Goal: Task Accomplishment & Management: Manage account settings

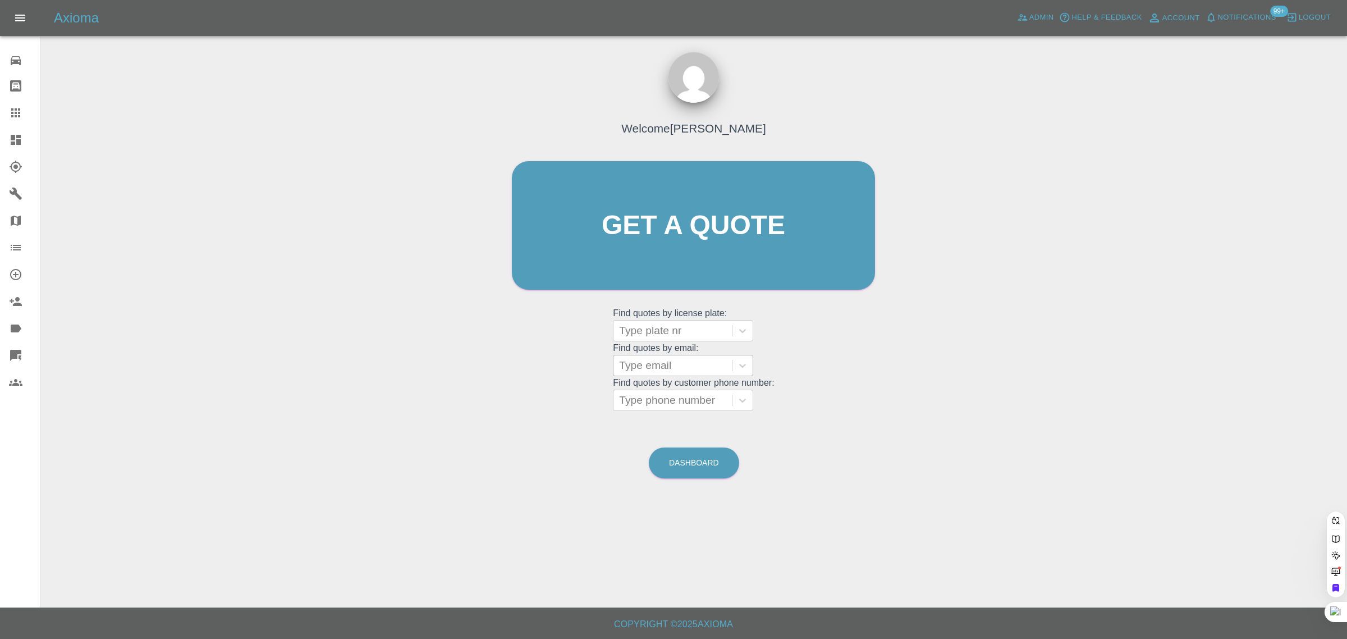
click at [630, 327] on div at bounding box center [672, 331] width 107 height 16
click at [570, 327] on div "Welcome Saleem Anwar Get a quote Get a quote Find quotes by license plate: Use …" at bounding box center [693, 246] width 387 height 339
click at [661, 363] on div at bounding box center [672, 366] width 107 height 16
paste input "geraldinacragg@gmail.com"
type input "geraldinacragg@gmail.com"
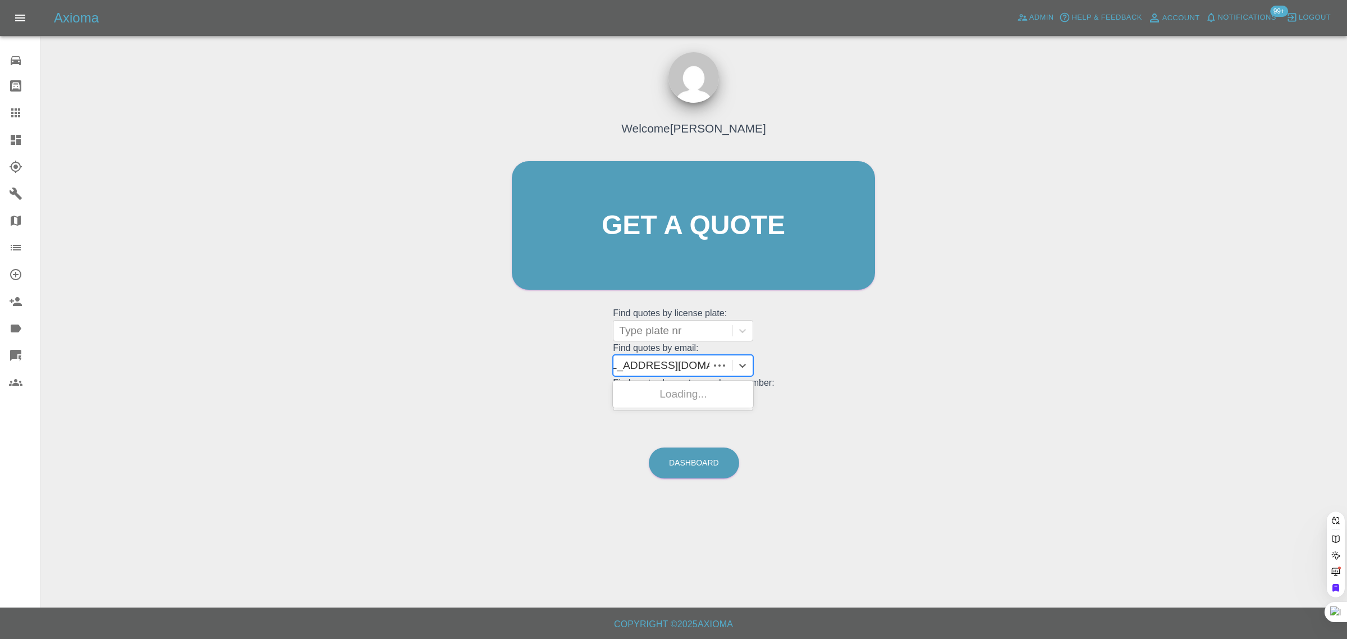
scroll to position [0, 21]
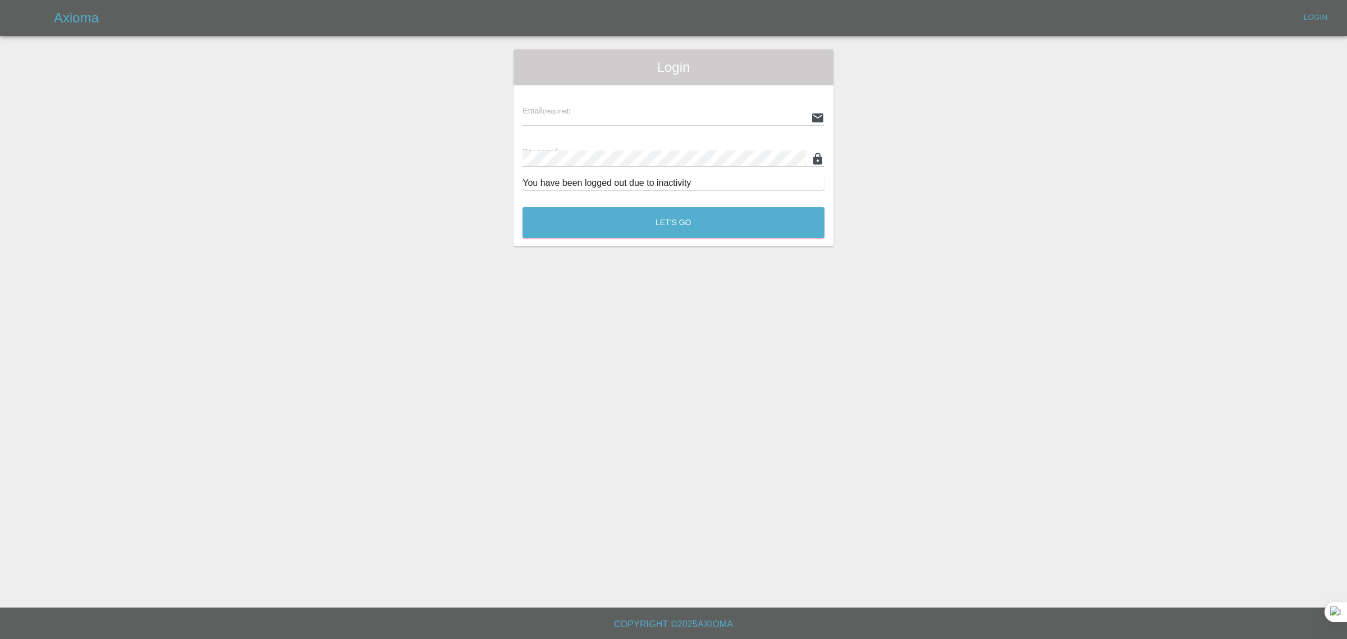
type input "bookkeeping@fifoaccounting.com"
click at [691, 222] on button "Let's Go" at bounding box center [674, 222] width 302 height 31
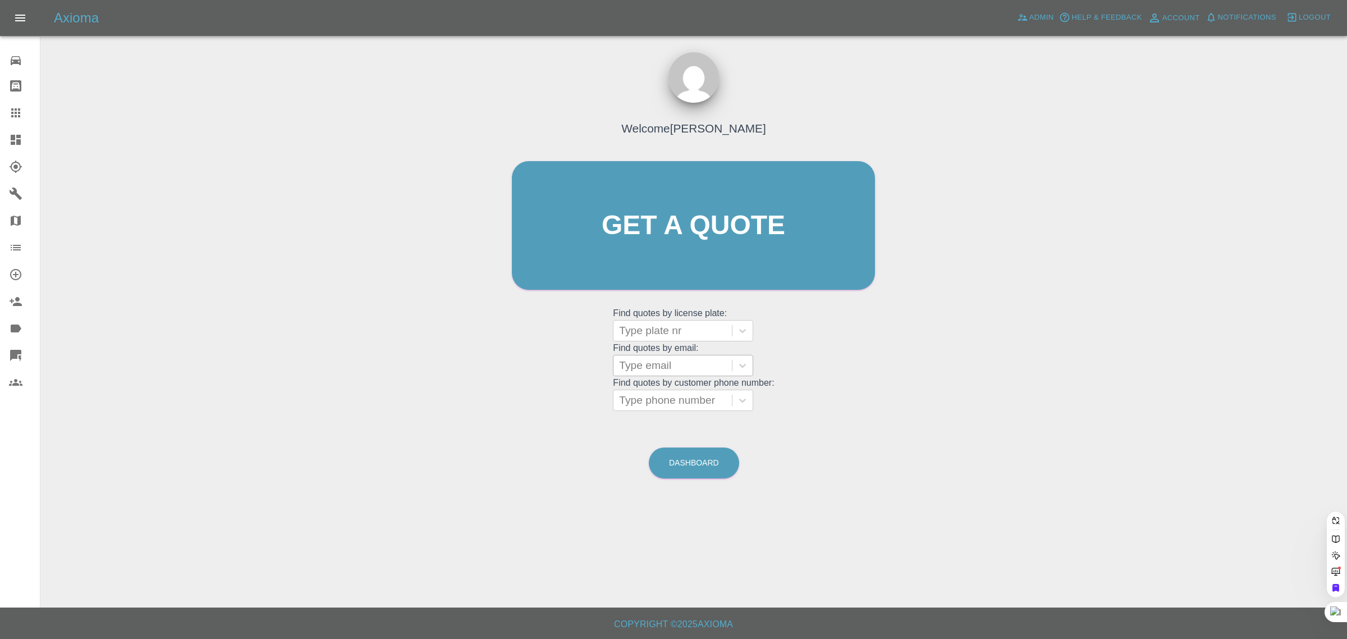
click at [685, 374] on div "Type email" at bounding box center [673, 365] width 118 height 20
paste input "geraldinacragg@gmail.com"
type input "geraldinacragg@gmail.com"
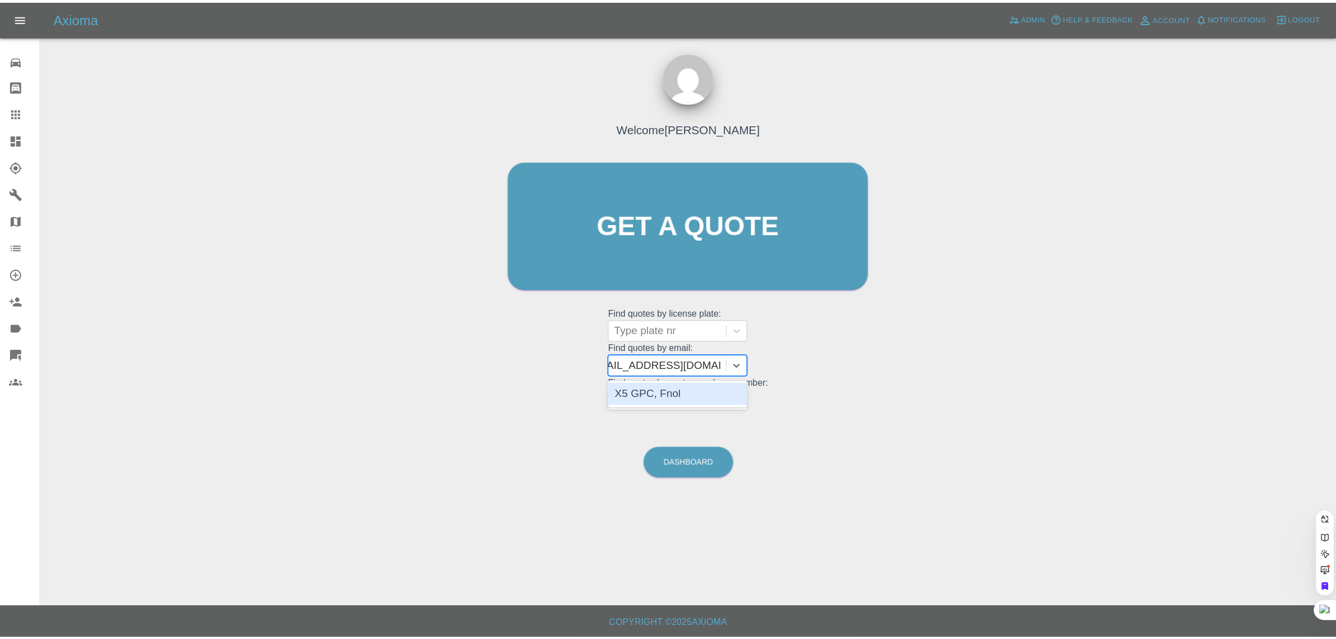
scroll to position [0, 21]
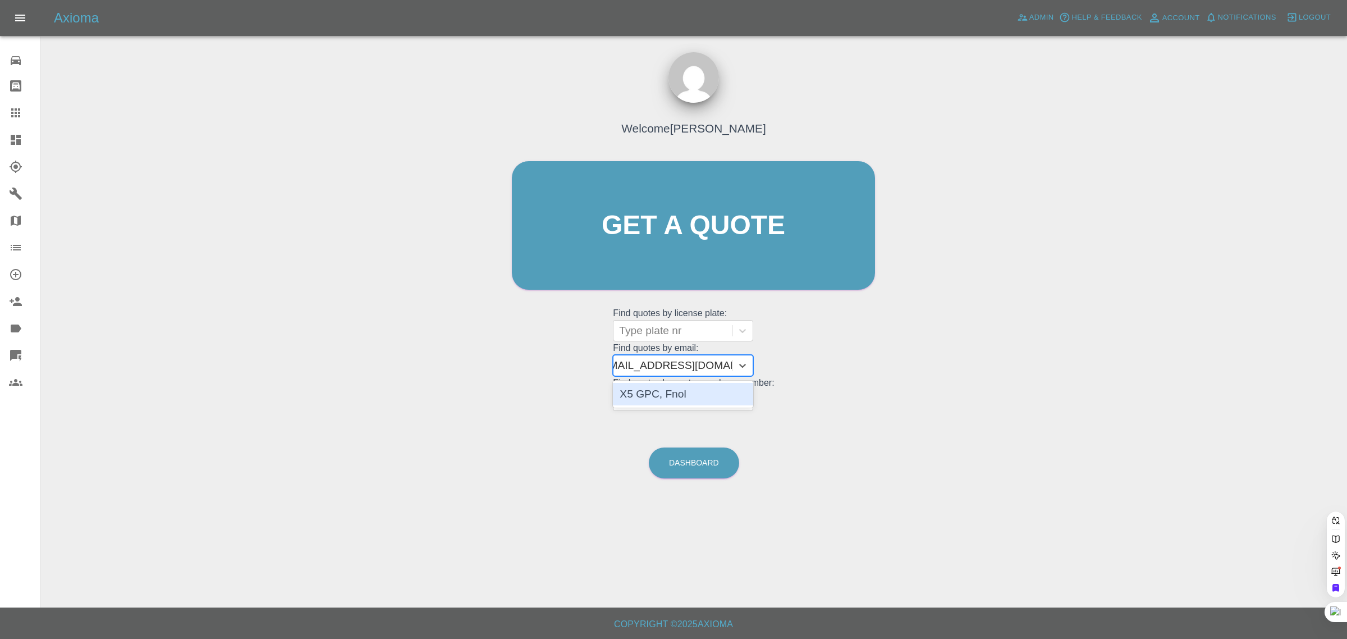
click at [682, 396] on div "X5 GPC, Fnol" at bounding box center [683, 394] width 140 height 22
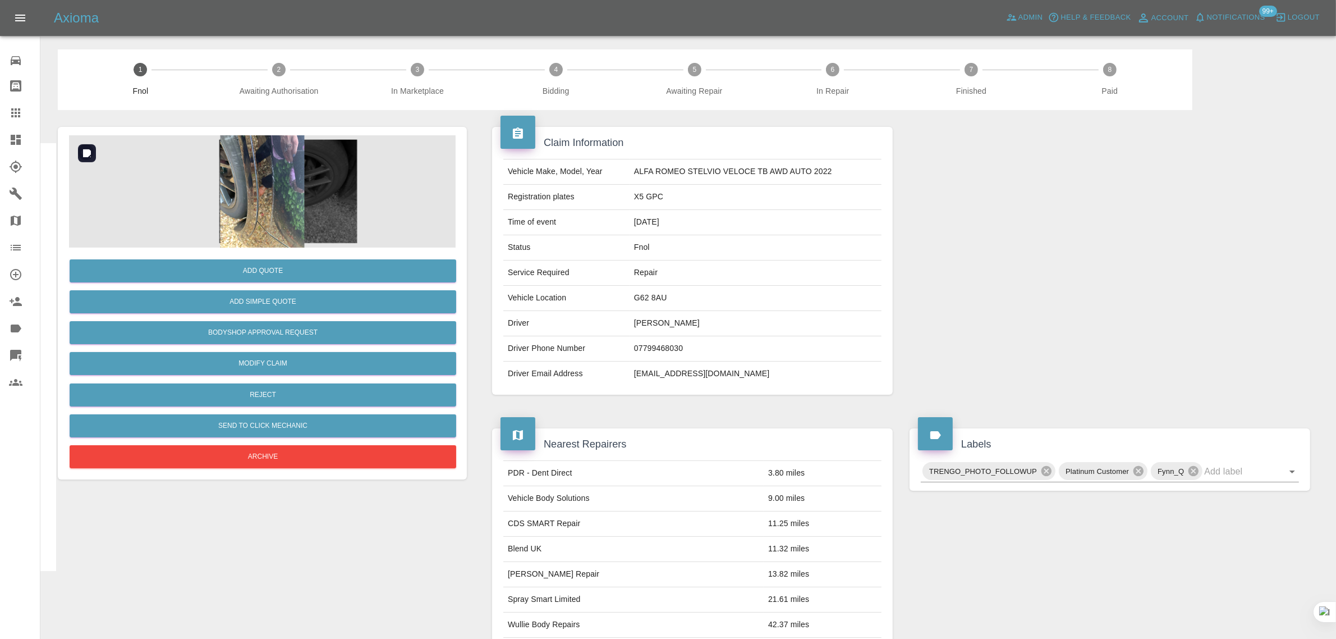
click at [239, 155] on img at bounding box center [262, 191] width 387 height 112
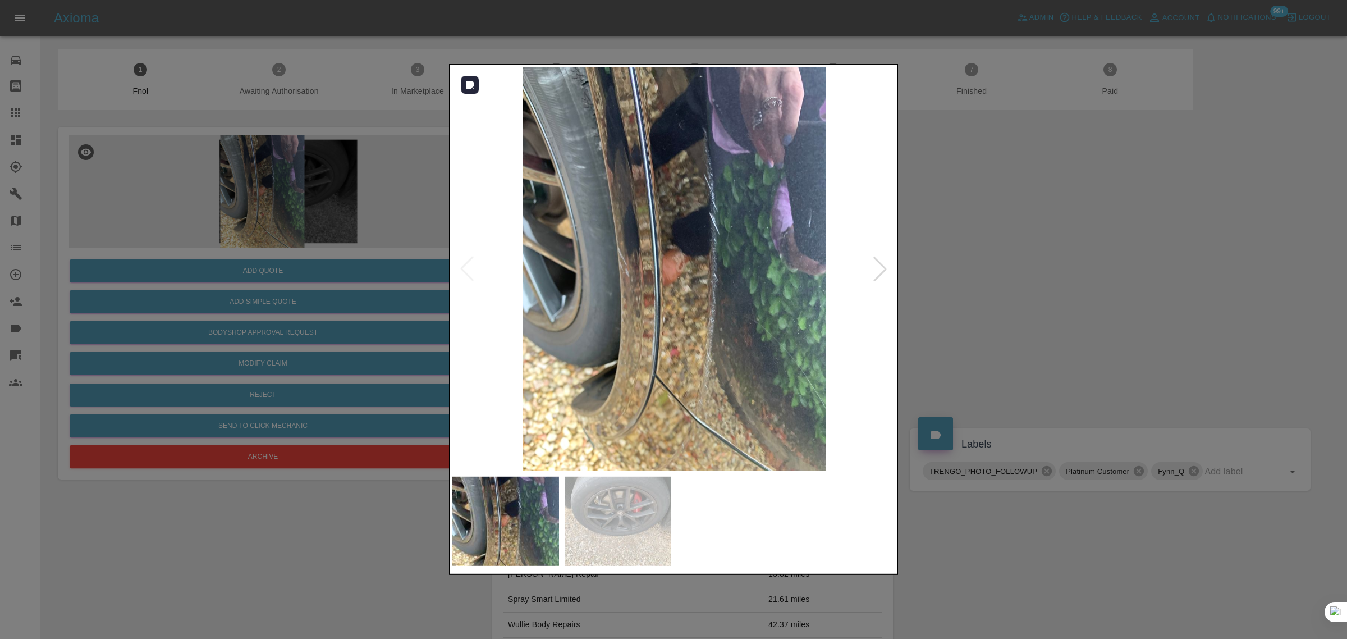
click at [880, 271] on div at bounding box center [880, 269] width 25 height 25
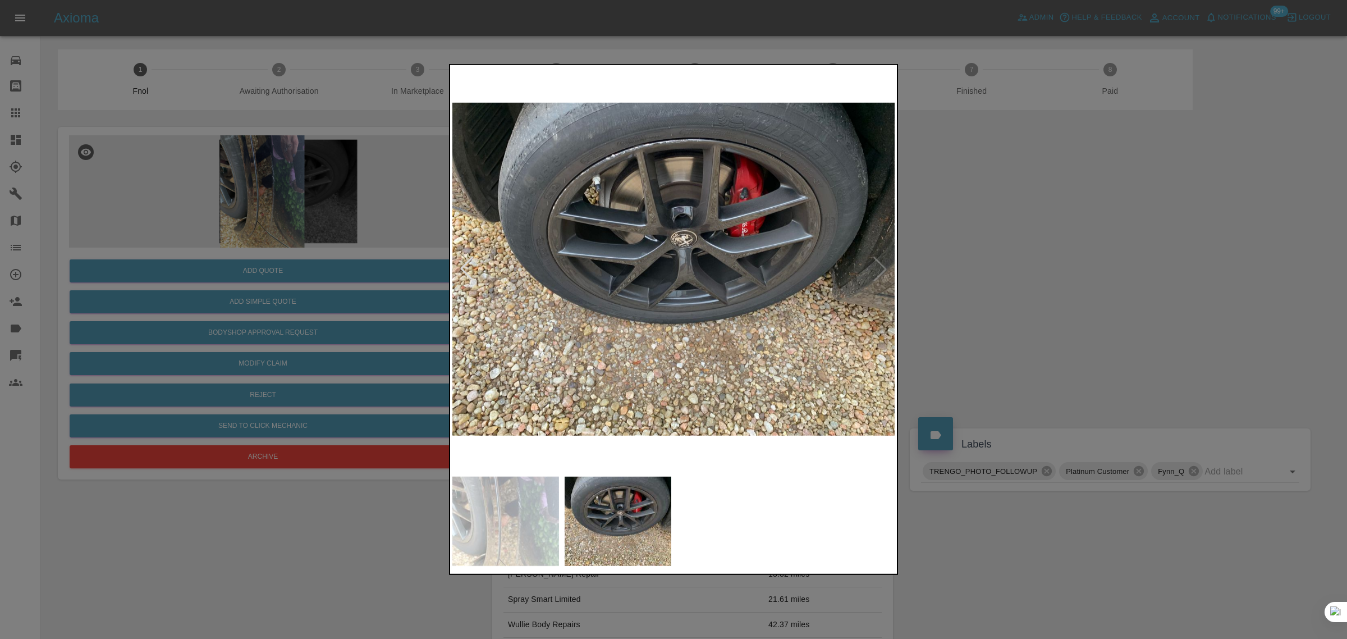
click at [978, 270] on div at bounding box center [673, 319] width 1347 height 639
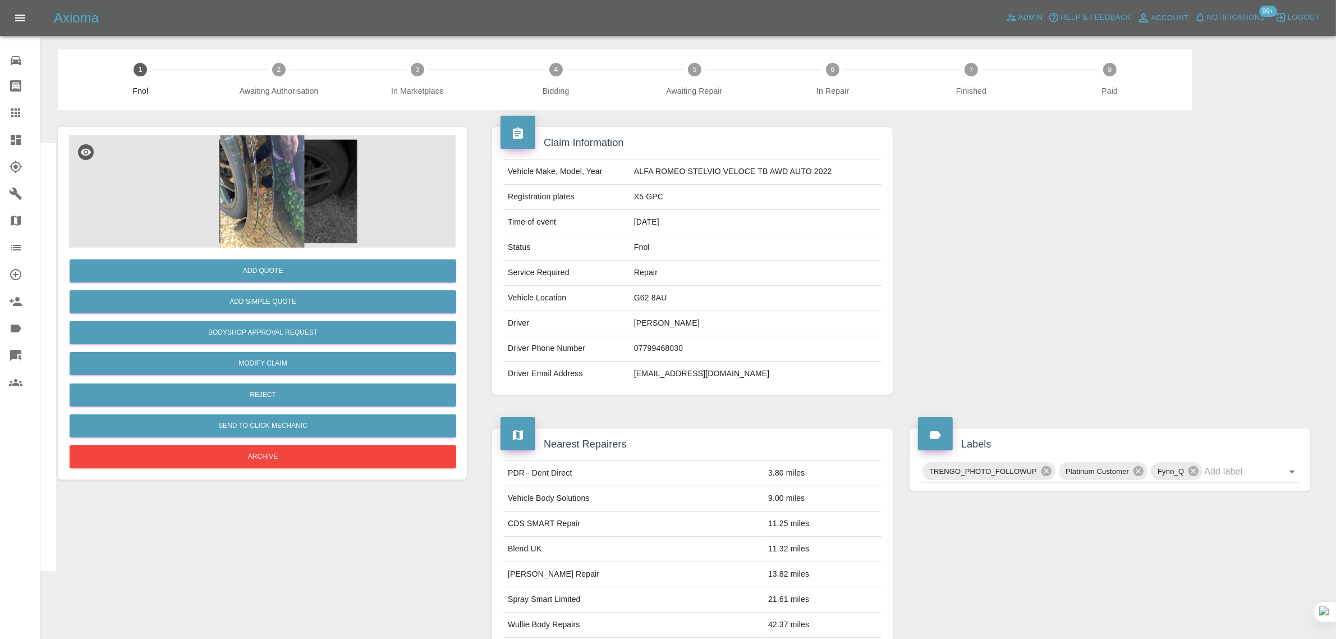
click at [10, 107] on icon at bounding box center [15, 112] width 13 height 13
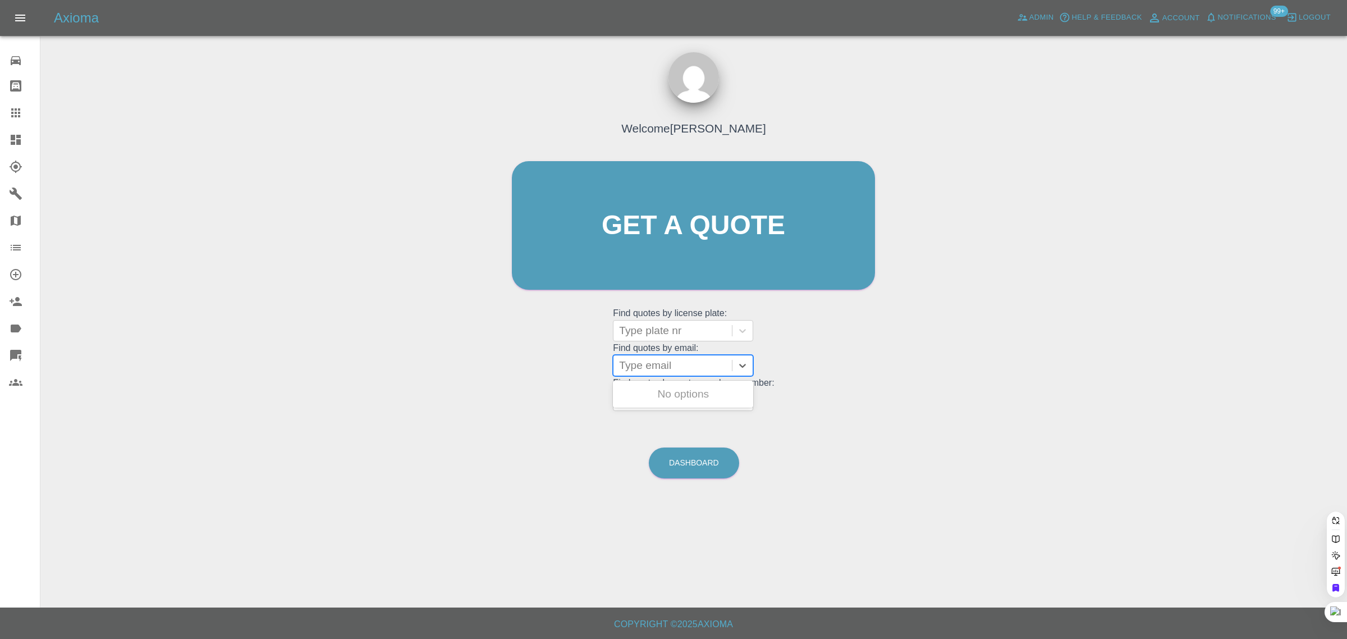
click at [649, 366] on div at bounding box center [672, 366] width 107 height 16
paste input "timothy.hogarth@turfplus.co.uk"
type input "timothy.hogarth@turfplus.co.u"
click at [1037, 20] on span "Admin" at bounding box center [1041, 17] width 25 height 13
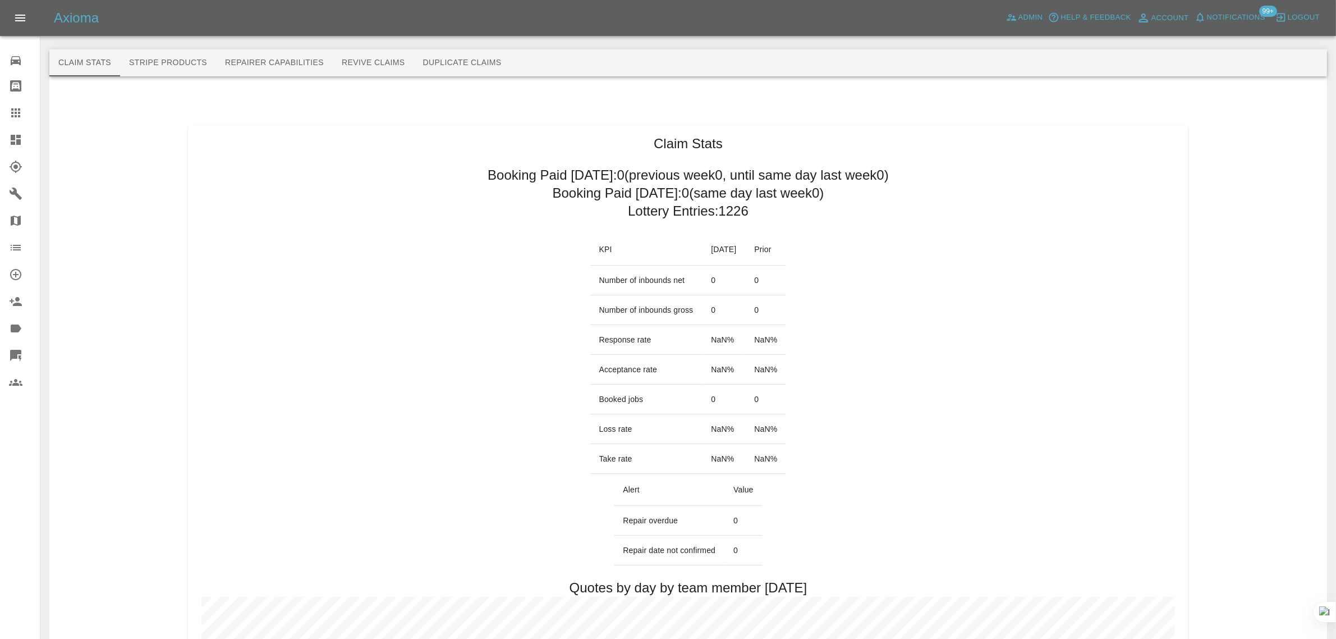
click at [373, 63] on button "Revive Claims" at bounding box center [373, 62] width 81 height 27
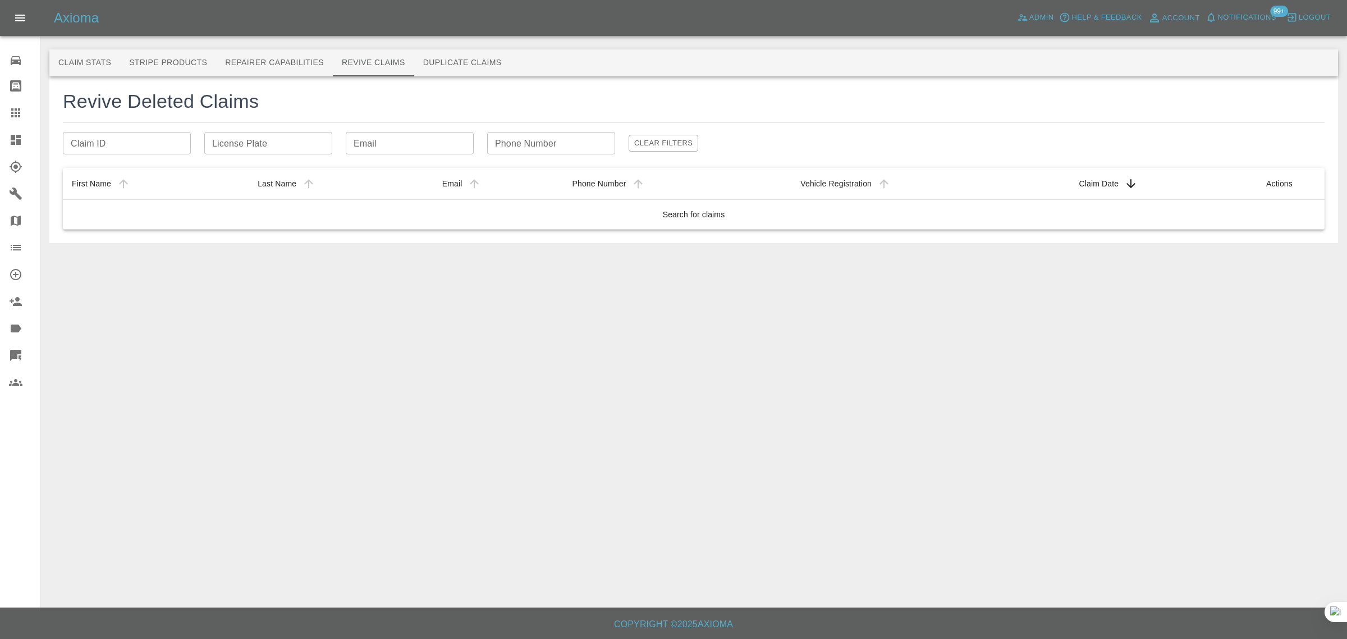
click at [388, 144] on input "Email" at bounding box center [410, 143] width 128 height 22
paste input "timothy.hogarth@turfplus.co.uk"
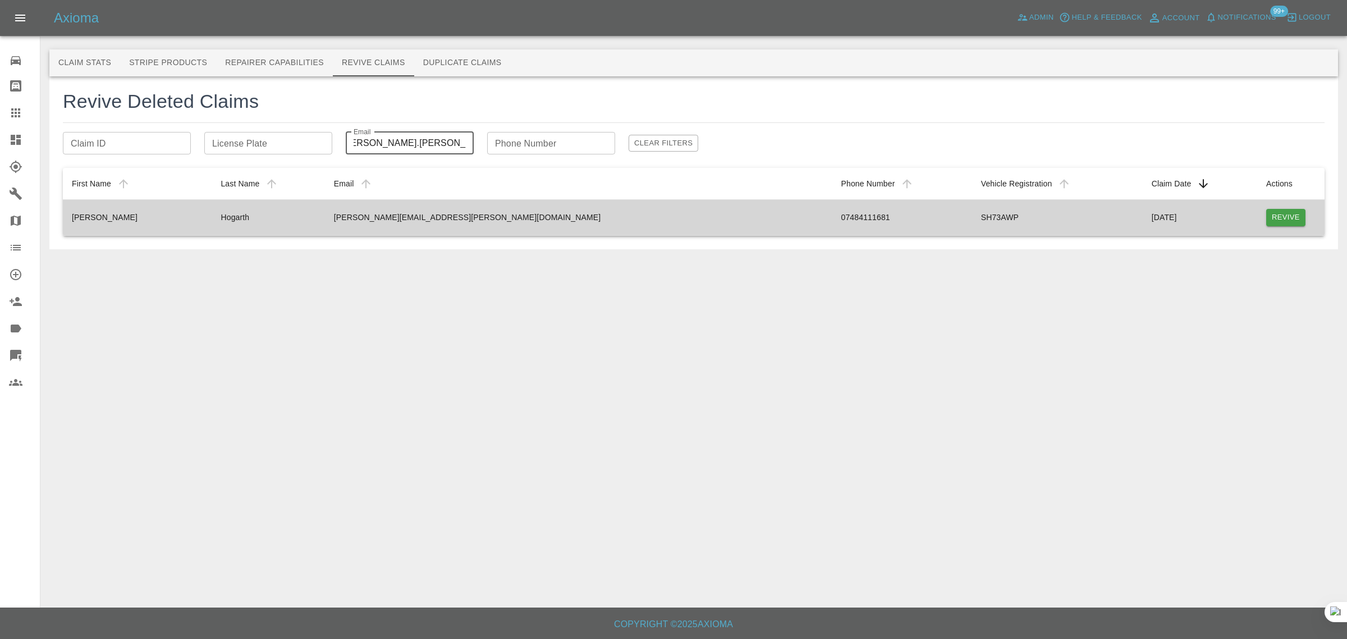
type input "timothy.hogarth@turfplus.co.u"
click at [1281, 219] on button "Revive" at bounding box center [1285, 217] width 39 height 17
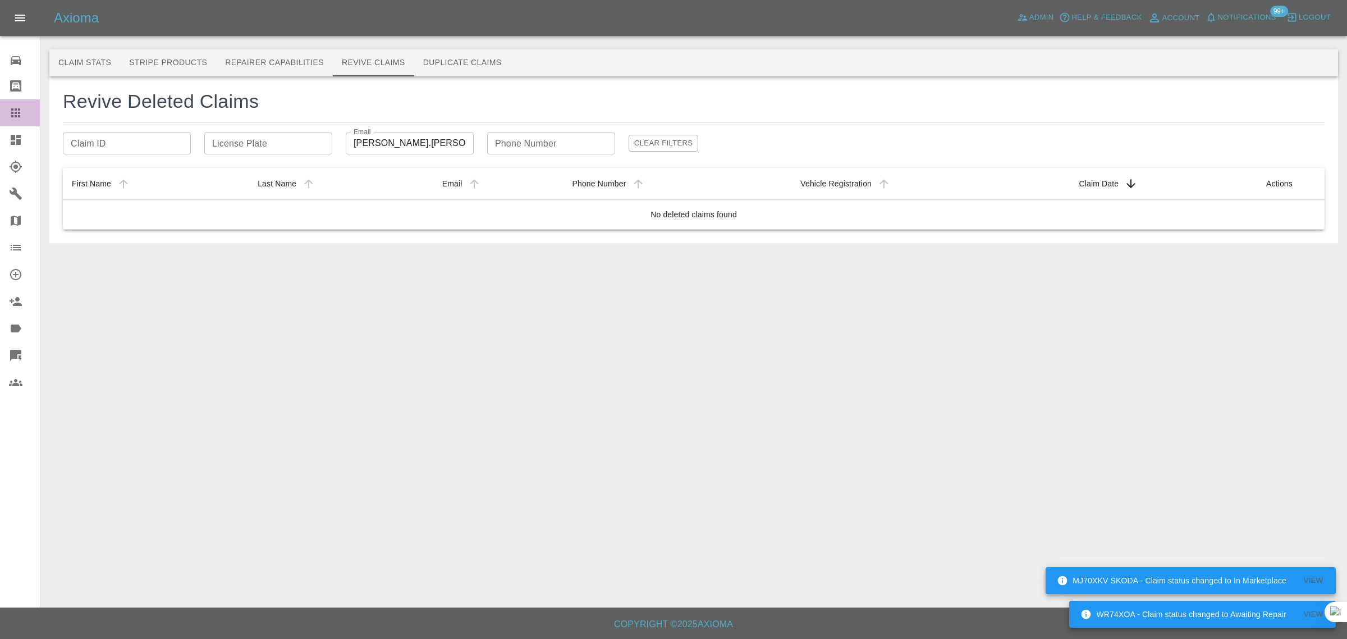
click at [11, 108] on icon at bounding box center [15, 112] width 9 height 9
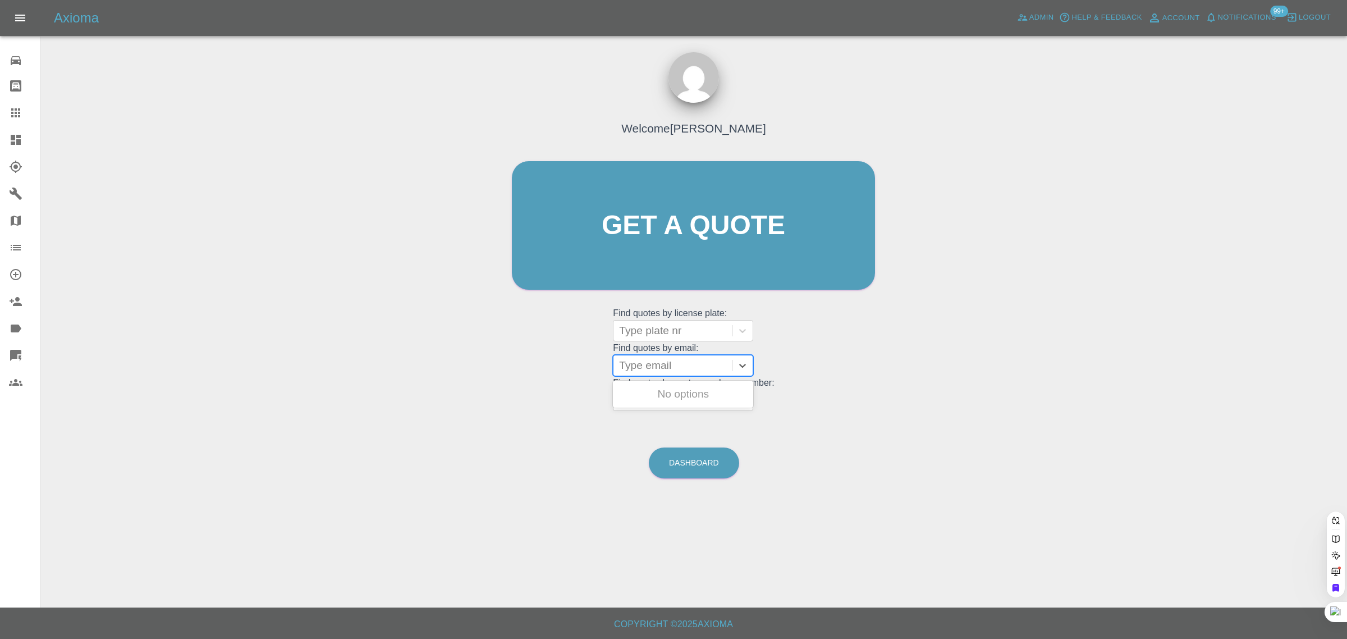
click at [643, 366] on div at bounding box center [672, 366] width 107 height 16
paste input "earlin51@gmail.com"
type input "earlin51@gmail.com"
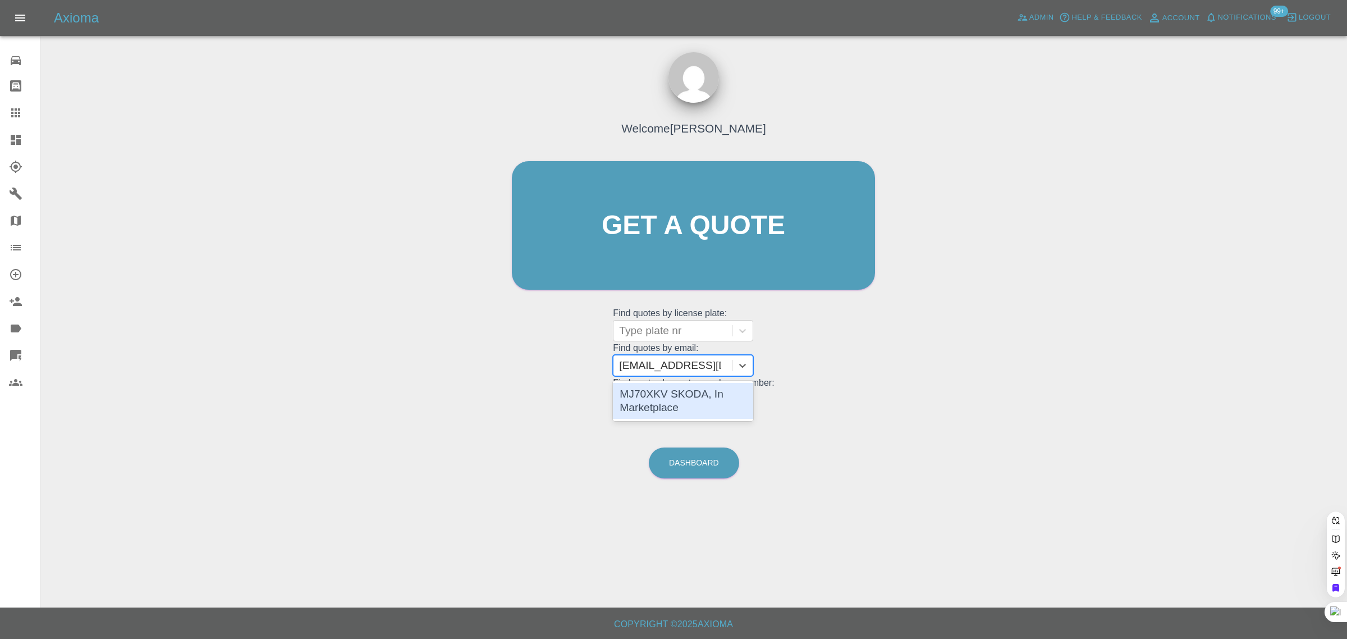
click at [640, 405] on div "MJ70XKV SKODA, In Marketplace" at bounding box center [683, 401] width 140 height 36
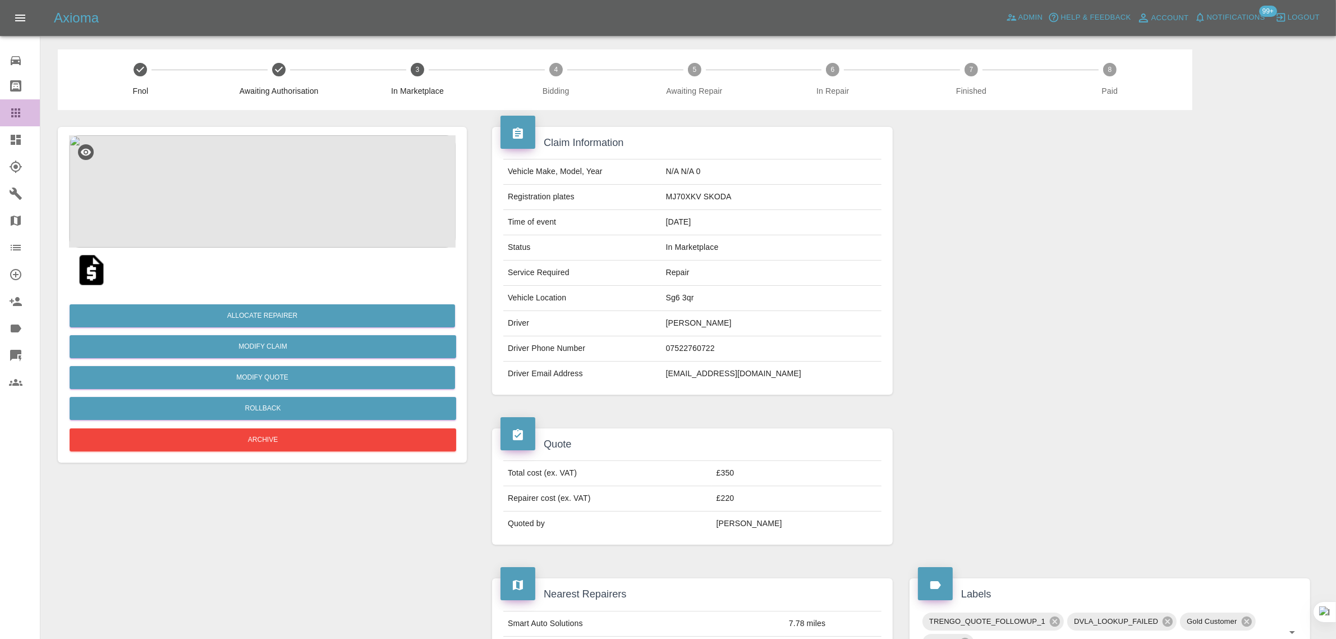
click at [23, 110] on div at bounding box center [24, 112] width 31 height 13
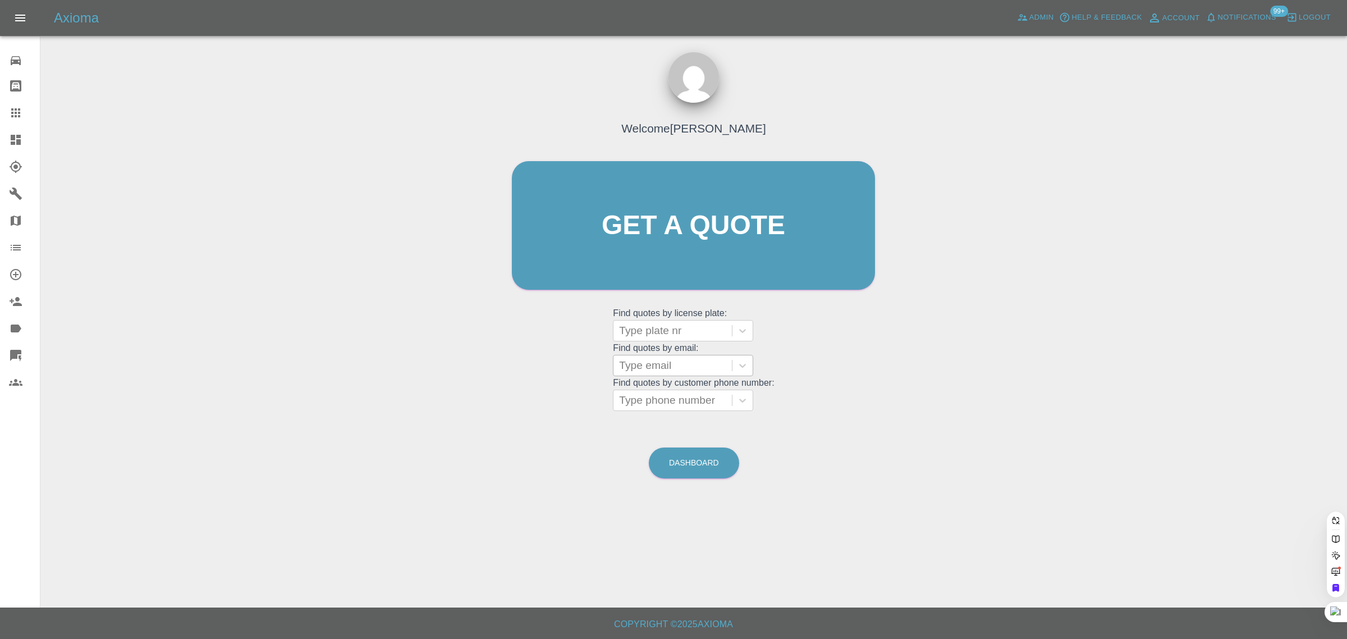
click at [680, 368] on div at bounding box center [672, 366] width 107 height 16
paste input "mchllsali@gmail.com"
type input "mchllsali@gmail.com"
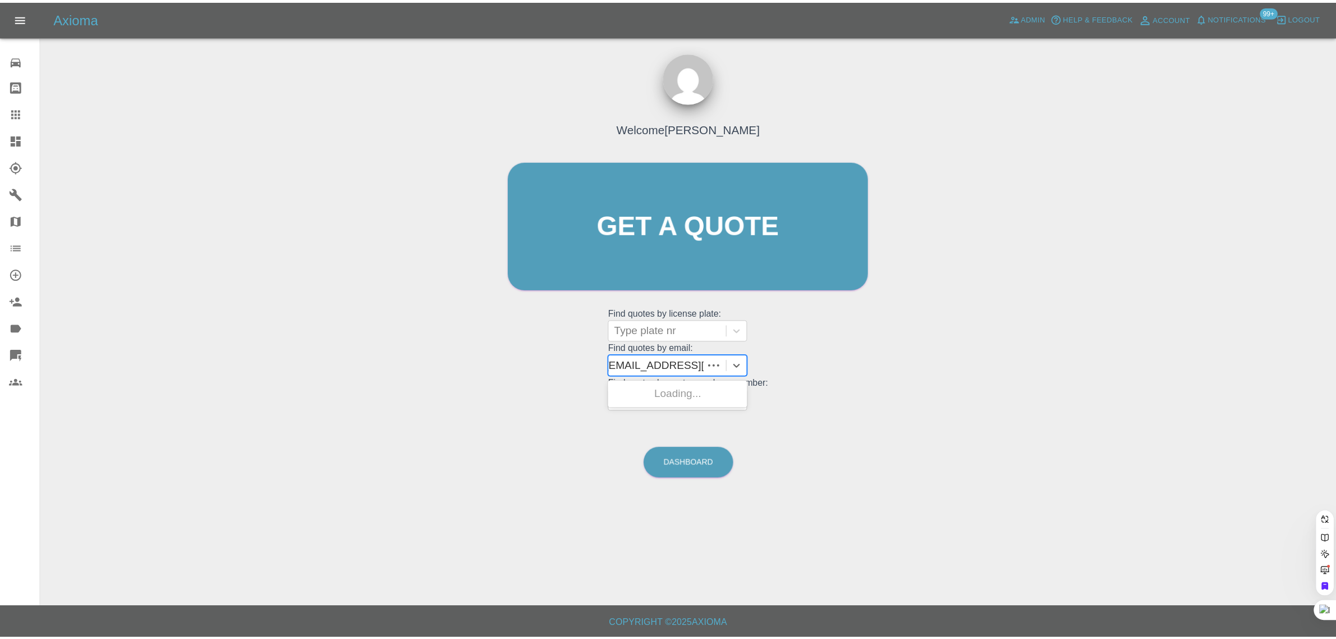
scroll to position [0, 0]
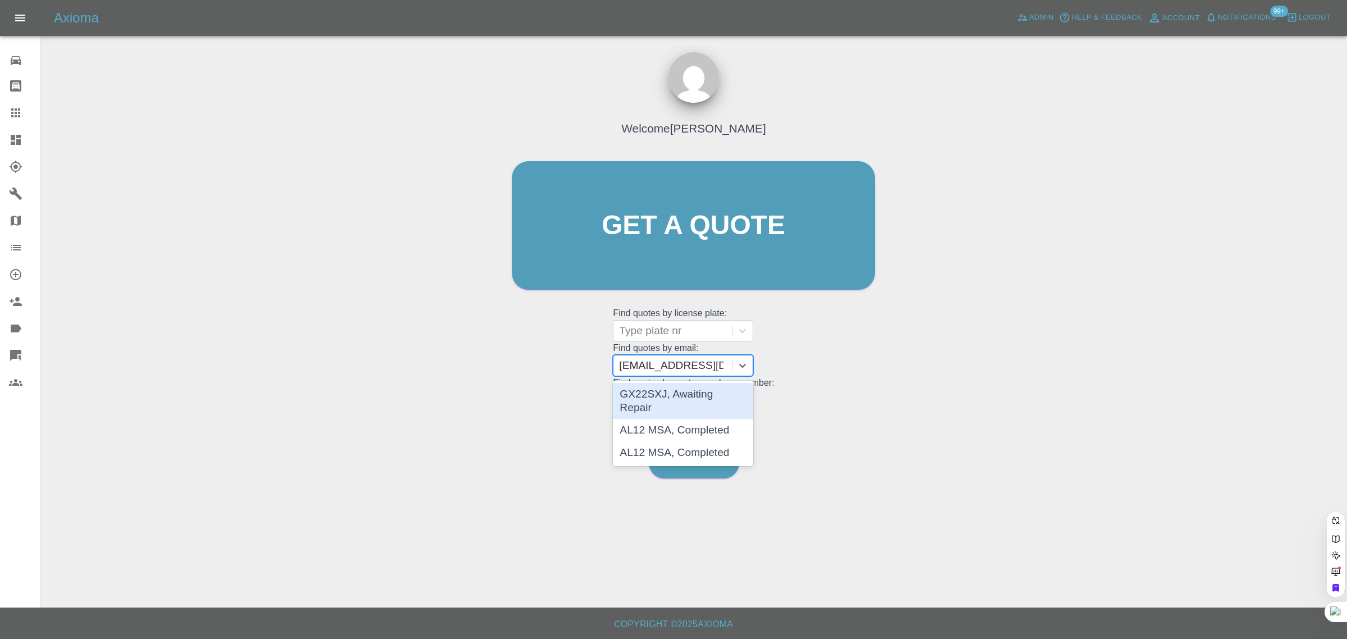
click at [661, 391] on div "GX22SXJ, Awaiting Repair" at bounding box center [683, 401] width 140 height 36
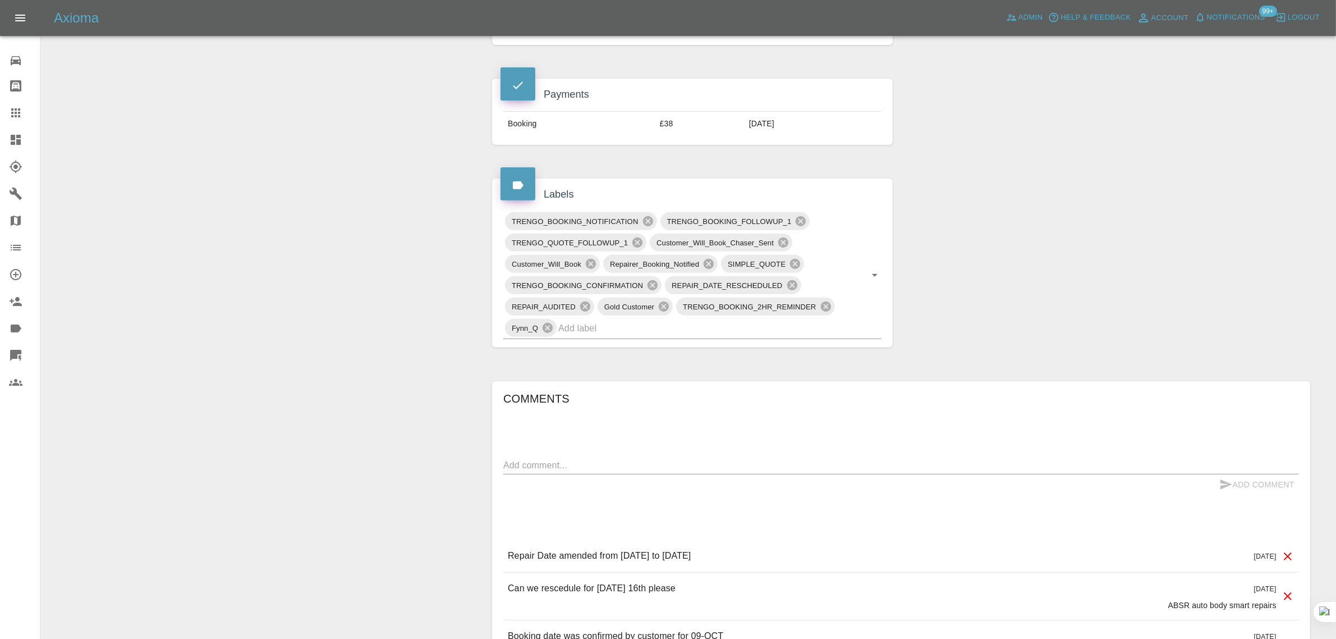
scroll to position [631, 0]
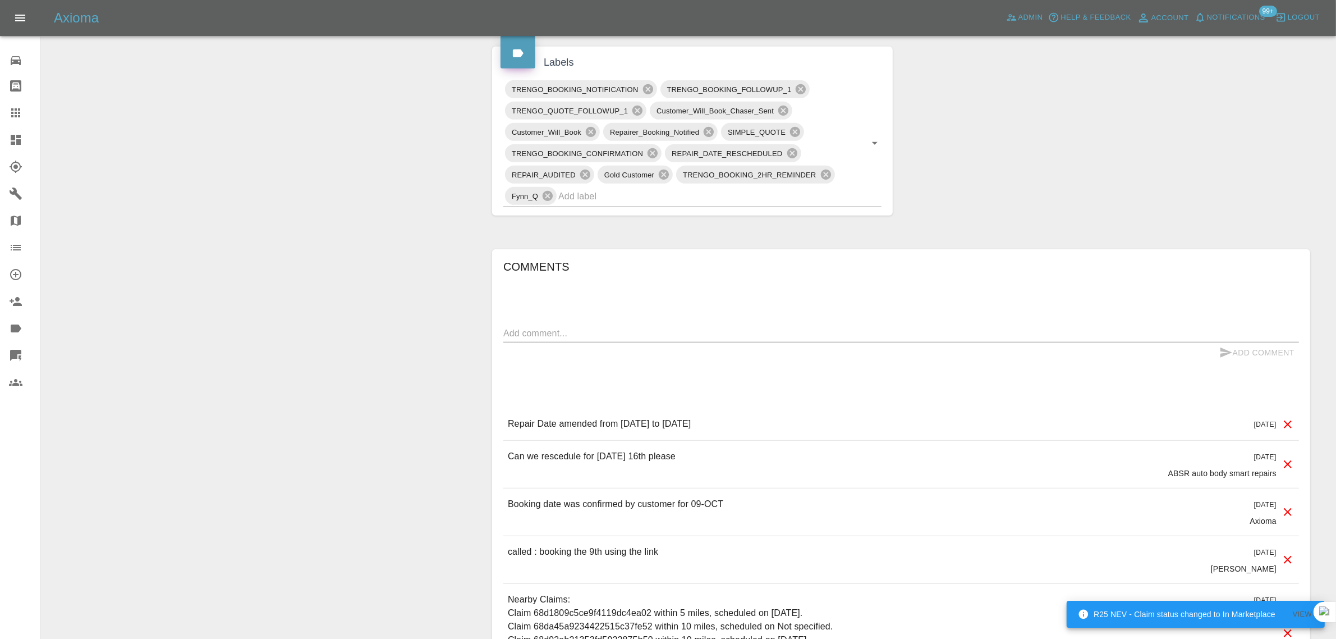
drag, startPoint x: 537, startPoint y: 424, endPoint x: 735, endPoint y: 414, distance: 199.0
click at [735, 414] on div "Repair Date amended from October 9th 2025 to October 16th 2025 4 days ago" at bounding box center [901, 424] width 796 height 32
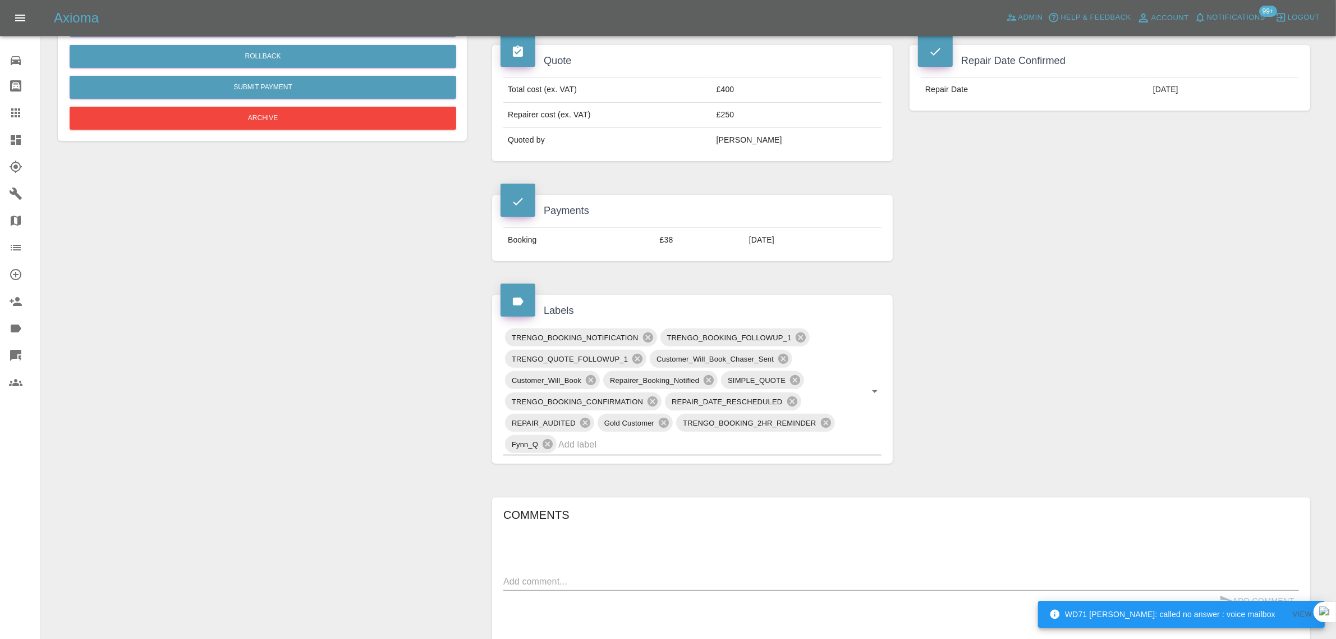
scroll to position [140, 0]
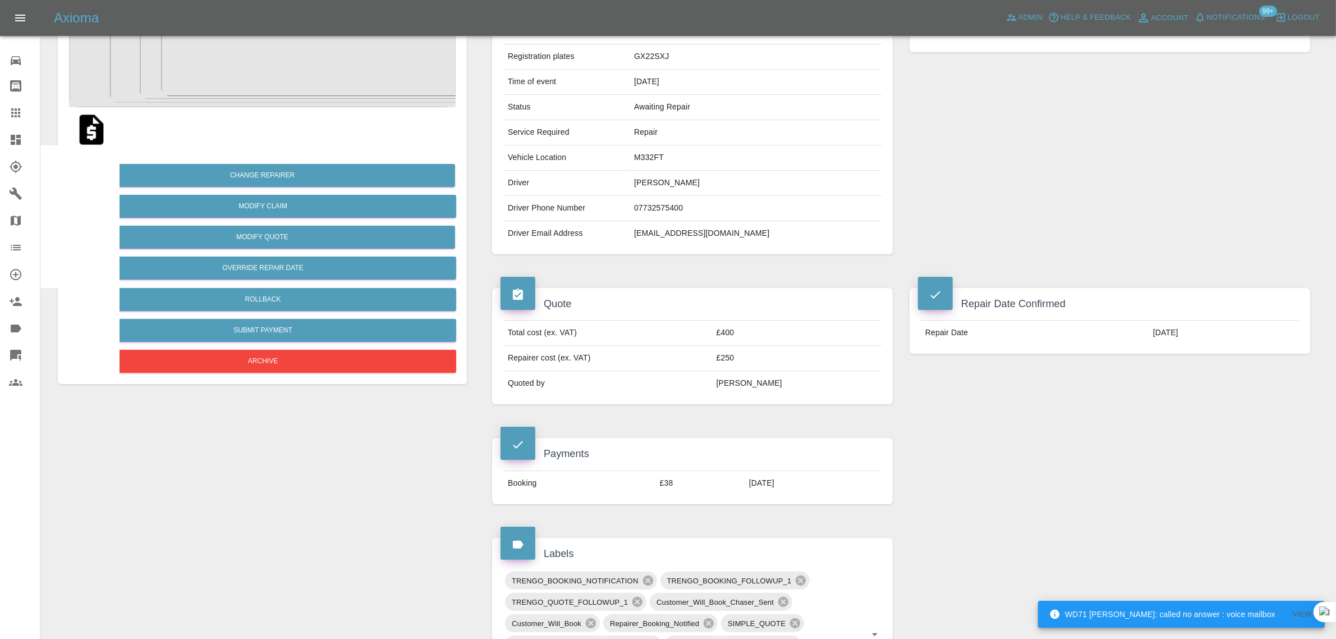
click at [23, 109] on div at bounding box center [24, 112] width 31 height 13
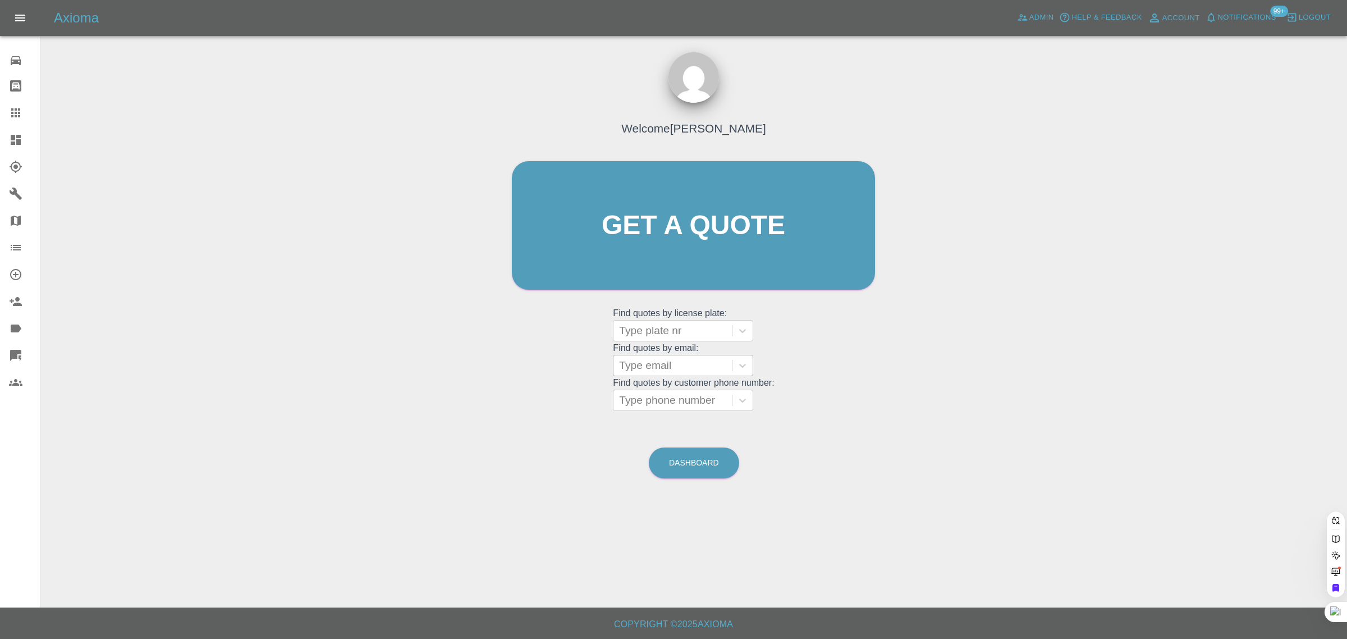
click at [654, 366] on div at bounding box center [672, 366] width 107 height 16
paste input "rjpcarp64@gmail.com"
type input "rjpcarp64@gmail.com"
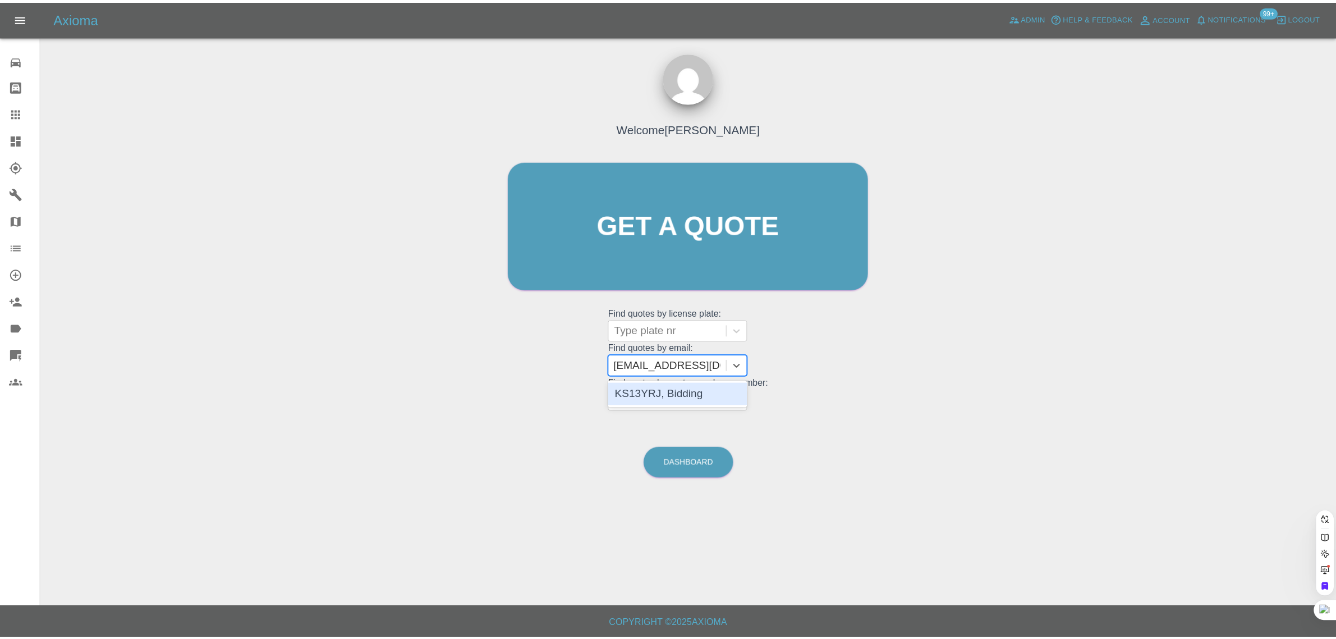
scroll to position [0, 0]
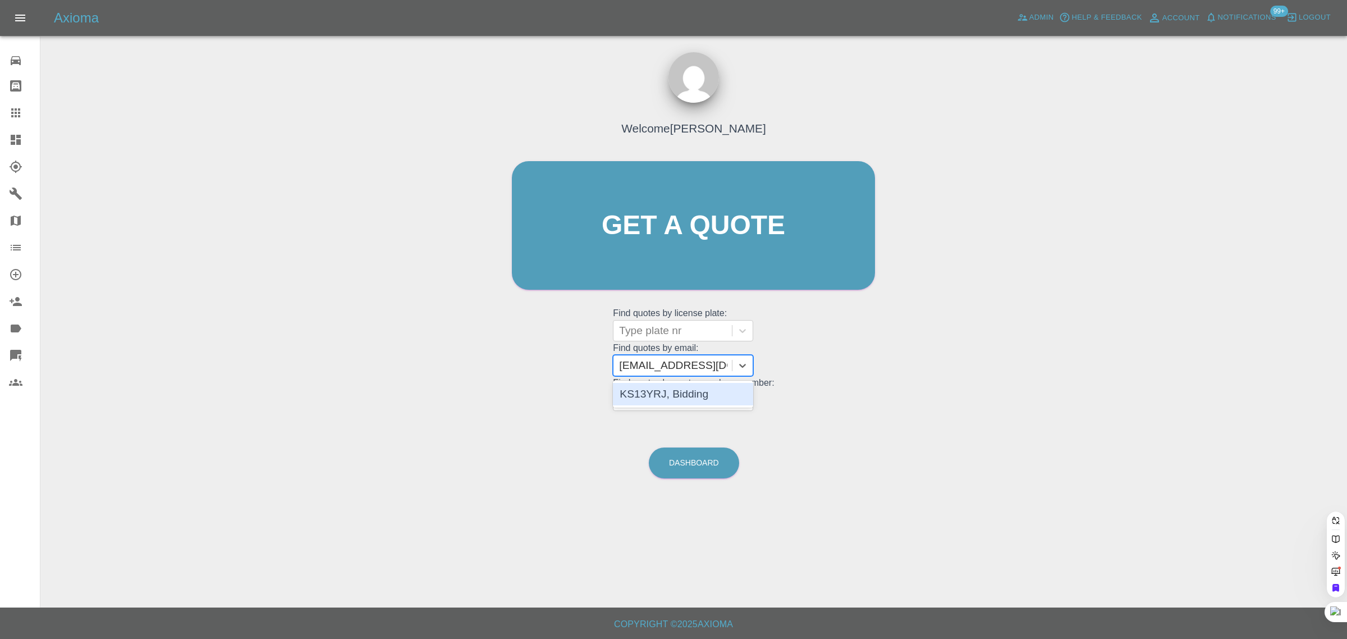
click at [675, 400] on div "KS13YRJ, Bidding" at bounding box center [683, 394] width 140 height 22
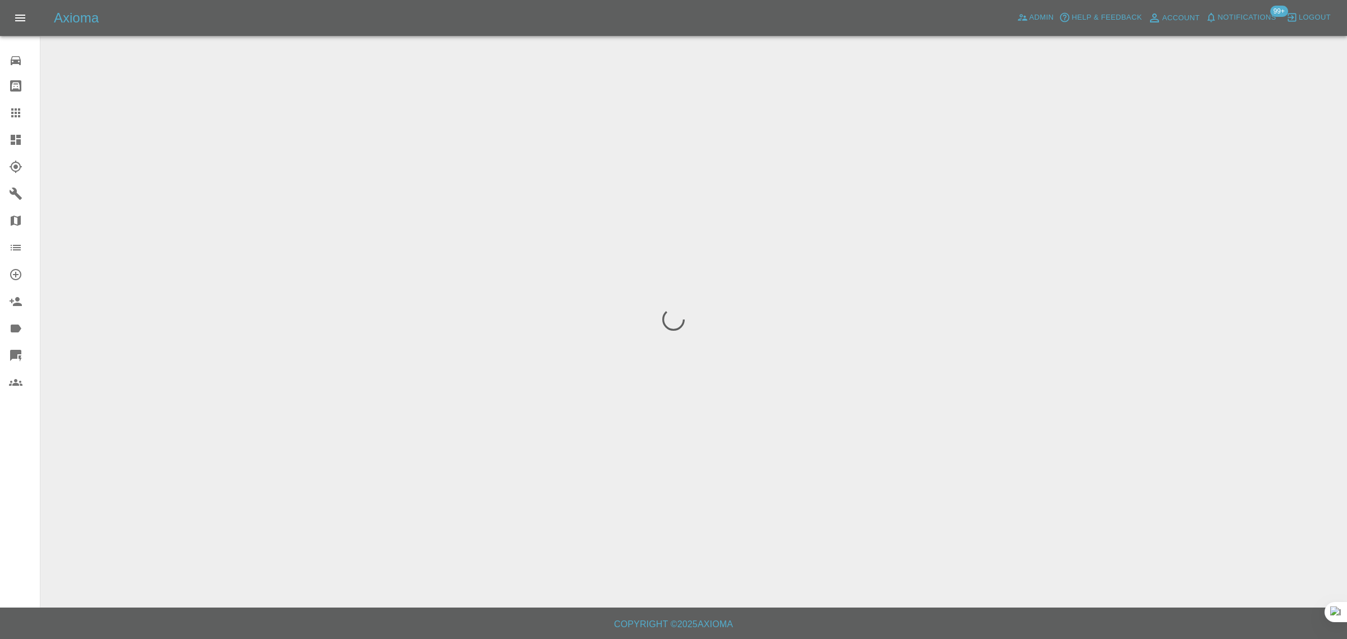
click at [31, 514] on div "0 Repair home Bodyshop home Claims Dashboard Explorer Garages Map Organization …" at bounding box center [20, 319] width 40 height 639
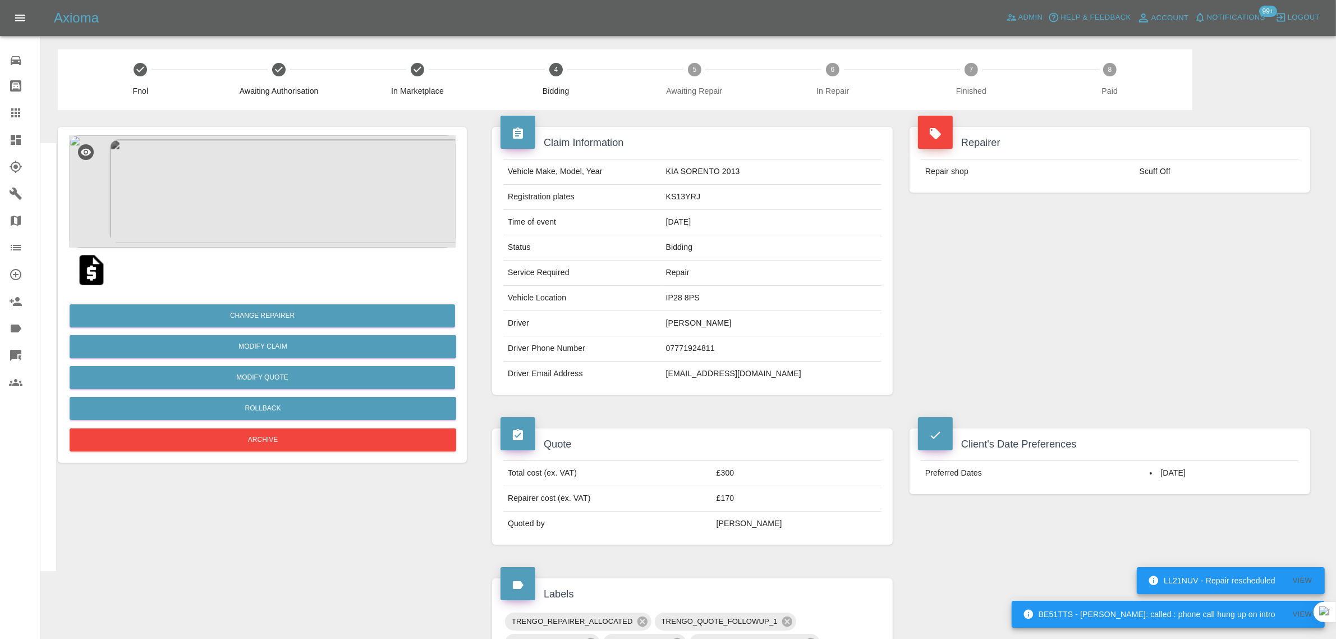
click at [17, 116] on icon at bounding box center [15, 112] width 13 height 13
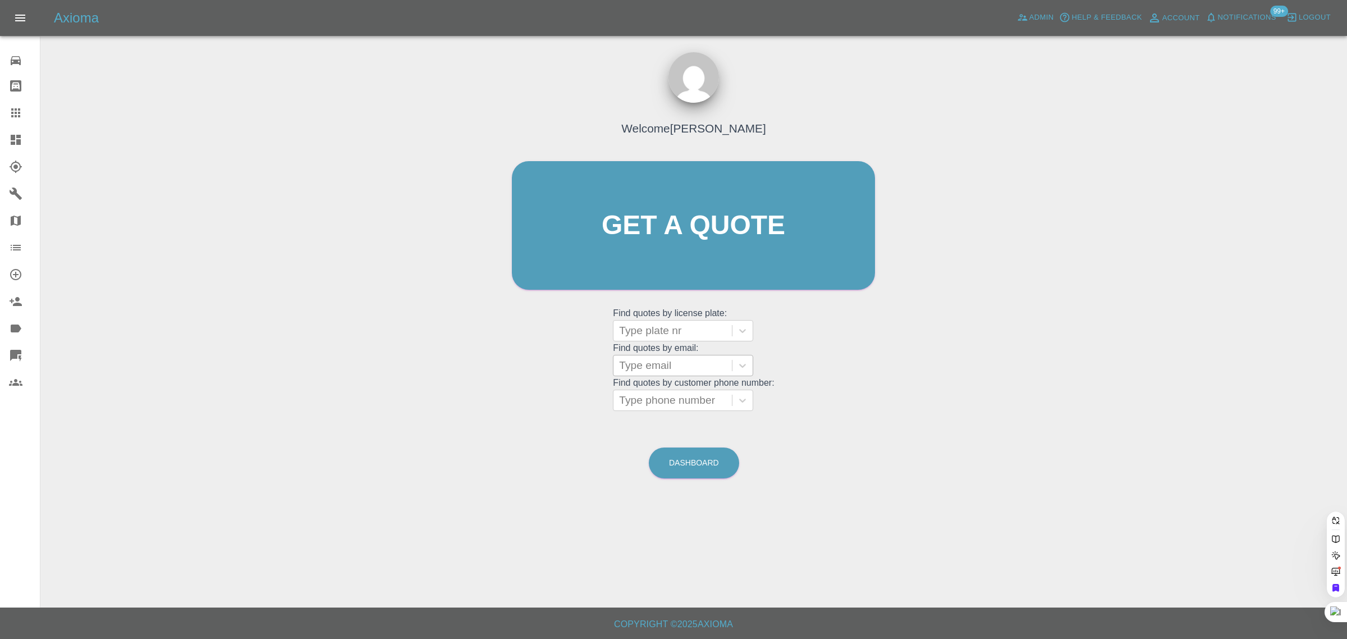
click at [651, 365] on div at bounding box center [672, 366] width 107 height 16
paste input "patrickbaxter35@gmail.com"
type input "patrickbaxter35@gmail.co"
click at [656, 402] on div "FD72 BEU, Awaiting Repair" at bounding box center [683, 401] width 140 height 36
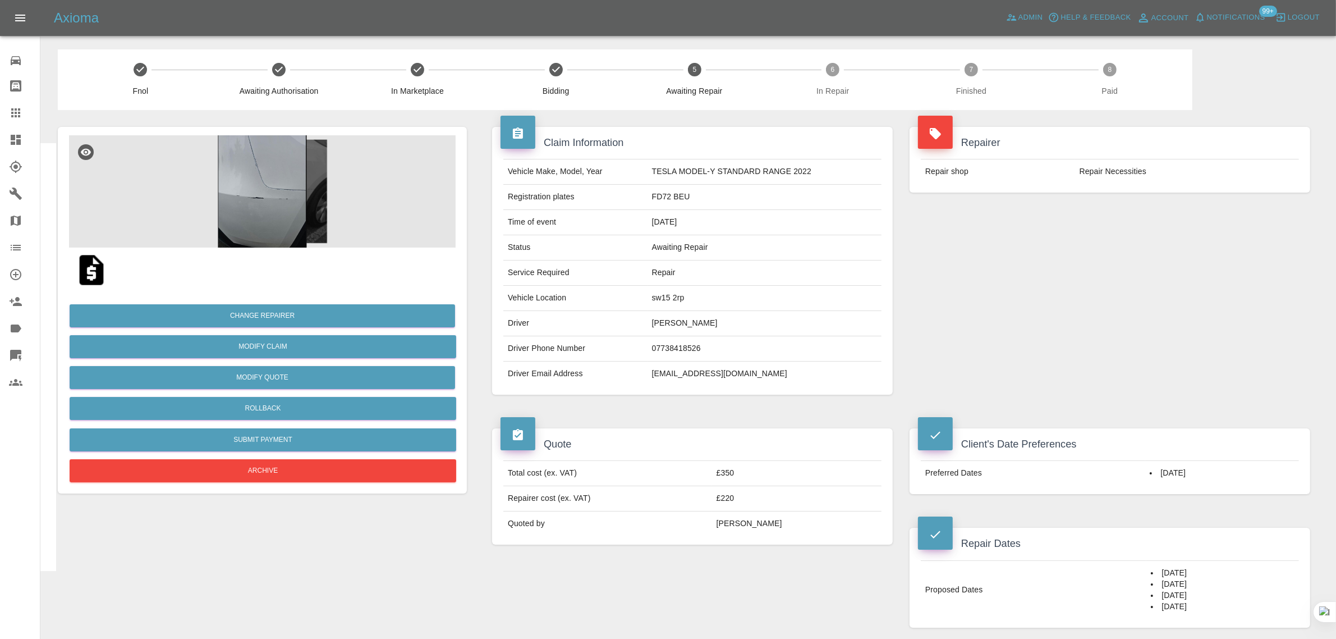
click at [95, 276] on img at bounding box center [92, 270] width 36 height 36
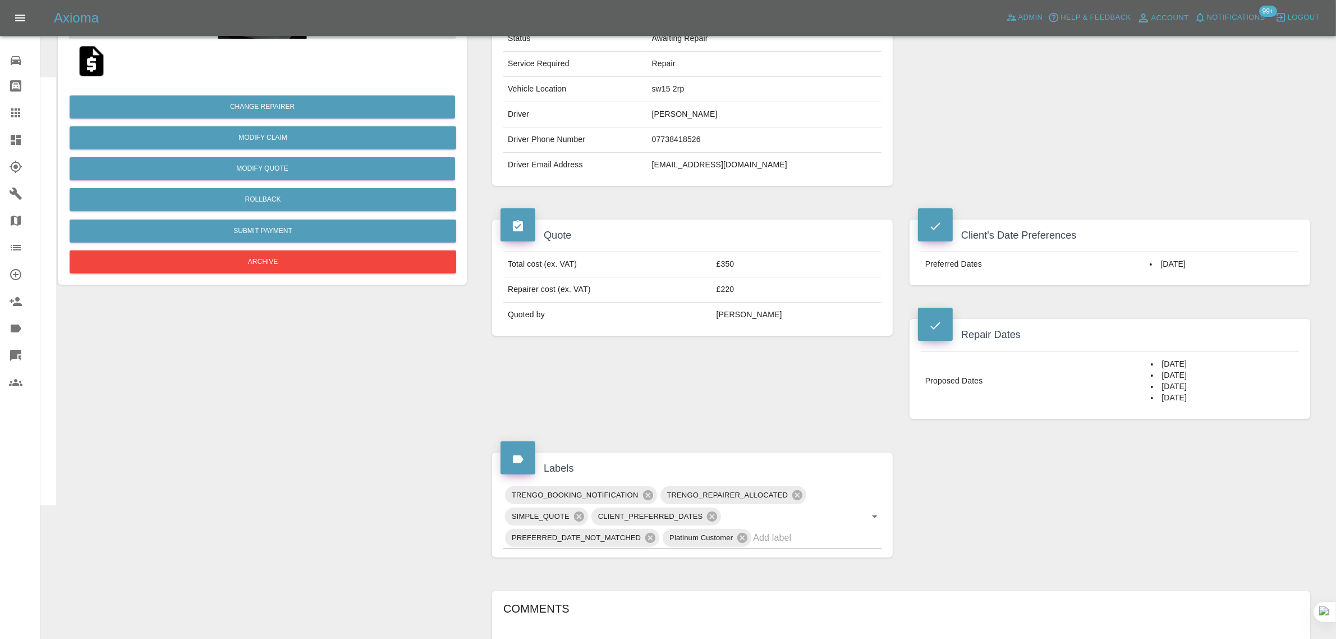
scroll to position [486, 0]
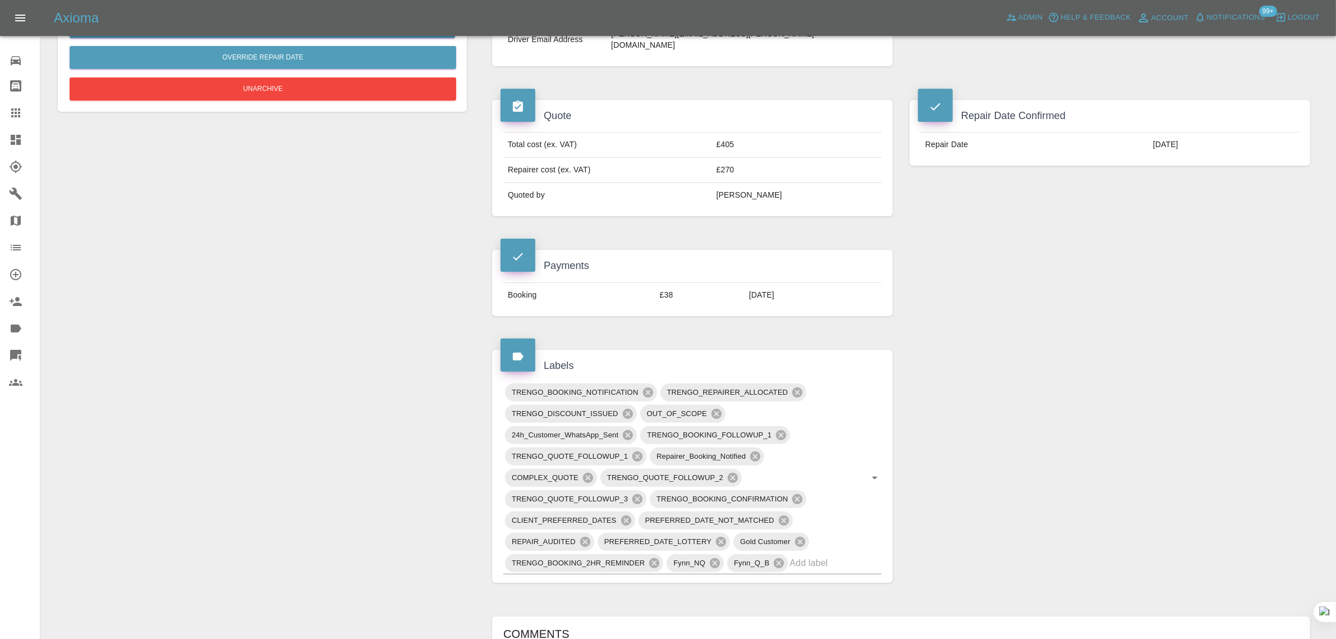
scroll to position [631, 0]
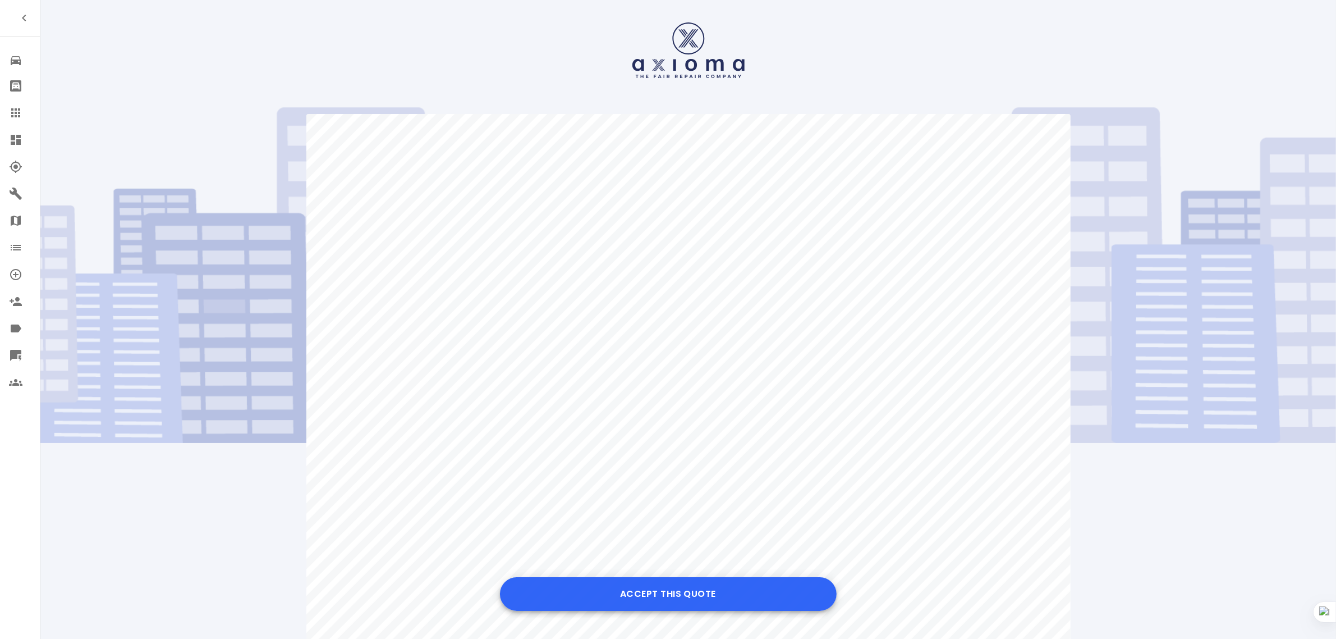
click at [622, 589] on button "Accept this Quote" at bounding box center [668, 594] width 337 height 34
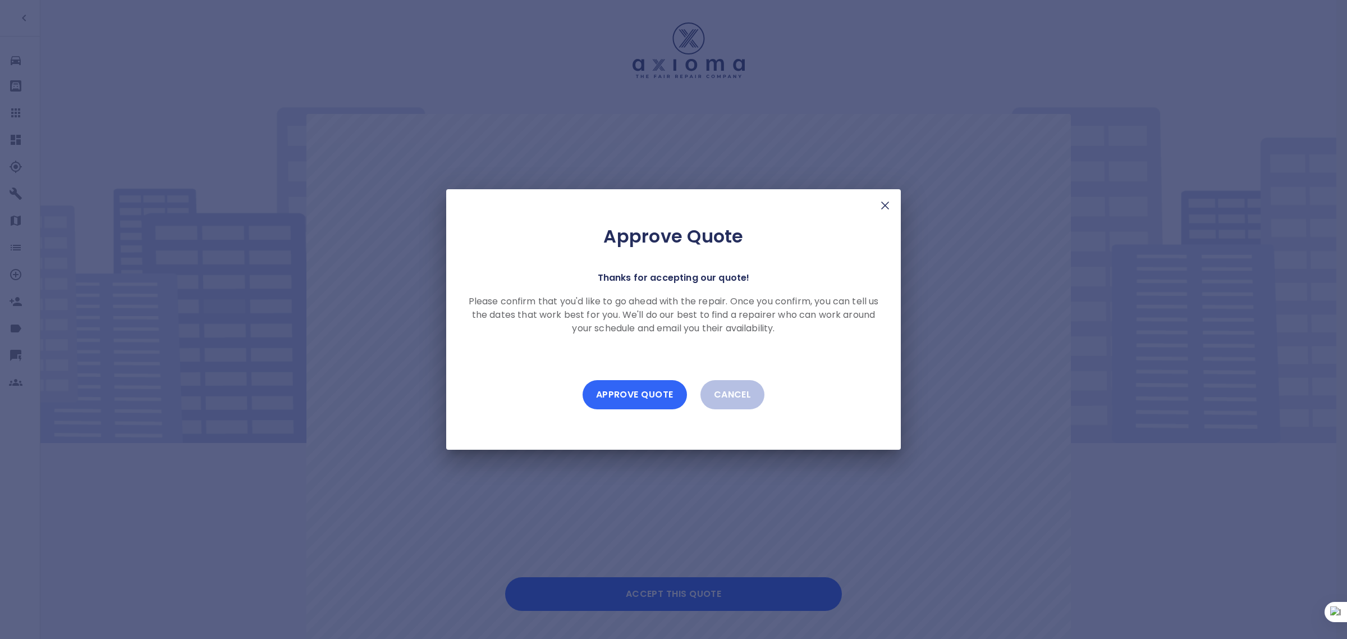
click at [653, 400] on button "Approve Quote" at bounding box center [635, 394] width 104 height 29
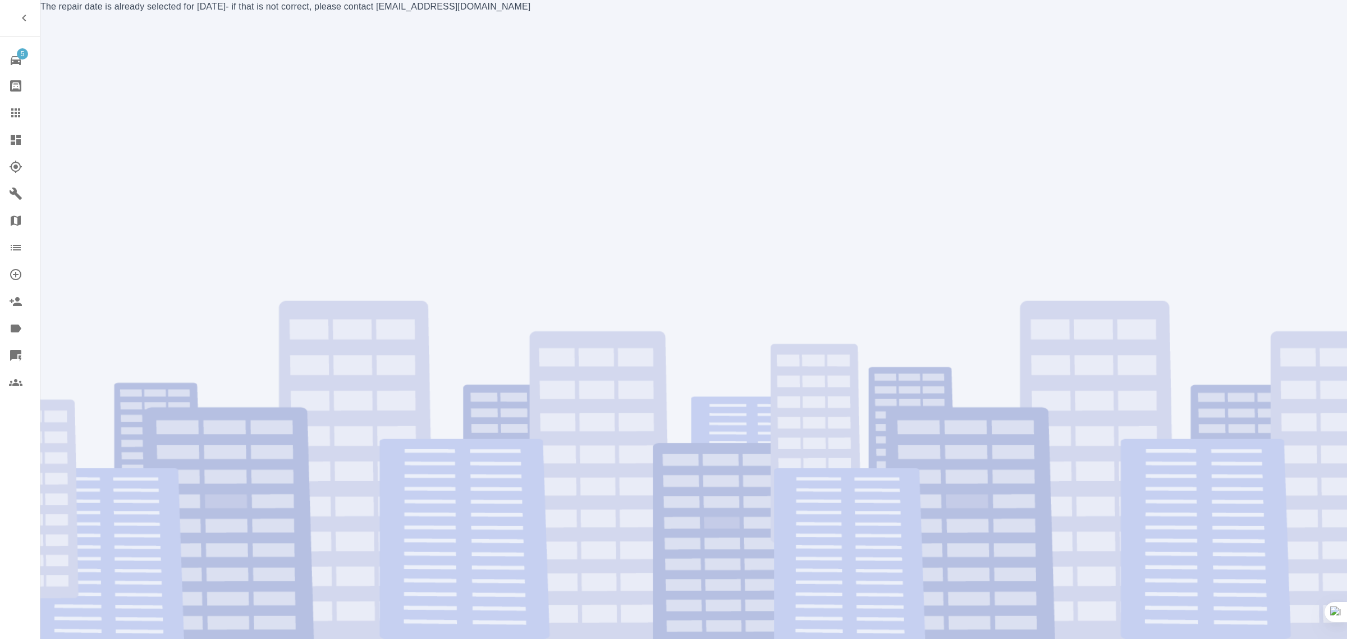
click at [11, 118] on icon at bounding box center [15, 112] width 13 height 13
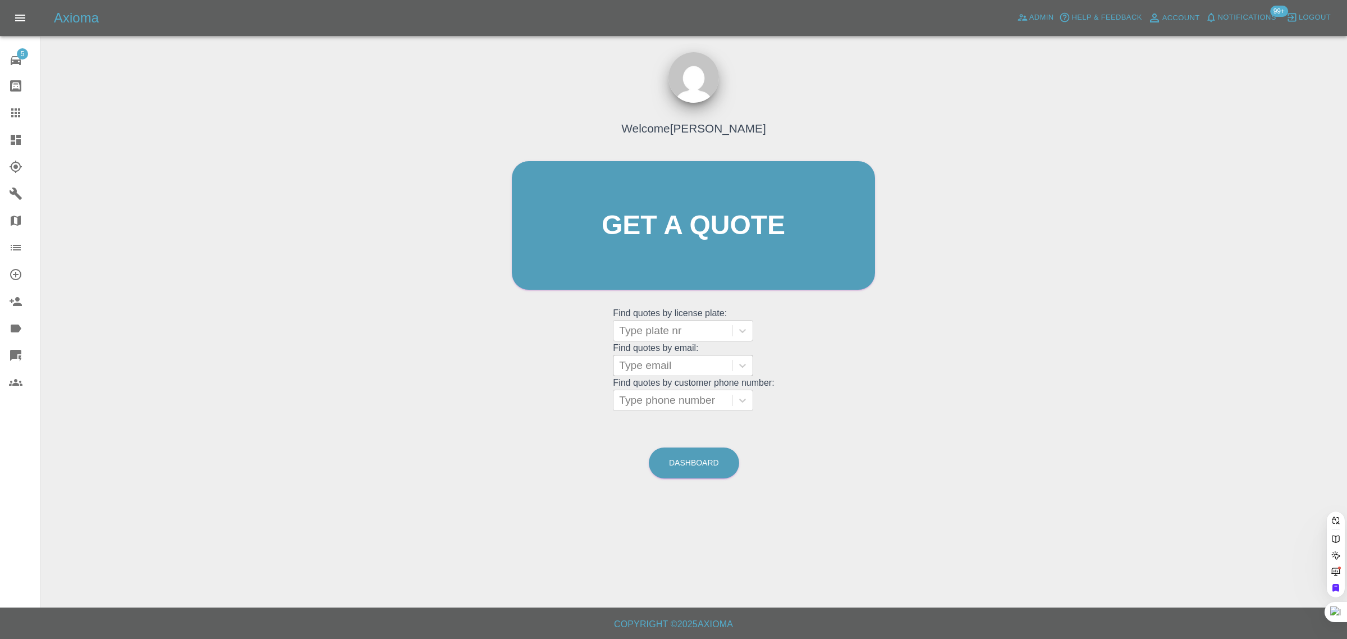
click at [705, 363] on div at bounding box center [672, 366] width 107 height 16
paste input "jamie.a.tully@icloud.com"
type input "jamie.a.tully@icloud.co"
click at [679, 391] on div "HG69 ECY, Awaiting Repair" at bounding box center [683, 401] width 140 height 36
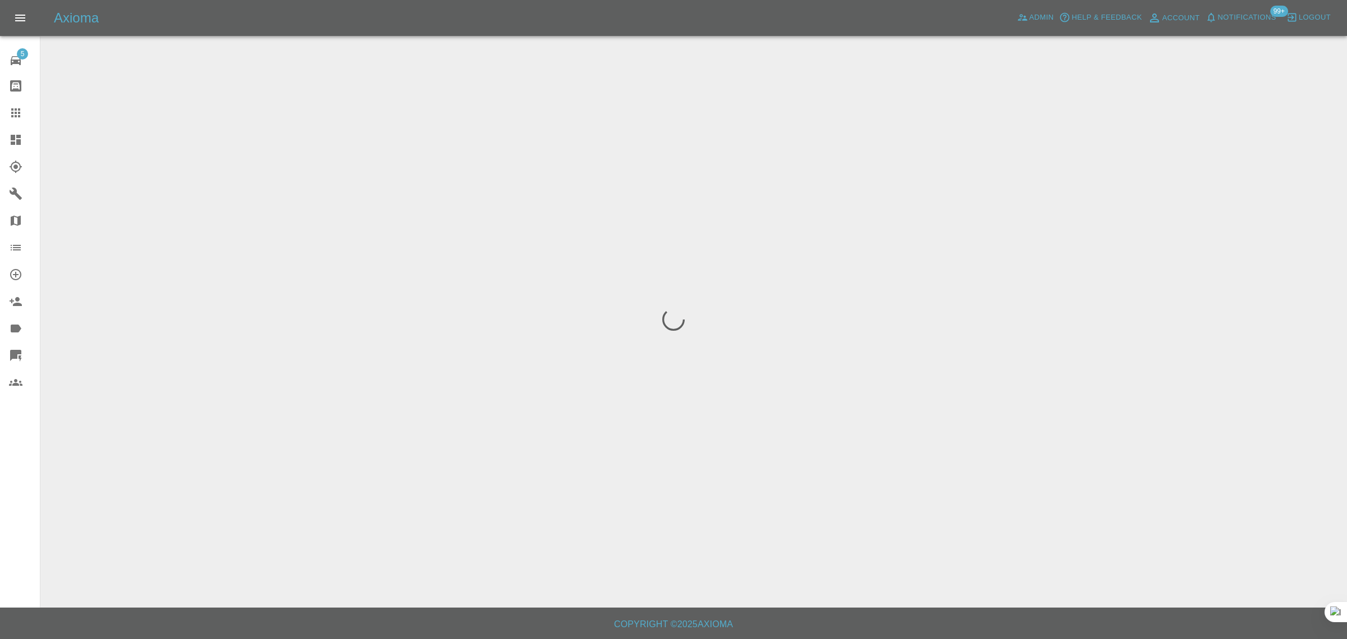
click at [17, 511] on div "5 Repair home Bodyshop home Claims Dashboard Explorer Garages Map Organization …" at bounding box center [20, 319] width 40 height 639
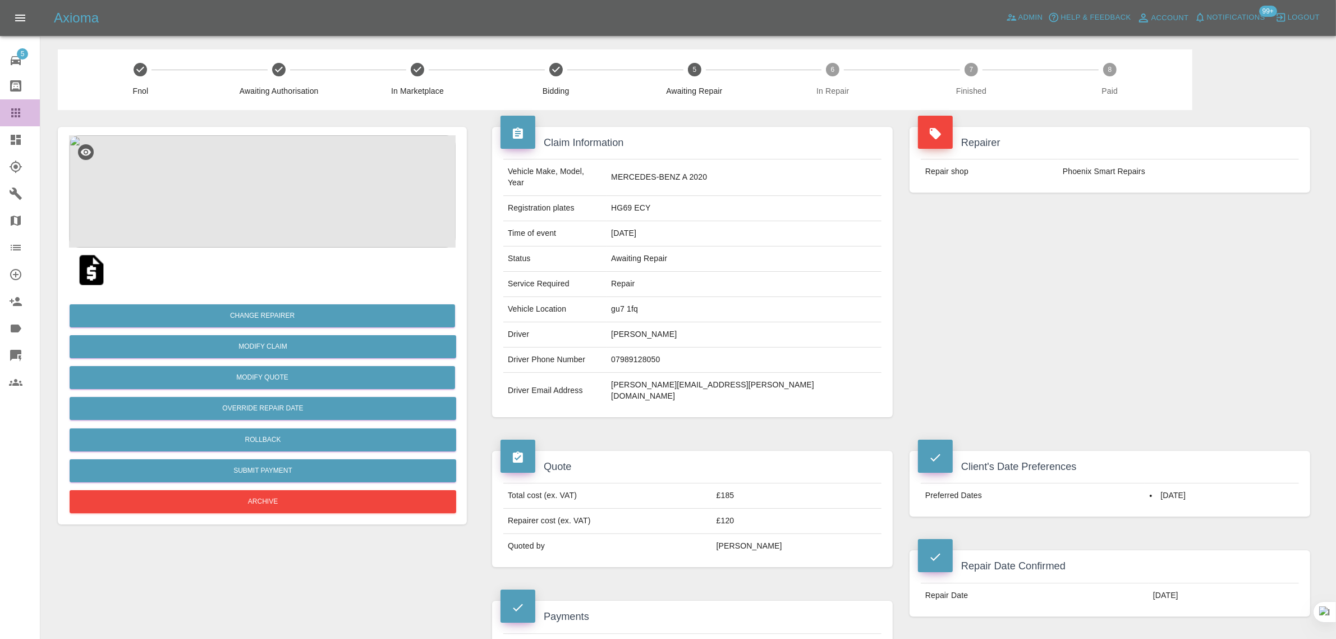
click at [0, 112] on link "Claims" at bounding box center [20, 112] width 40 height 27
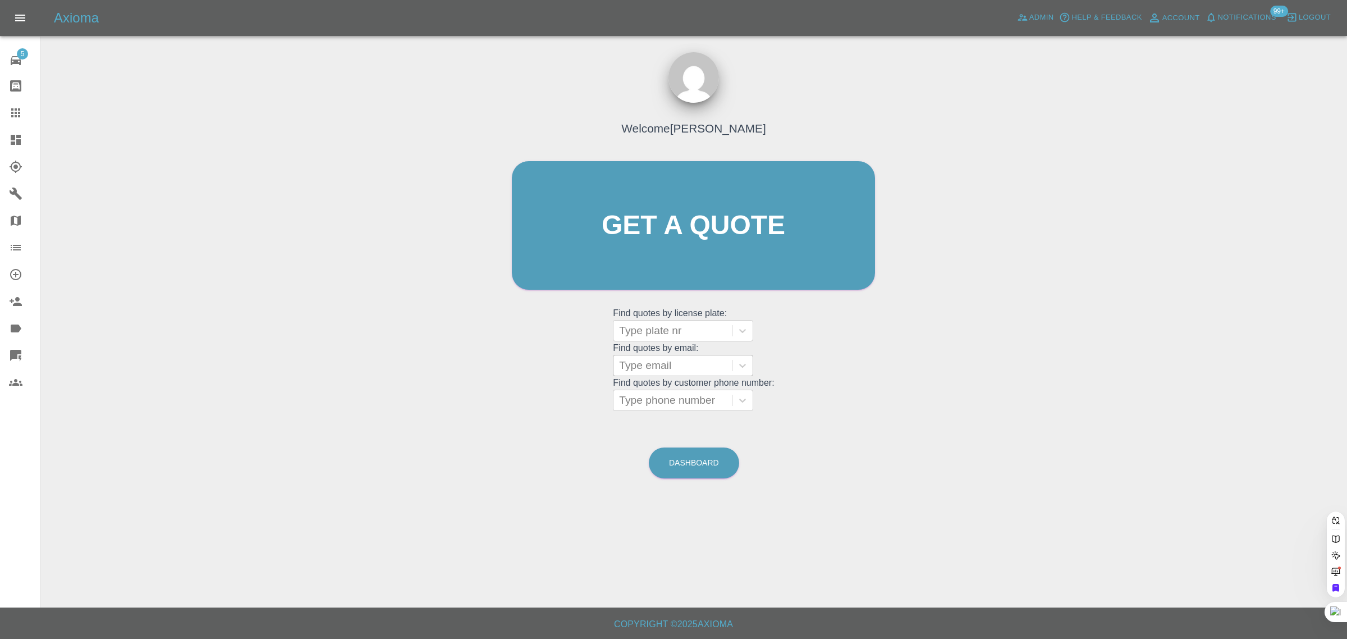
click at [674, 360] on div at bounding box center [672, 366] width 107 height 16
paste input "jeffd1961@mail.com"
type input "jeffd1961@mail.com"
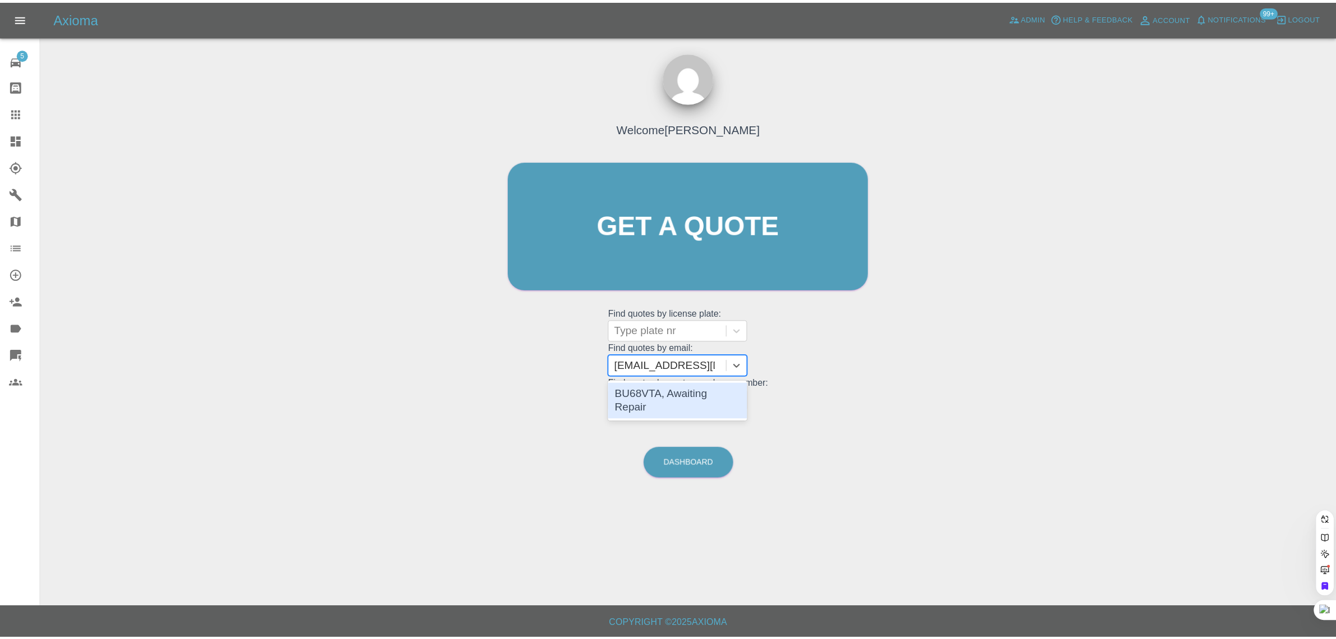
scroll to position [0, 0]
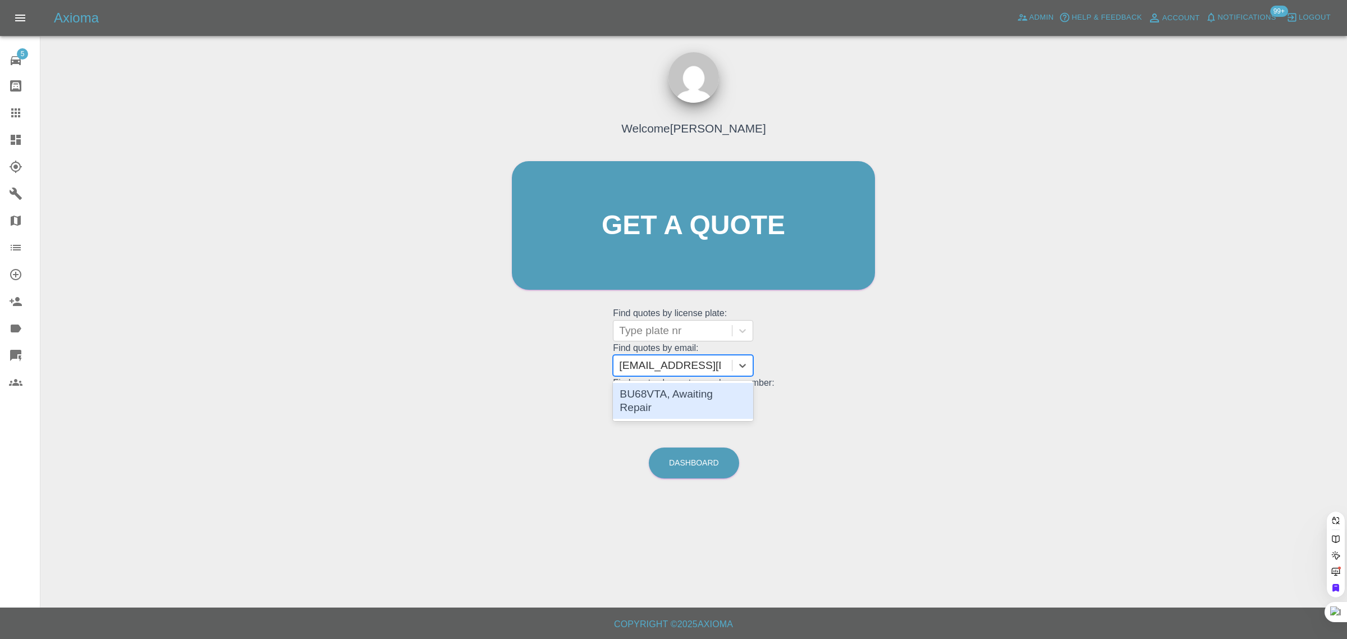
click at [669, 389] on div "BU68VTA, Awaiting Repair" at bounding box center [683, 401] width 140 height 36
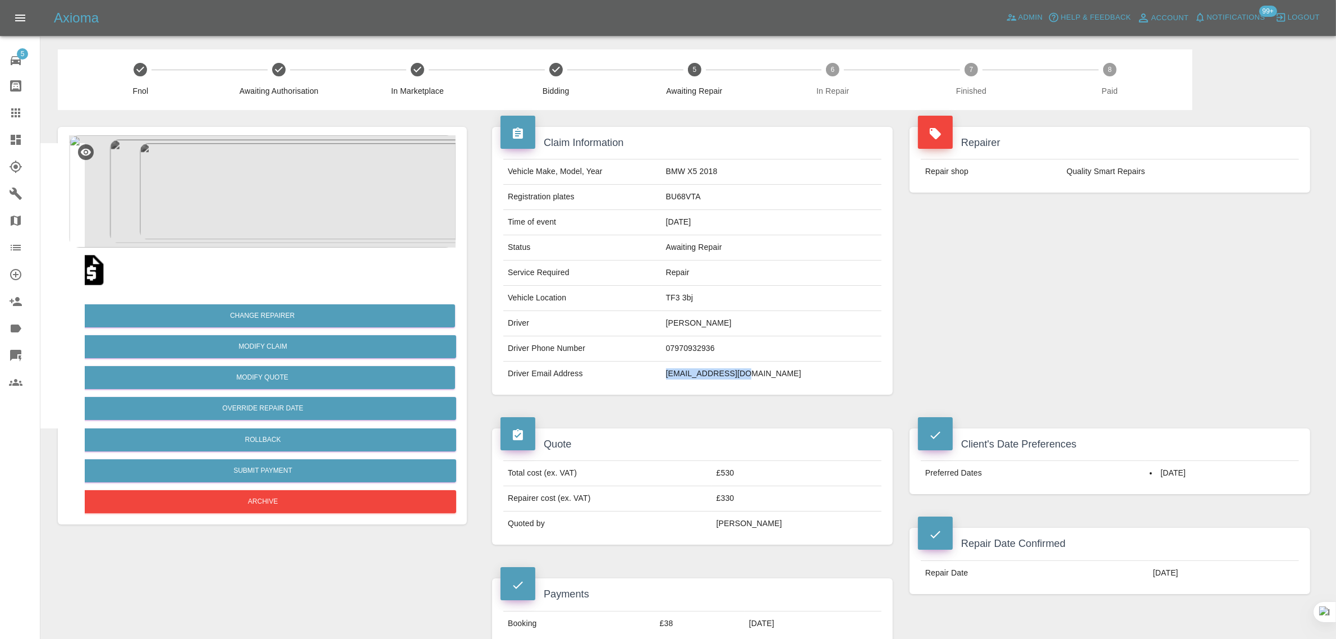
drag, startPoint x: 708, startPoint y: 375, endPoint x: 804, endPoint y: 376, distance: 95.4
click at [804, 377] on tr "Driver Email Address Jeffd1961@mail.com" at bounding box center [692, 373] width 378 height 25
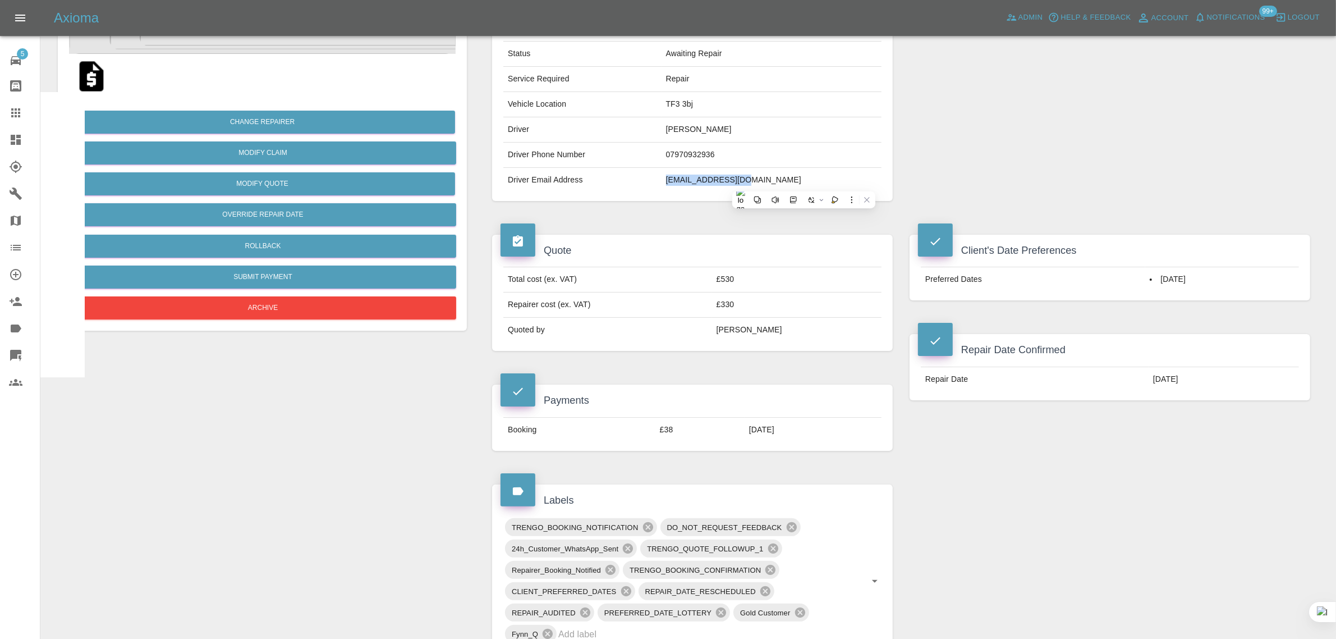
scroll to position [491, 0]
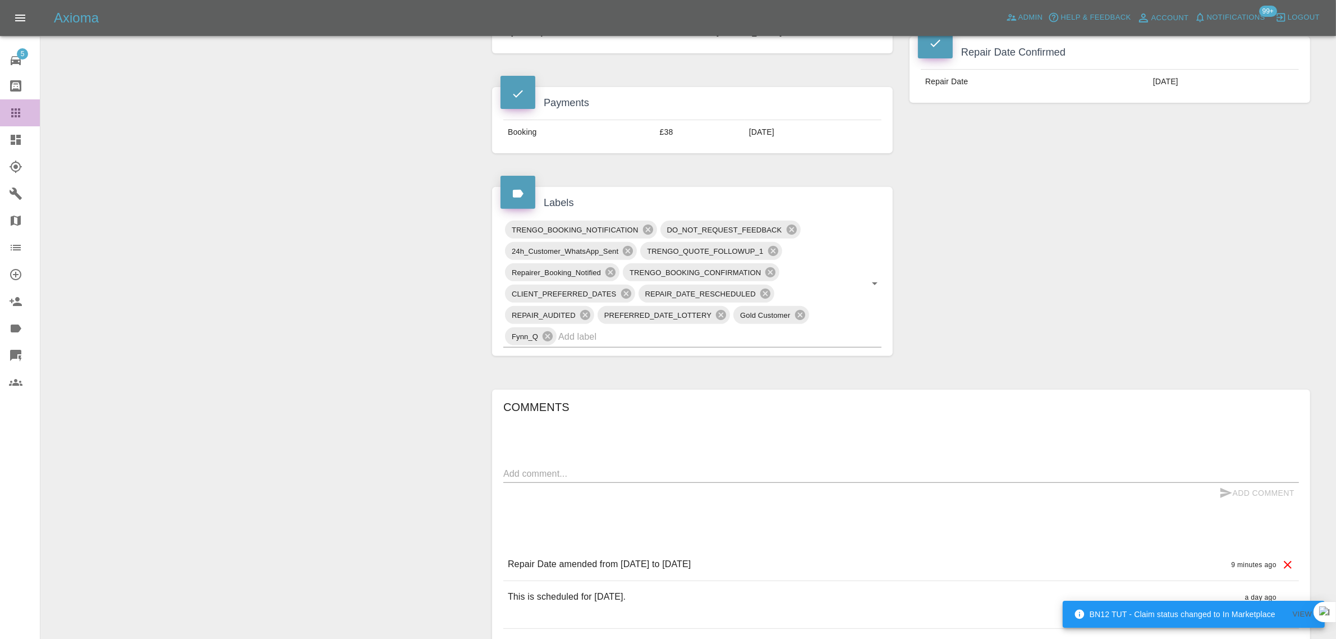
click at [13, 118] on icon at bounding box center [15, 112] width 13 height 13
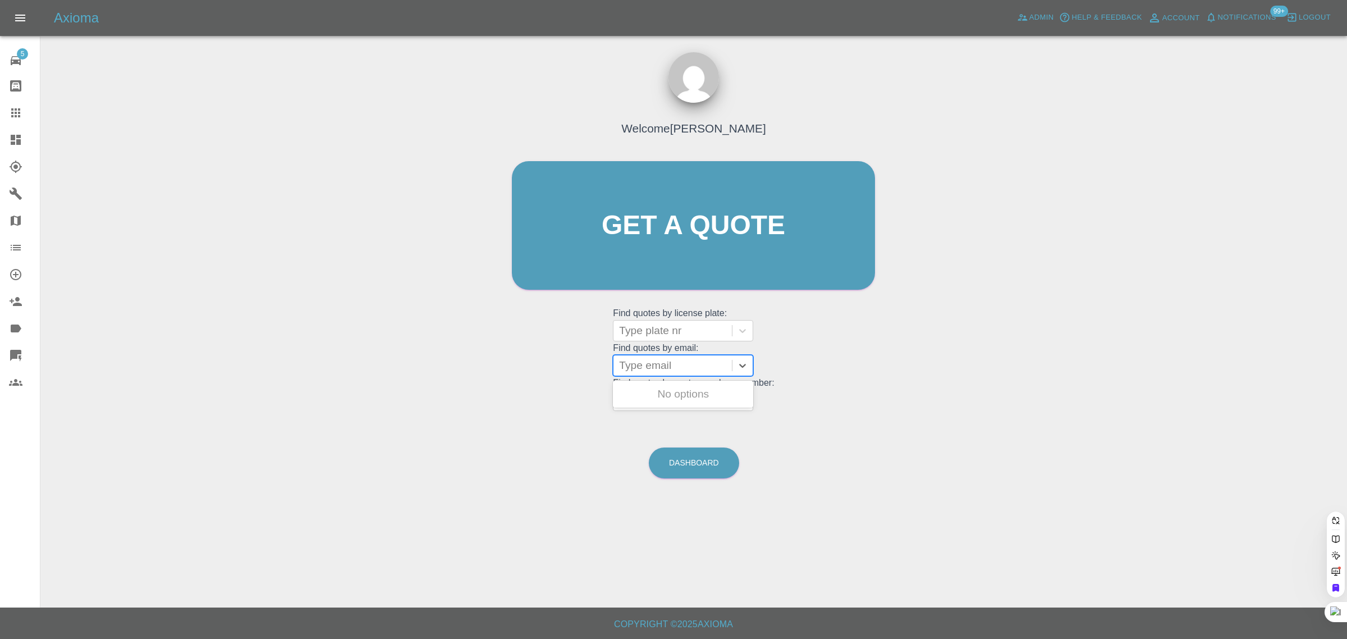
click at [644, 367] on div at bounding box center [672, 366] width 107 height 16
paste input "ianderri@hotmail.co.uk"
type input "ianderri@hotmail.co.u"
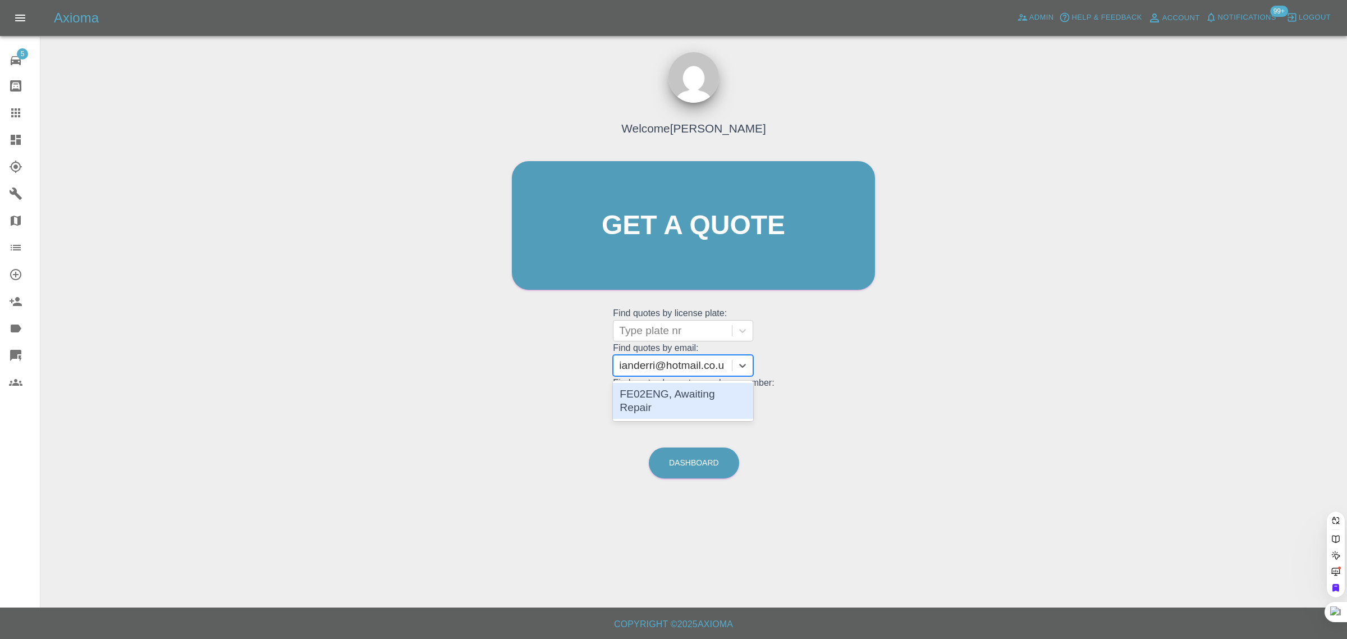
click at [658, 385] on div "FE02ENG, Awaiting Repair" at bounding box center [683, 401] width 140 height 36
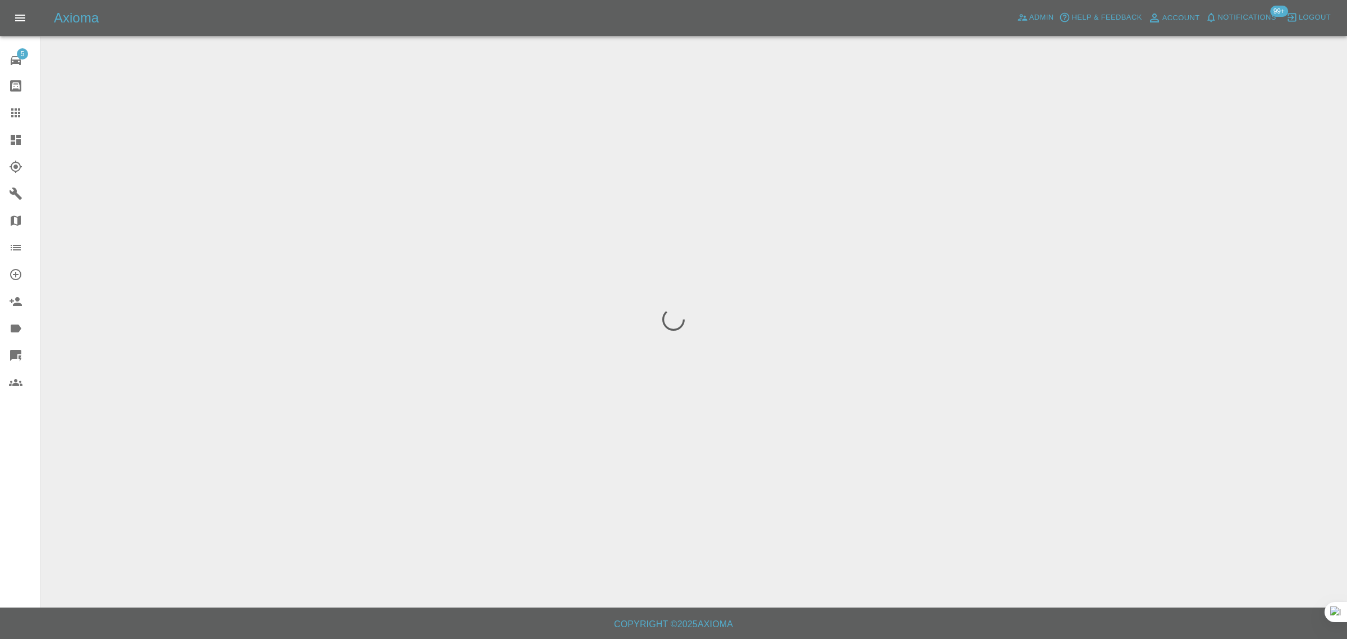
click at [23, 524] on div "5 Repair home Bodyshop home Claims Dashboard Explorer Garages Map Organization …" at bounding box center [20, 319] width 40 height 639
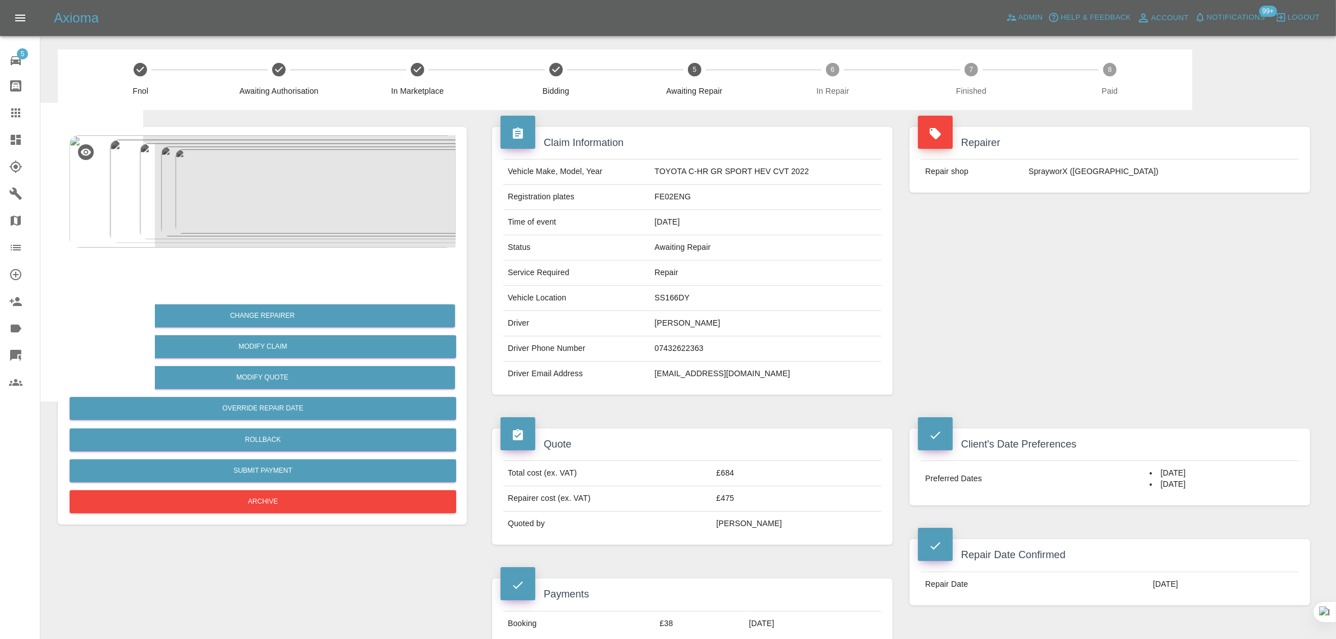
click at [0, 107] on link "Claims" at bounding box center [20, 112] width 40 height 27
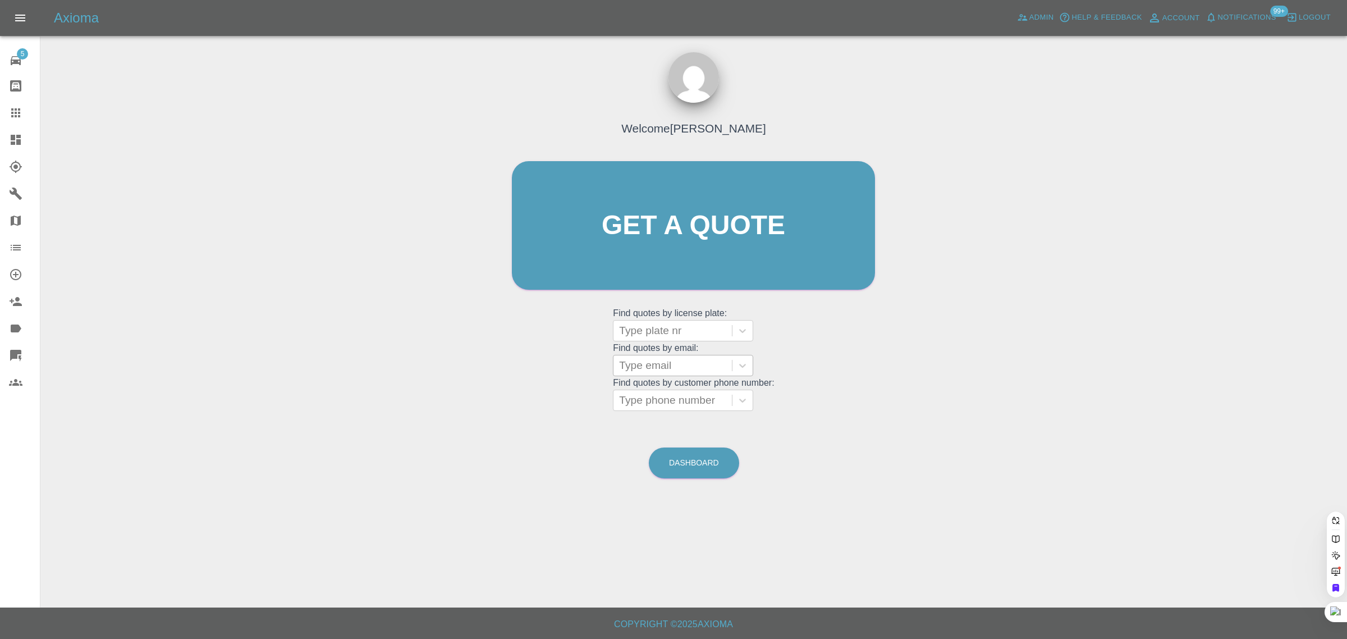
click at [648, 365] on div at bounding box center [672, 366] width 107 height 16
paste input "mandykirton@gmail.com"
type input "mandykirton@gmail.com"
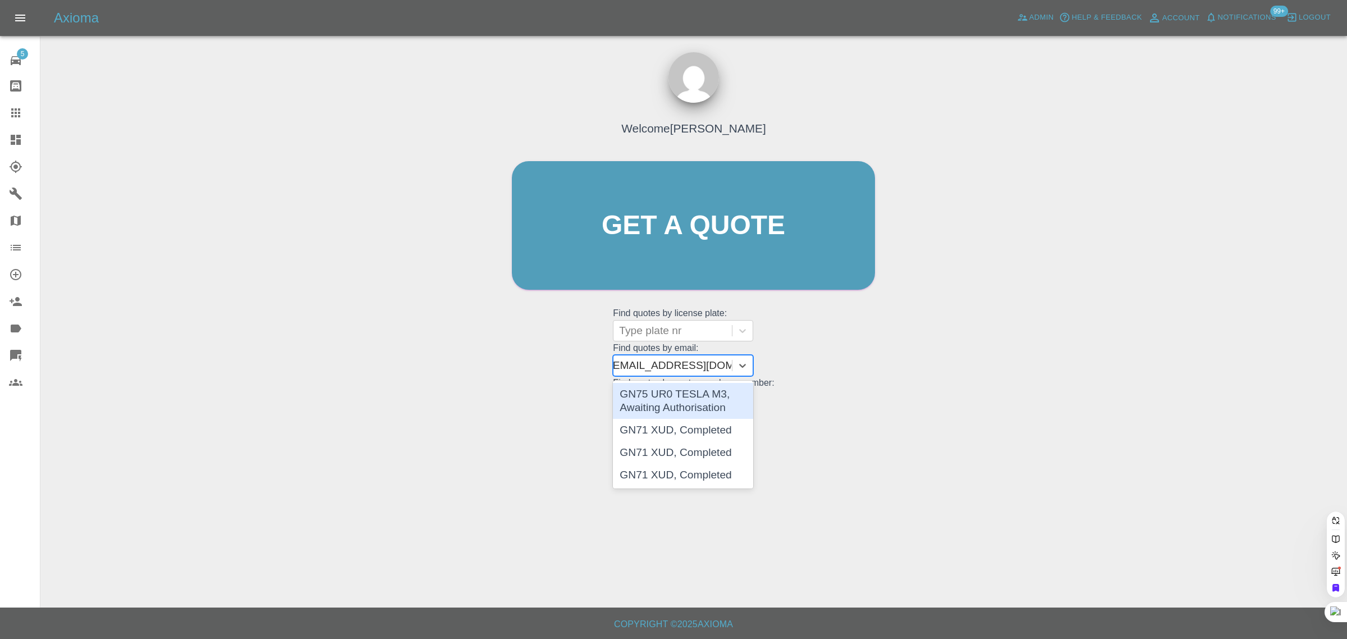
click at [656, 399] on div "GN75 UR0 TESLA M3, Awaiting Authorisation" at bounding box center [683, 401] width 140 height 36
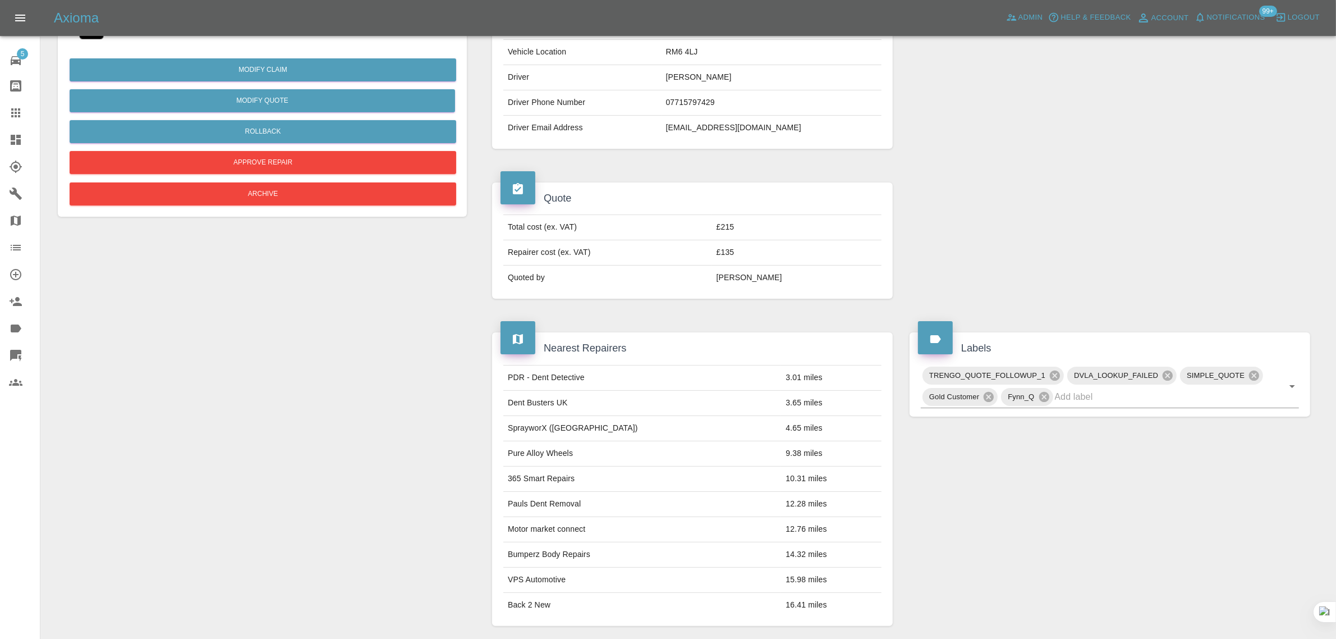
scroll to position [31, 0]
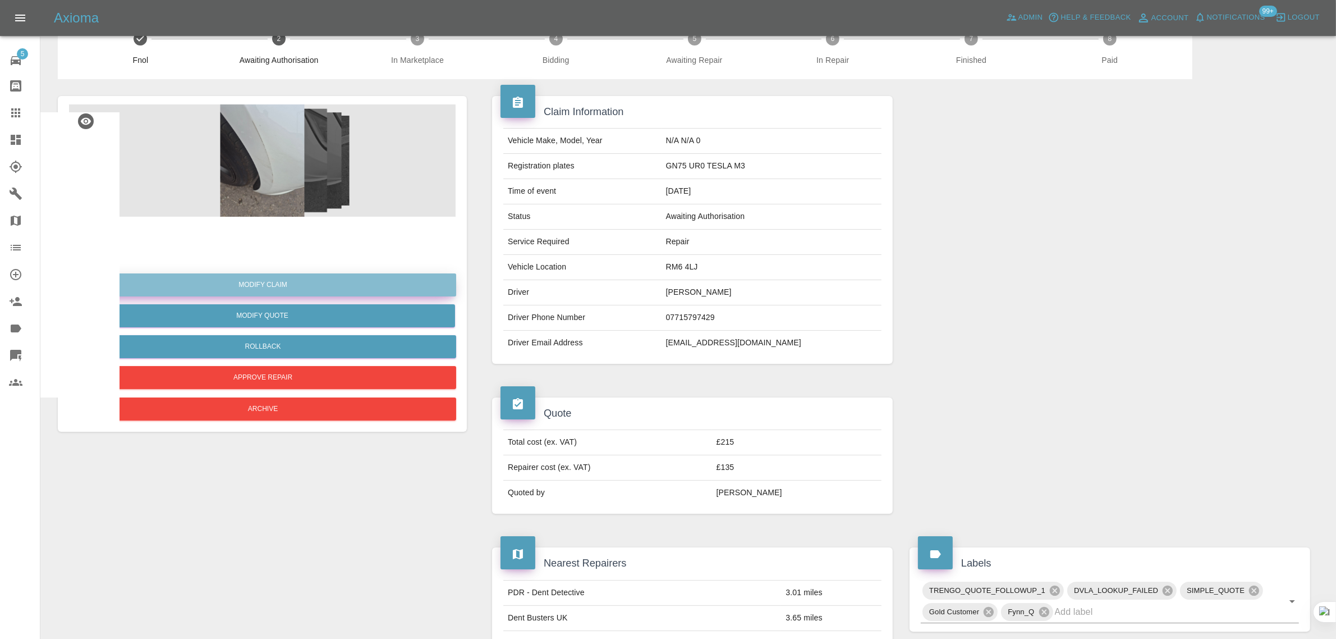
click at [268, 282] on link "Modify Claim" at bounding box center [263, 284] width 387 height 23
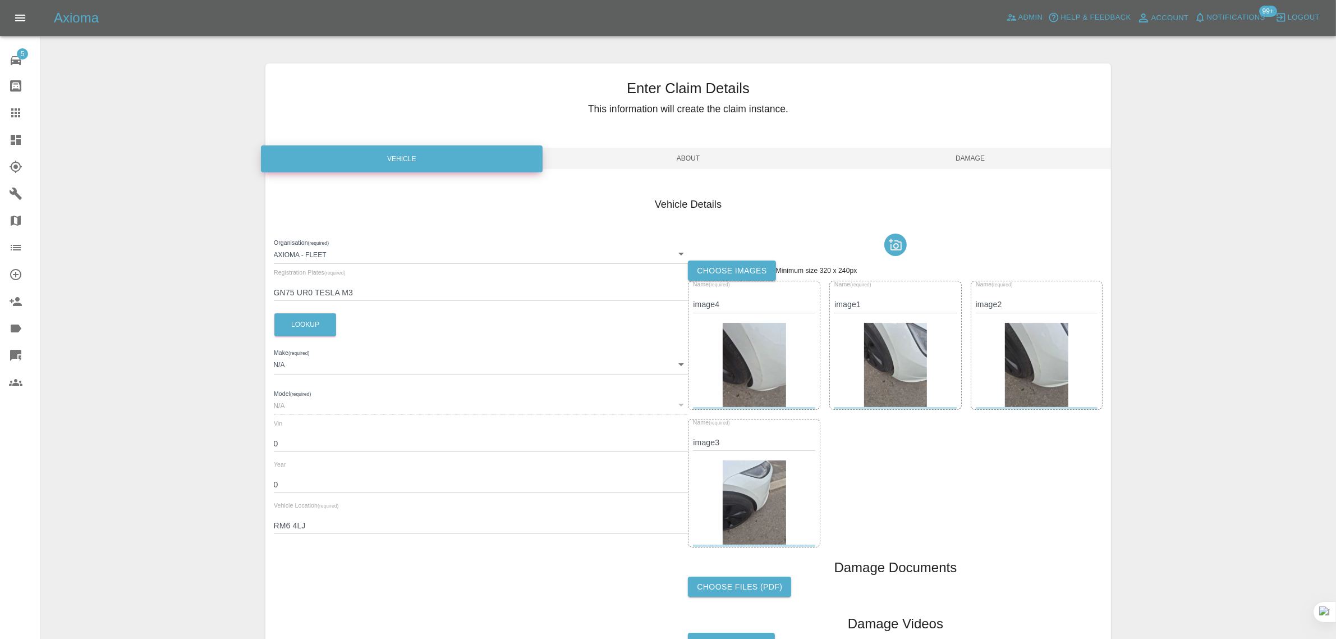
click at [730, 271] on label "Choose images" at bounding box center [732, 270] width 88 height 21
click at [0, 0] on input "Choose images" at bounding box center [0, 0] width 0 height 0
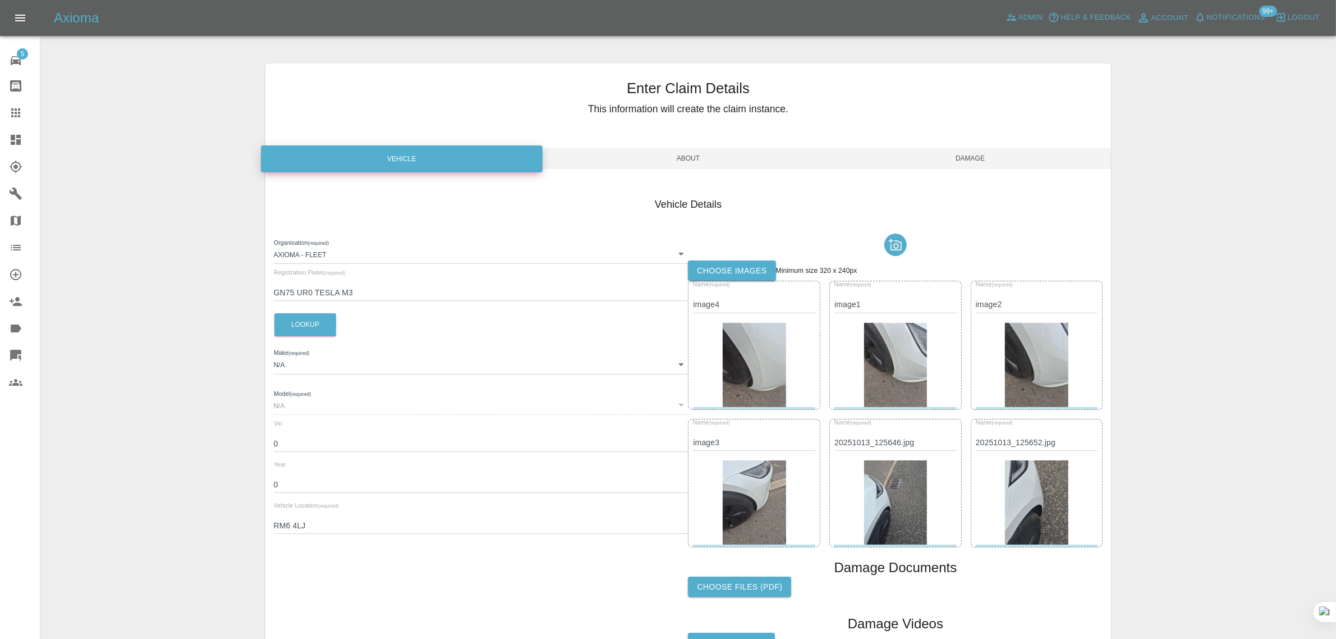
click at [988, 153] on span "Damage" at bounding box center [971, 158] width 282 height 21
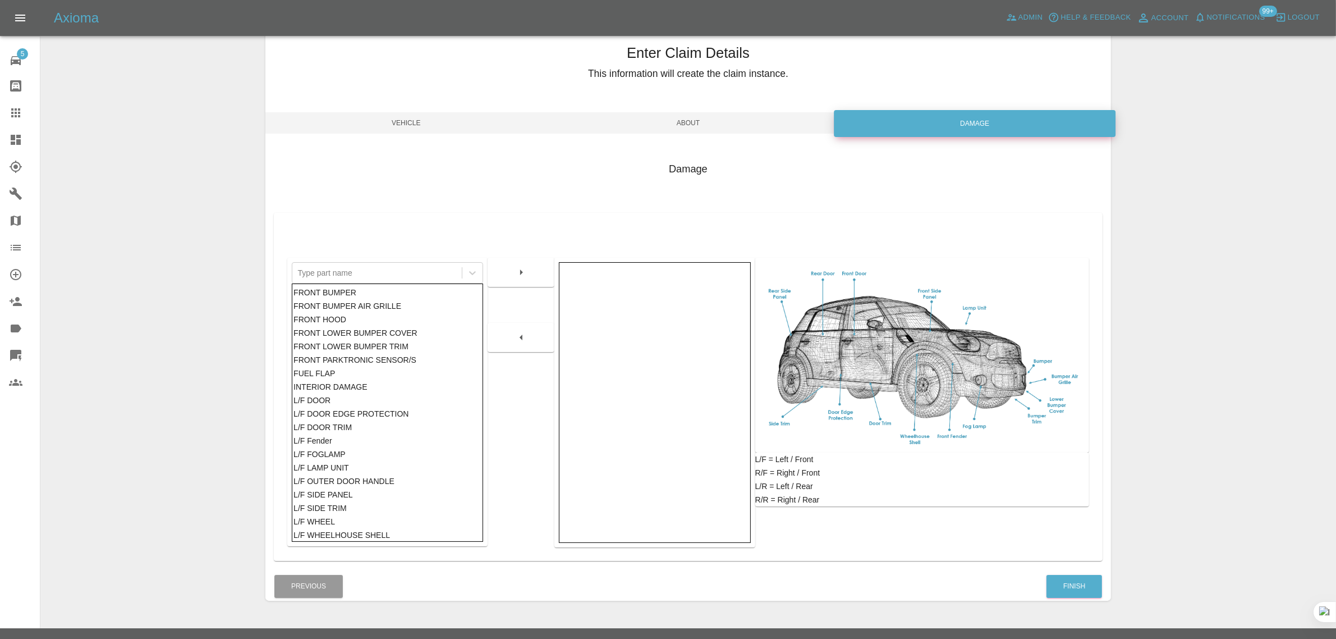
scroll to position [55, 0]
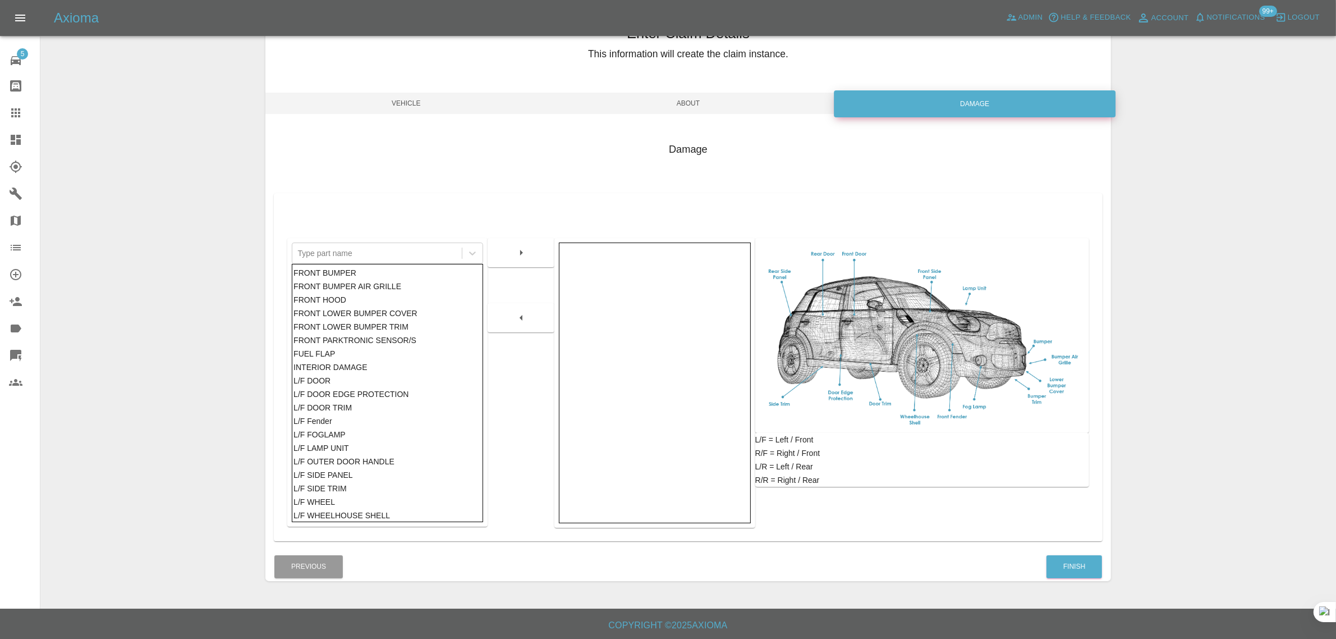
click at [1084, 581] on div "Enter Claim Details This information will create the claim instance. Vehicle Ab…" at bounding box center [689, 294] width 846 height 601
click at [1084, 580] on div "Finish" at bounding box center [1074, 566] width 57 height 29
click at [1084, 565] on button "Finish" at bounding box center [1075, 566] width 56 height 23
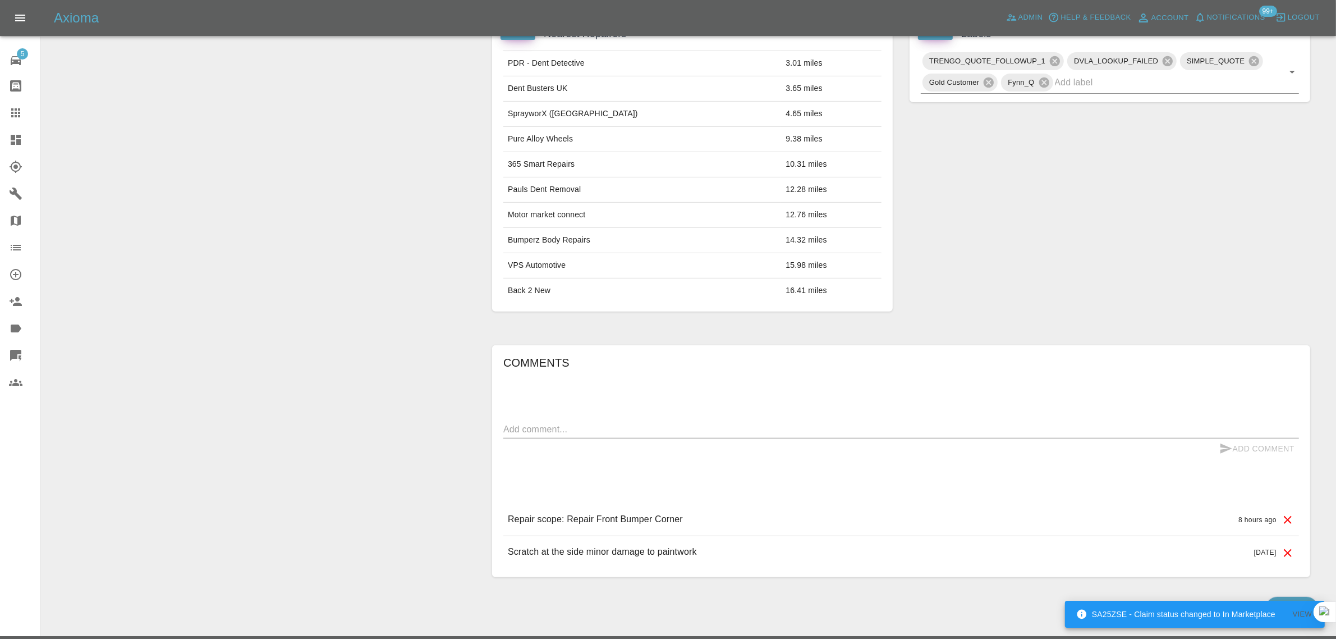
scroll to position [592, 0]
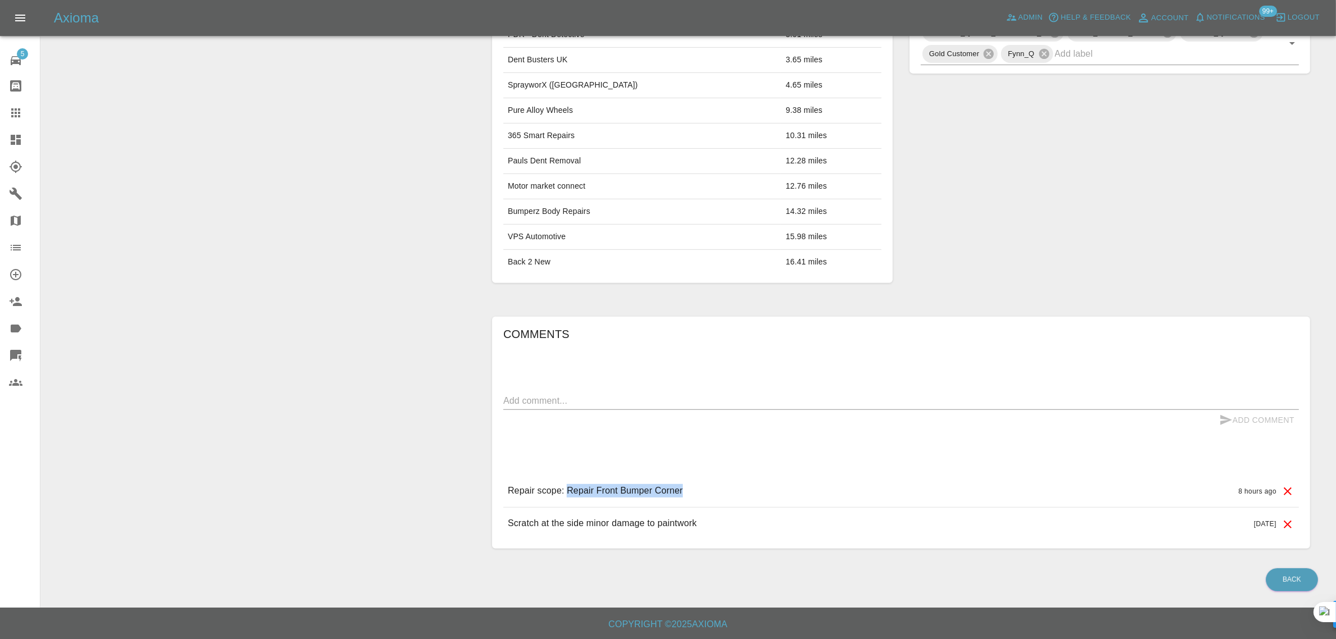
drag, startPoint x: 569, startPoint y: 489, endPoint x: 701, endPoint y: 462, distance: 134.6
click at [708, 496] on div "Repair scope: Repair Front Bumper Corner 8 hours ago" at bounding box center [901, 491] width 796 height 32
copy p "Repair Front Bumper Corner"
click at [26, 108] on div at bounding box center [24, 112] width 31 height 13
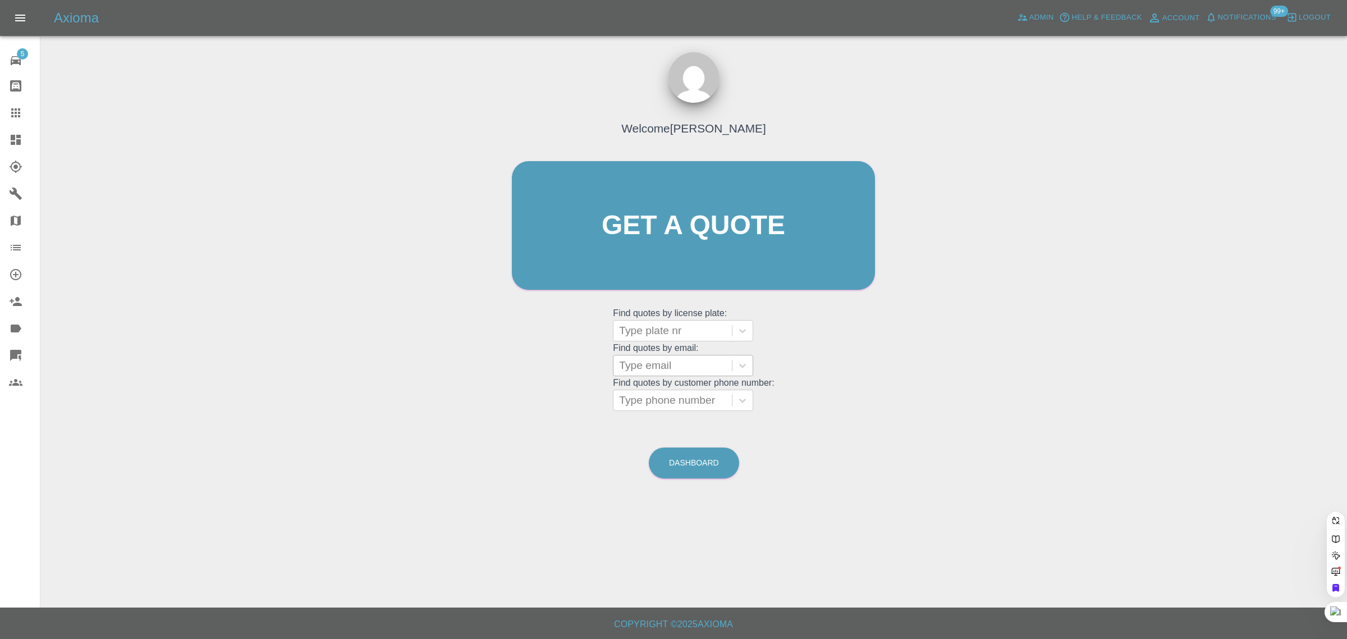
click at [680, 360] on div at bounding box center [672, 366] width 107 height 16
paste input "kumarathasan@hotmail.co.uk"
type input "kumarathasan@hotmail.co.u"
click at [656, 399] on div "FA18SNV, Awaiting Authorisation" at bounding box center [683, 401] width 140 height 36
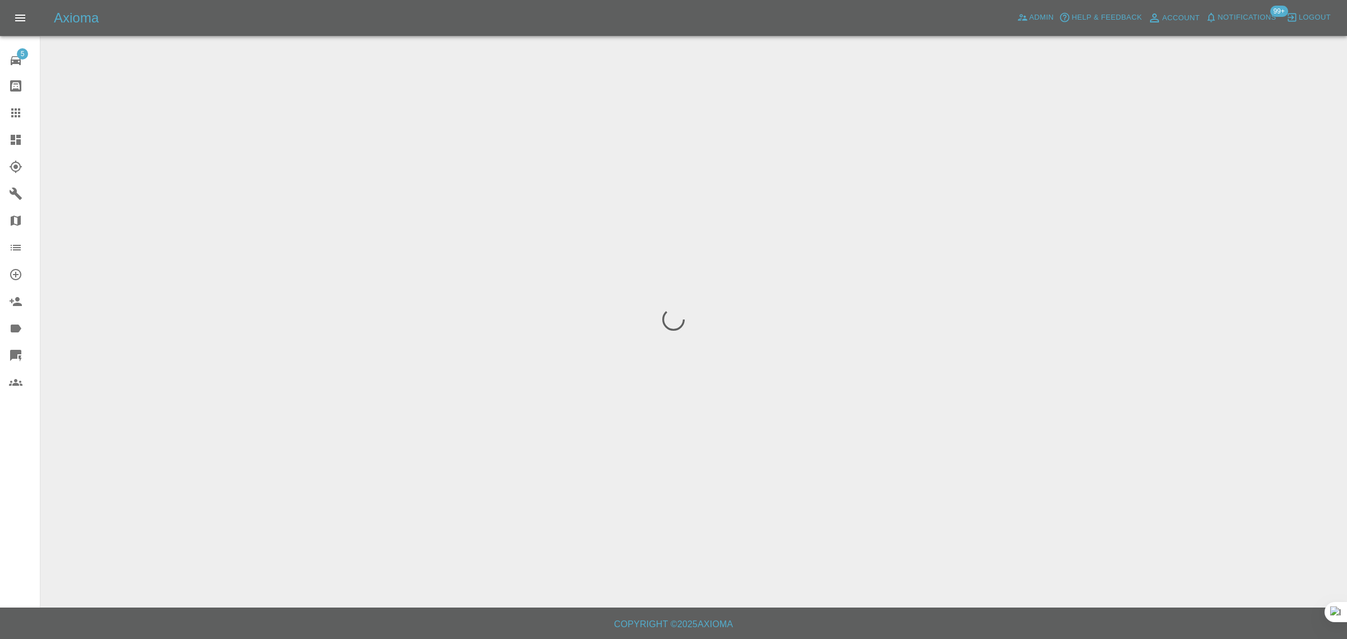
click at [35, 508] on div "5 Repair home Bodyshop home Claims Dashboard Explorer Garages Map Organization …" at bounding box center [20, 319] width 40 height 639
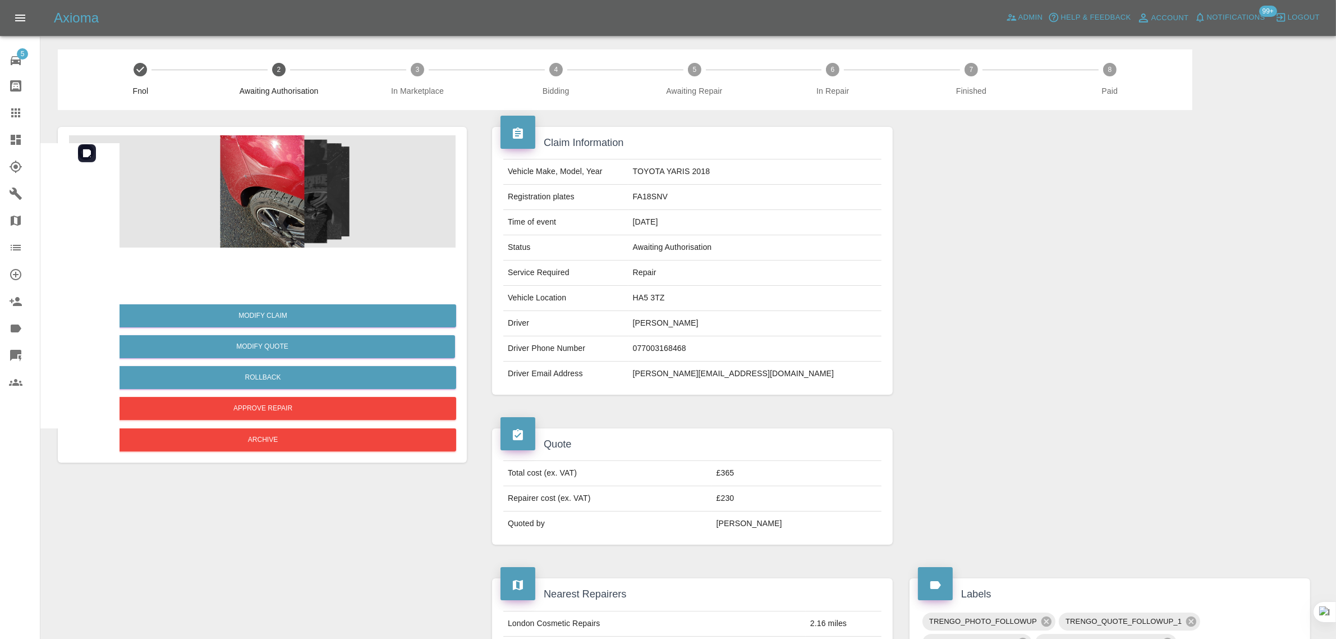
click at [286, 207] on img at bounding box center [262, 191] width 387 height 112
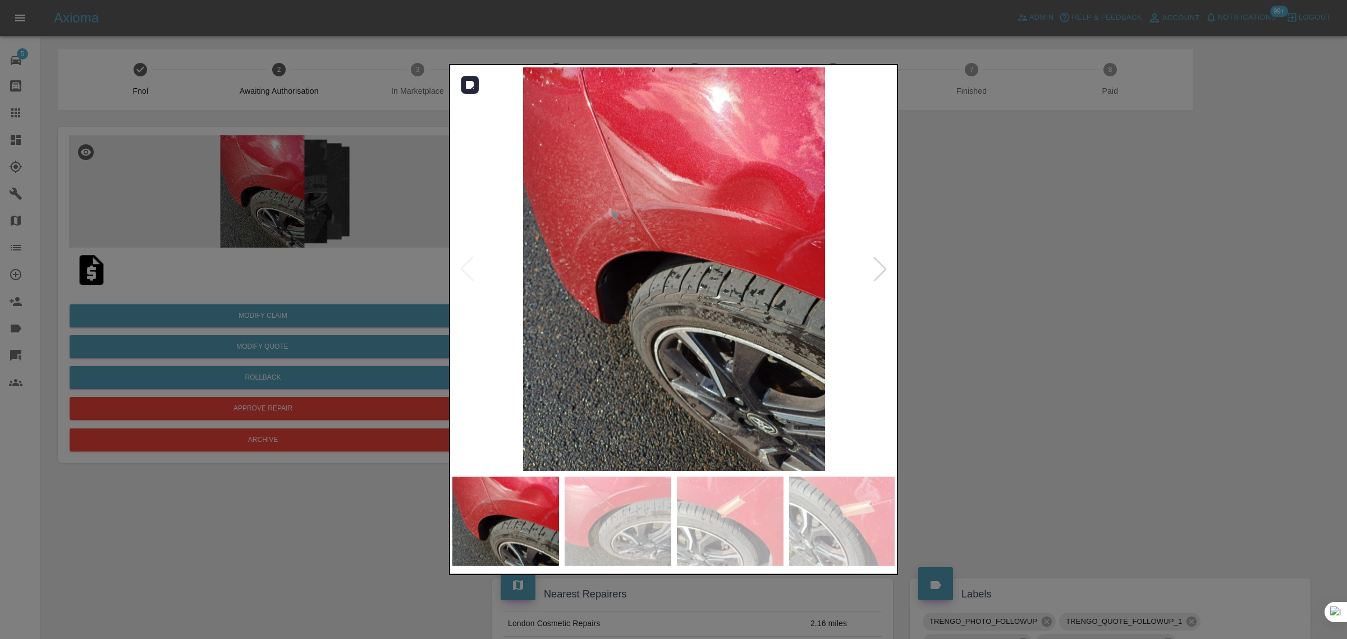
click at [876, 268] on div at bounding box center [880, 269] width 25 height 25
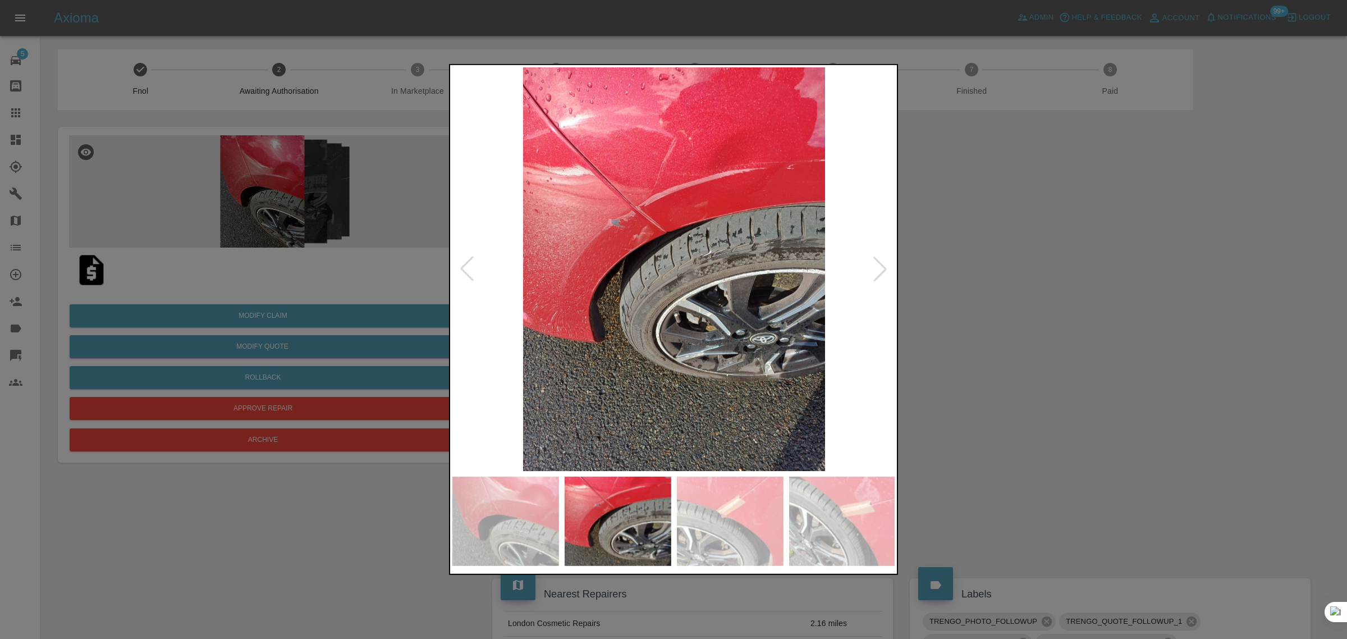
click at [876, 268] on div at bounding box center [880, 269] width 25 height 25
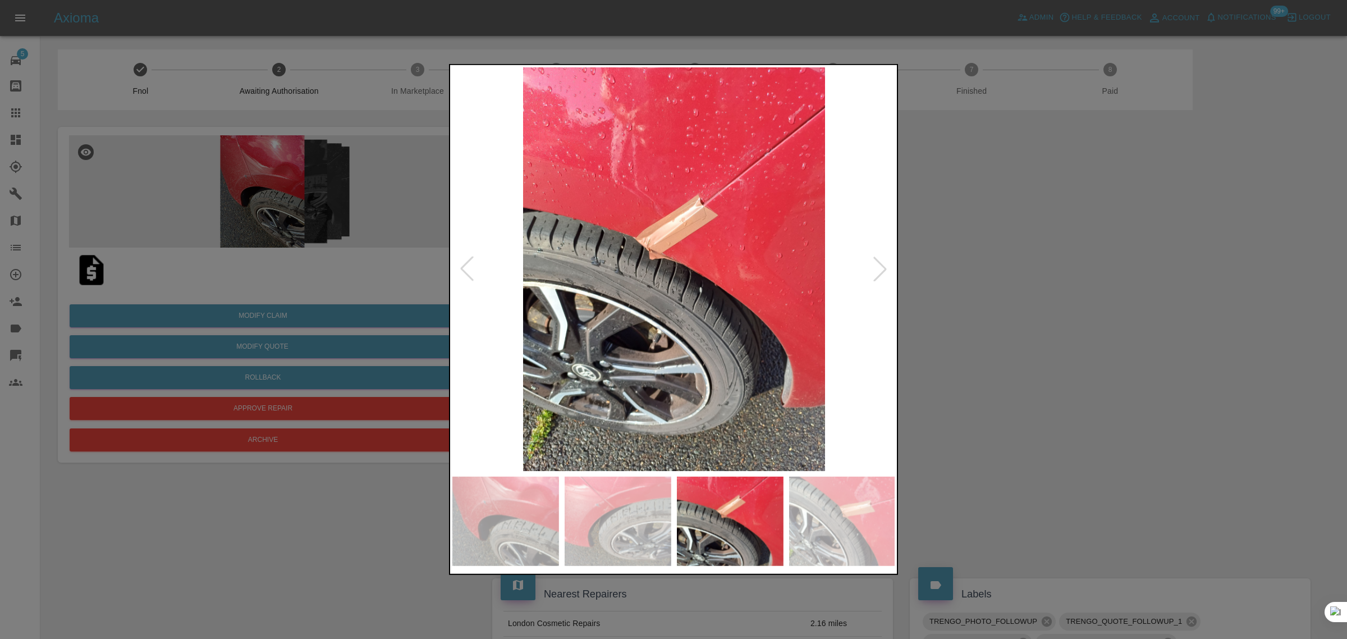
click at [876, 268] on div at bounding box center [880, 269] width 25 height 25
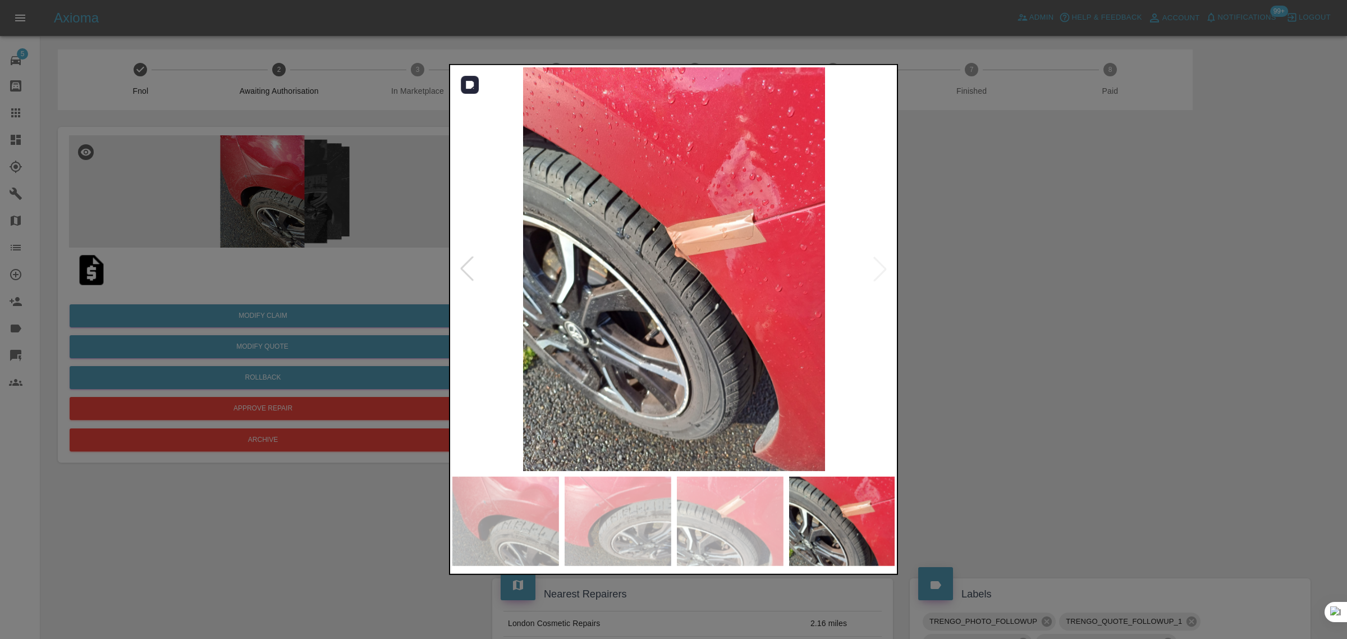
click at [876, 268] on img at bounding box center [673, 269] width 443 height 404
click at [1008, 271] on div at bounding box center [673, 319] width 1347 height 639
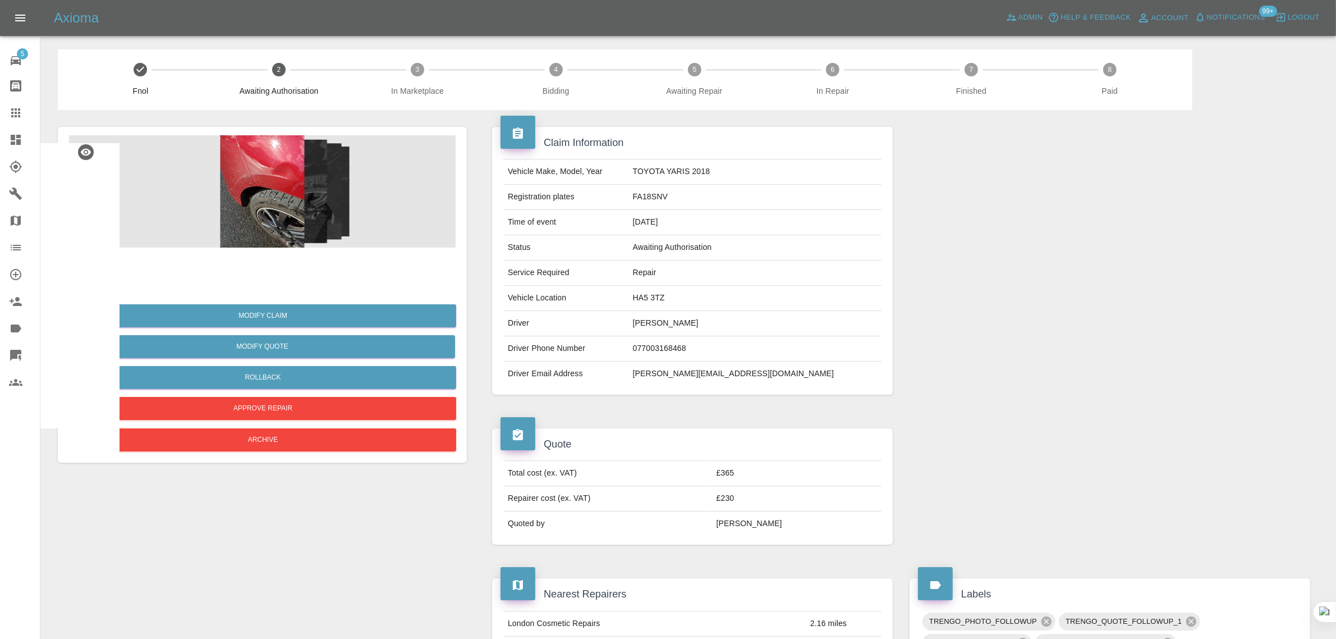
click at [16, 114] on icon at bounding box center [15, 112] width 13 height 13
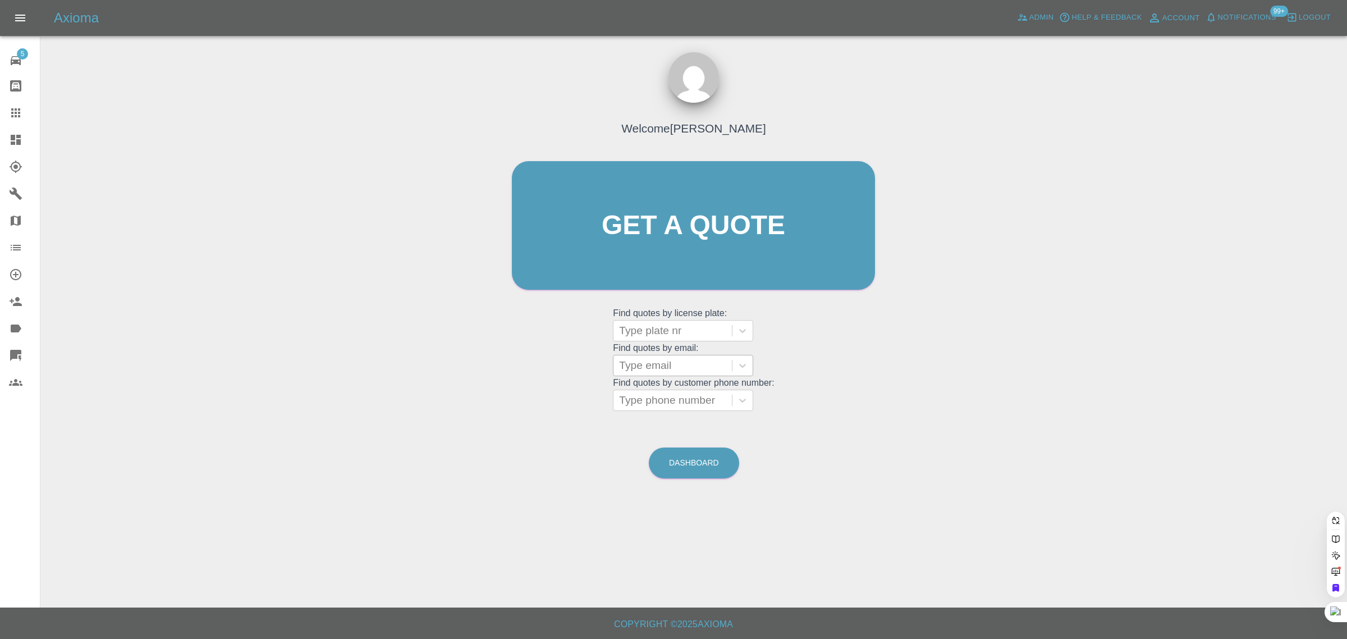
click at [646, 363] on div at bounding box center [672, 366] width 107 height 16
paste input "MC-athy@hotmail.com"
type input "MC-athy@hotmail.com"
click at [704, 400] on div "HONDA JAZZ, Awaiting Authorisation" at bounding box center [683, 401] width 140 height 36
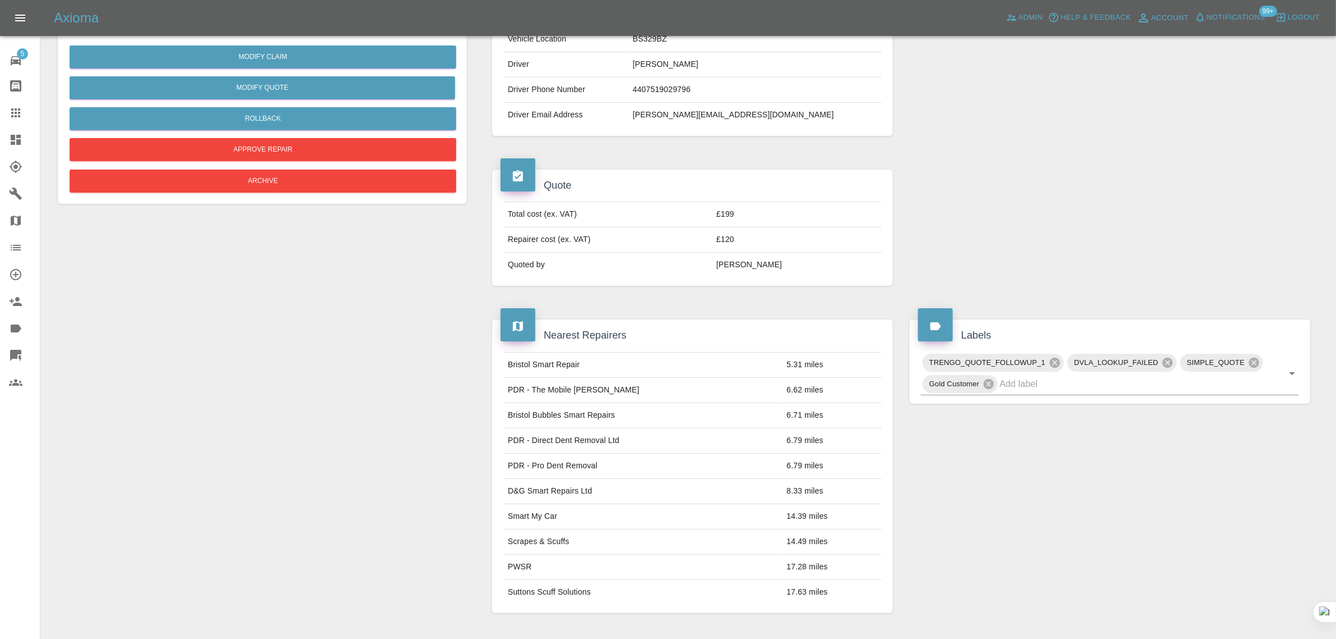
scroll to position [491, 0]
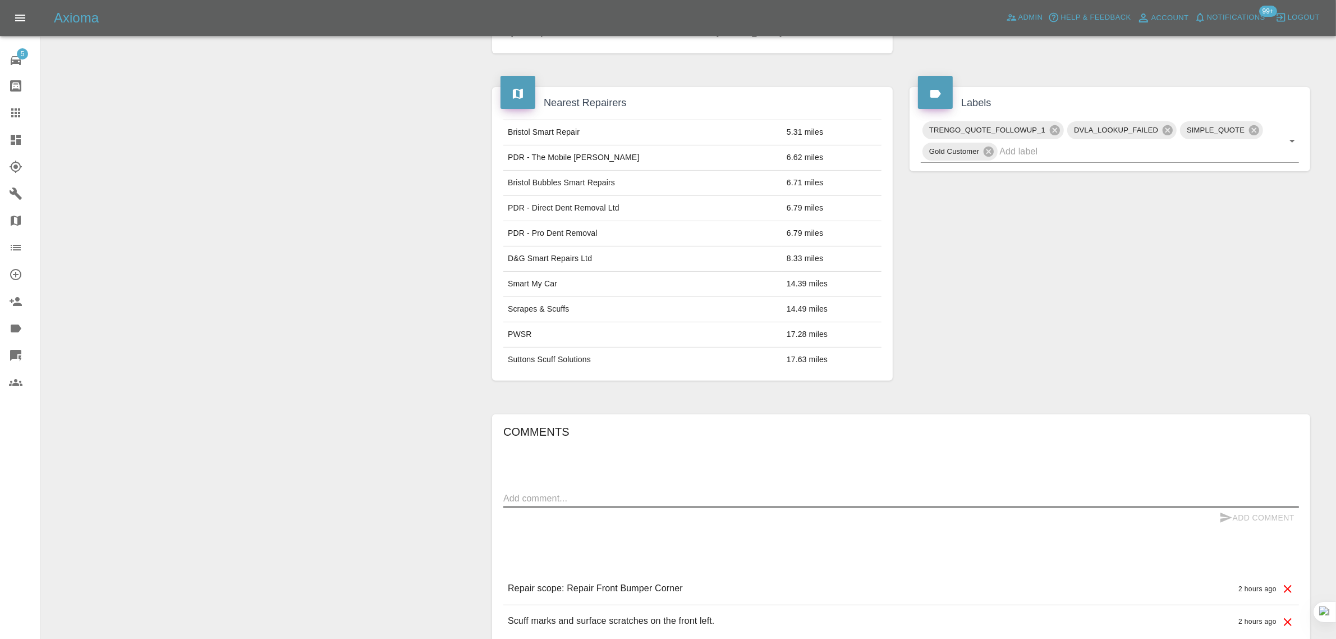
click at [729, 500] on textarea at bounding box center [901, 498] width 796 height 13
paste textarea "Could you please confirm if the quoted price includes VAT? We live in a flat wh…"
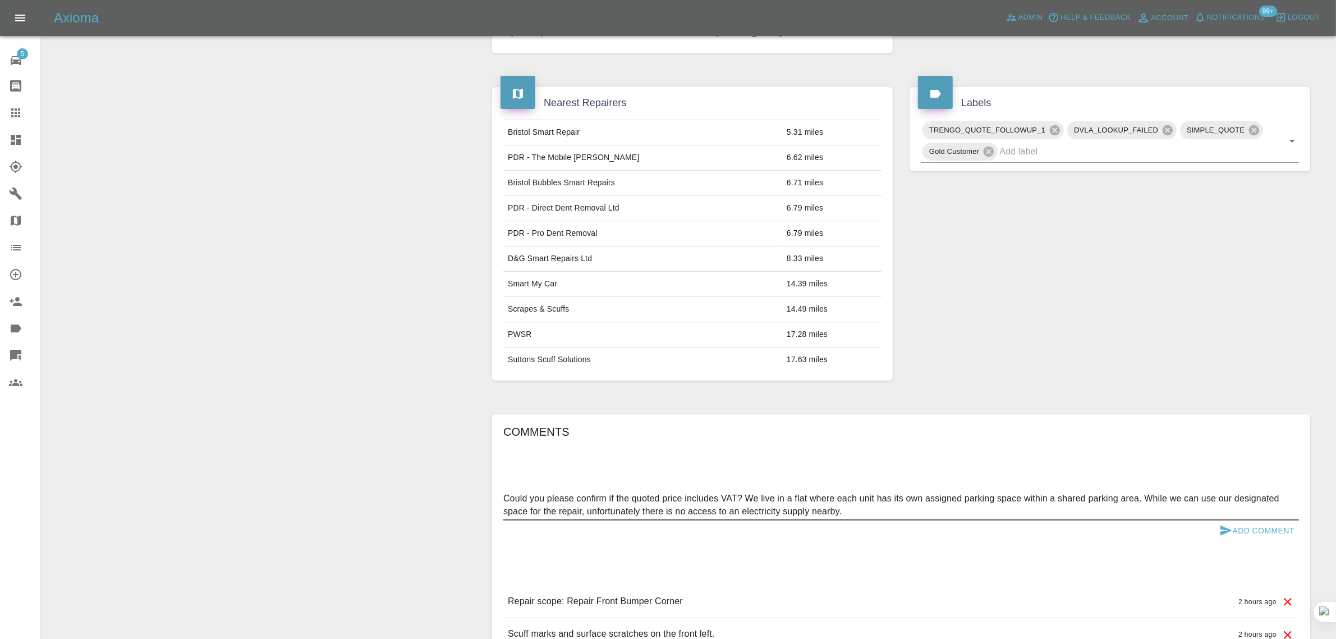
type textarea "Could you please confirm if the quoted price includes VAT? We live in a flat wh…"
click at [1239, 531] on button "Add Comment" at bounding box center [1257, 530] width 84 height 21
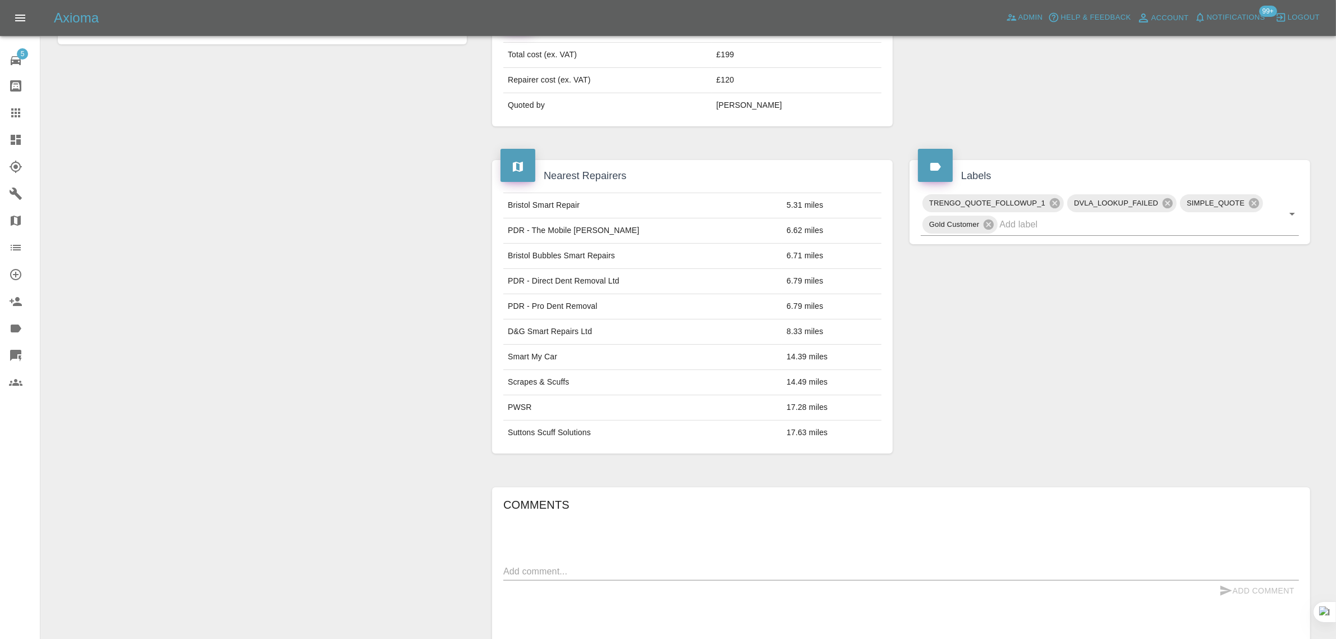
scroll to position [351, 0]
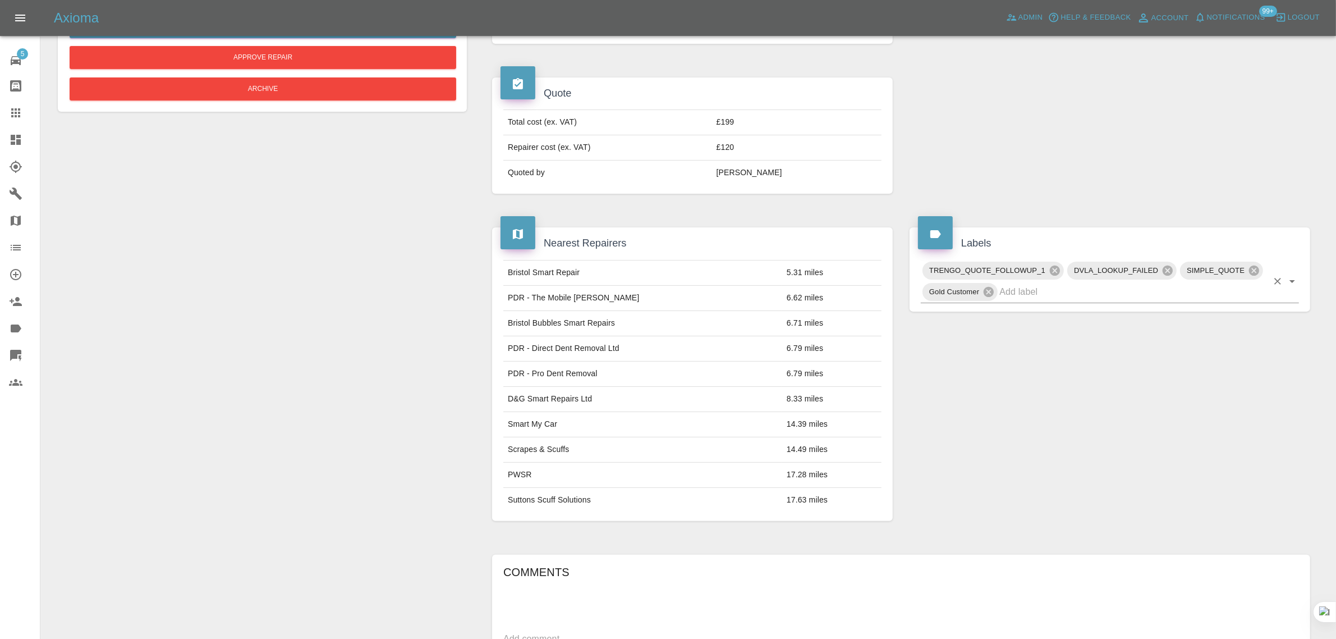
click at [1040, 290] on input "text" at bounding box center [1134, 291] width 268 height 17
type input "space"
click at [1019, 312] on li "NO_SPACE_OR_POWER" at bounding box center [1110, 319] width 378 height 20
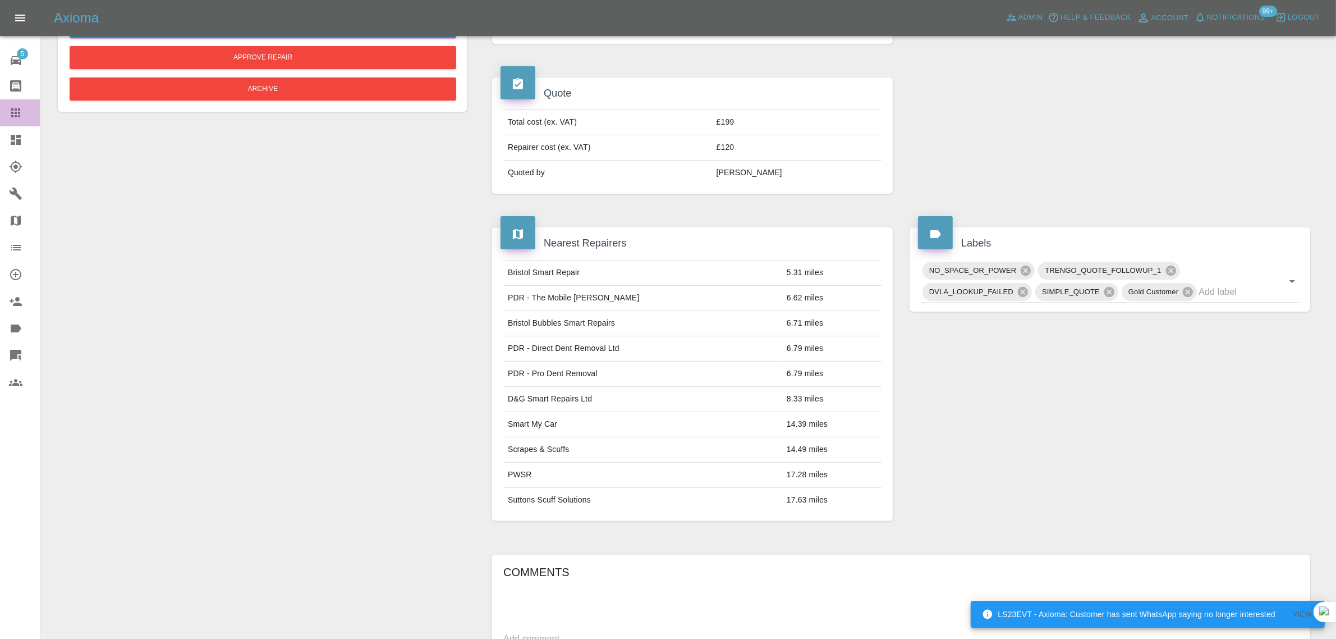
click at [18, 106] on icon at bounding box center [15, 112] width 13 height 13
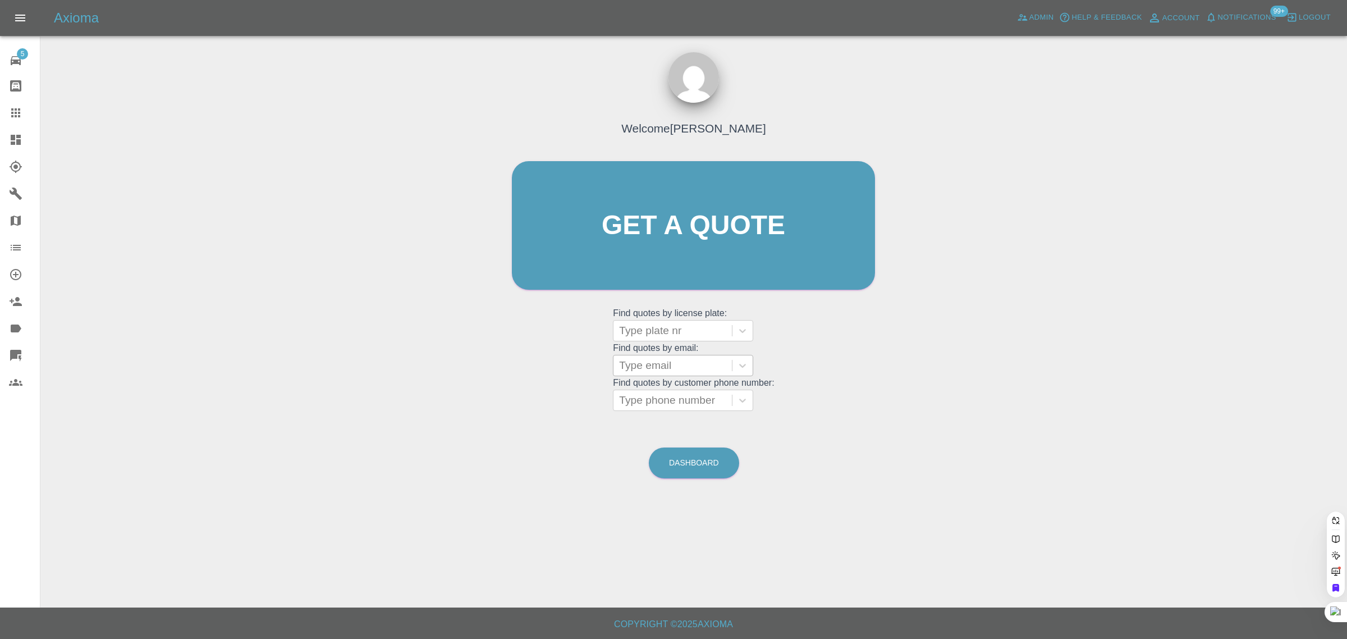
click at [680, 365] on div at bounding box center [672, 366] width 107 height 16
paste input "briankruger1952@gmail.com"
type input "briankruger1952@gmail.com"
click at [684, 386] on div "YC65ZKT, Awaiting Repair" at bounding box center [683, 394] width 140 height 22
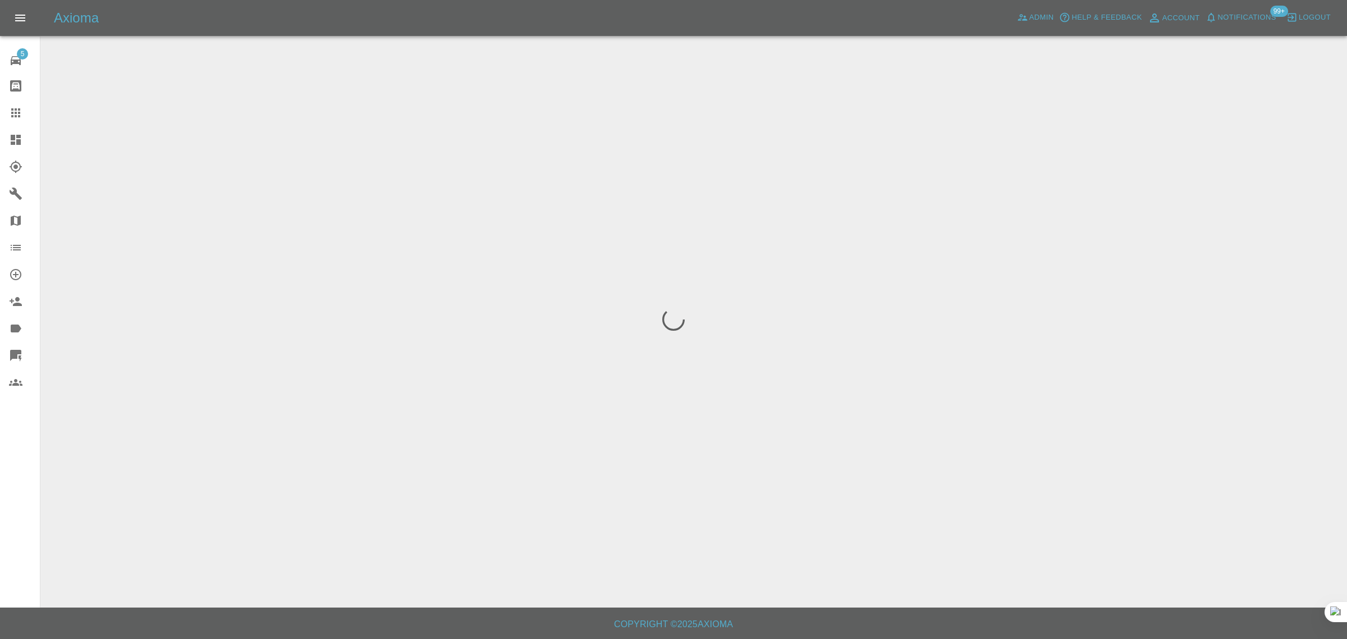
click at [25, 456] on div "5 Repair home Bodyshop home Claims Dashboard Explorer Garages Map Organization …" at bounding box center [20, 319] width 40 height 639
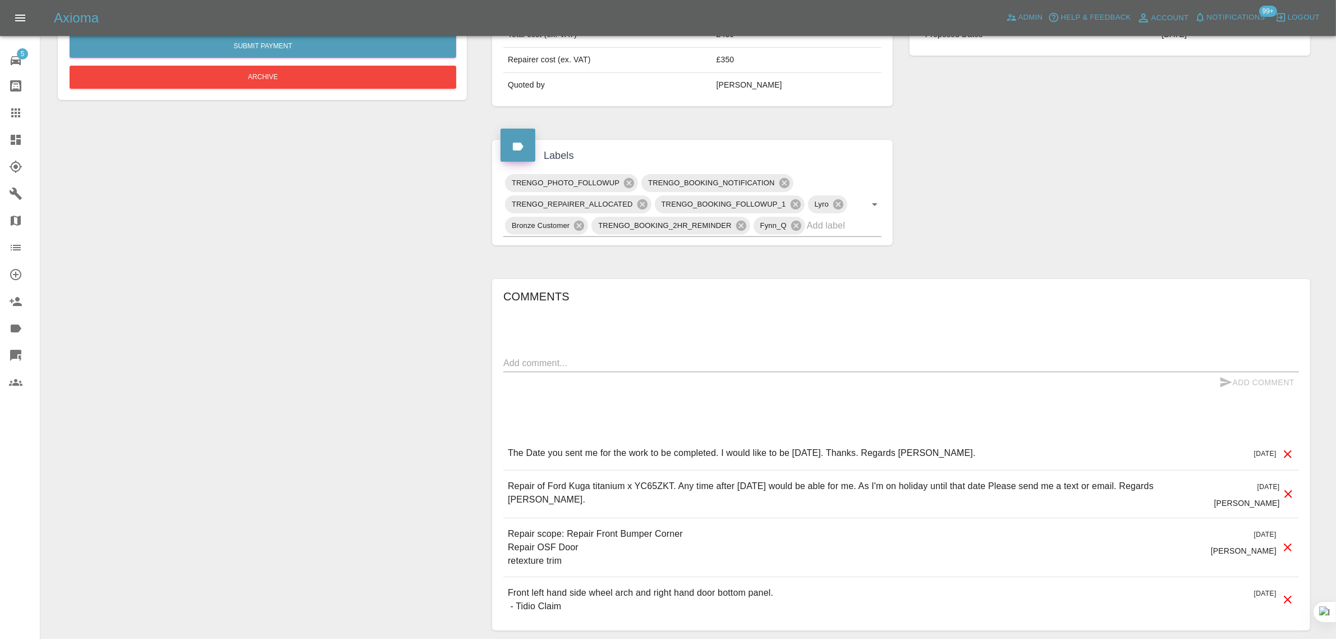
scroll to position [491, 0]
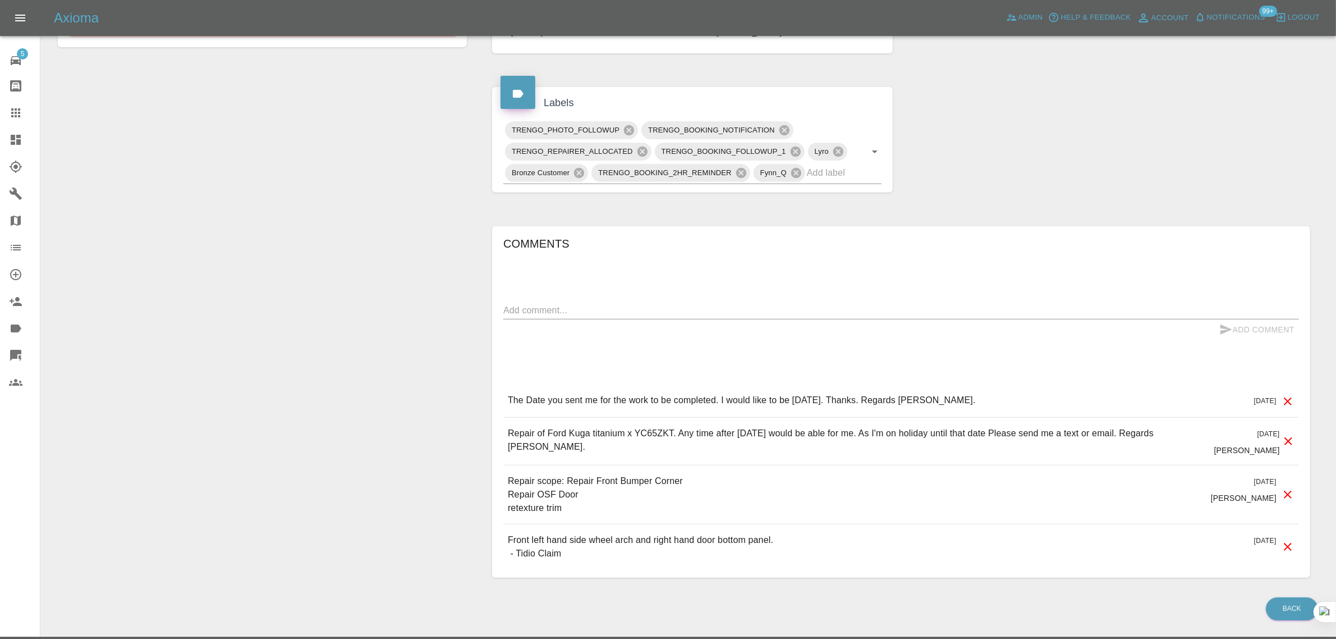
click at [763, 312] on textarea at bounding box center [901, 310] width 796 height 13
paste textarea "Extra photos return from my holidays 29th October. Regards Brian Kruger."
type textarea "Extra photos return from my holidays 29th October. Regards Brian Kruger."
click at [1256, 330] on button "Add Comment" at bounding box center [1257, 329] width 84 height 21
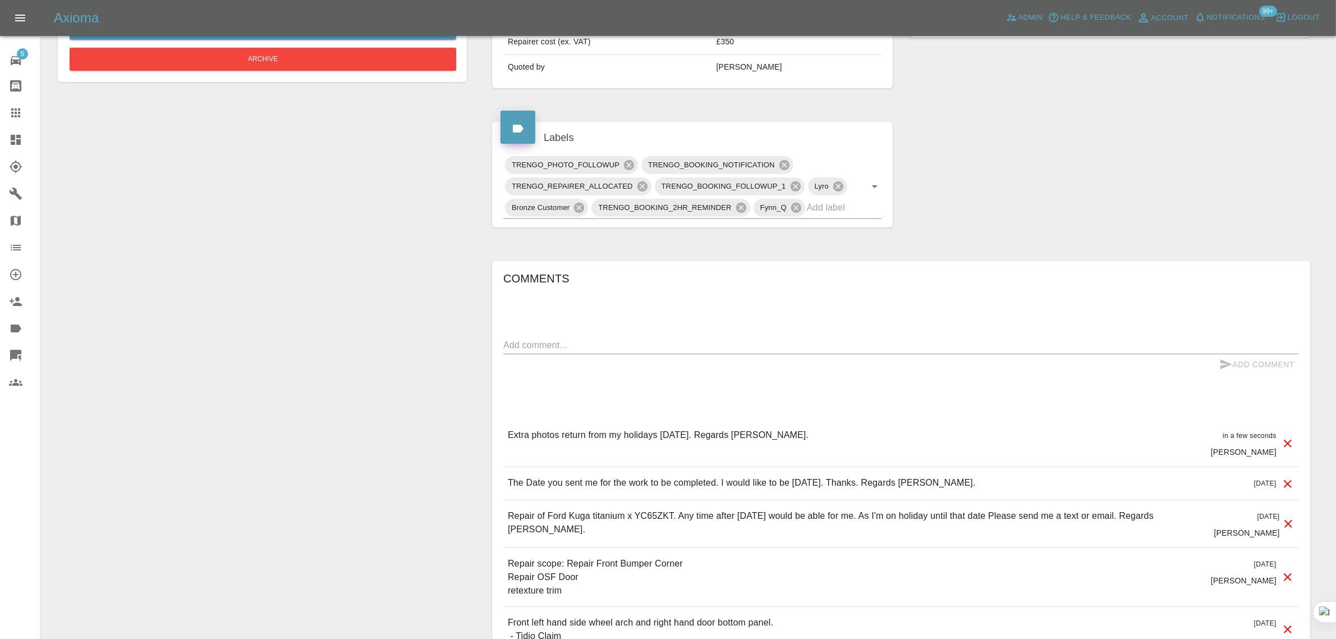
scroll to position [70, 0]
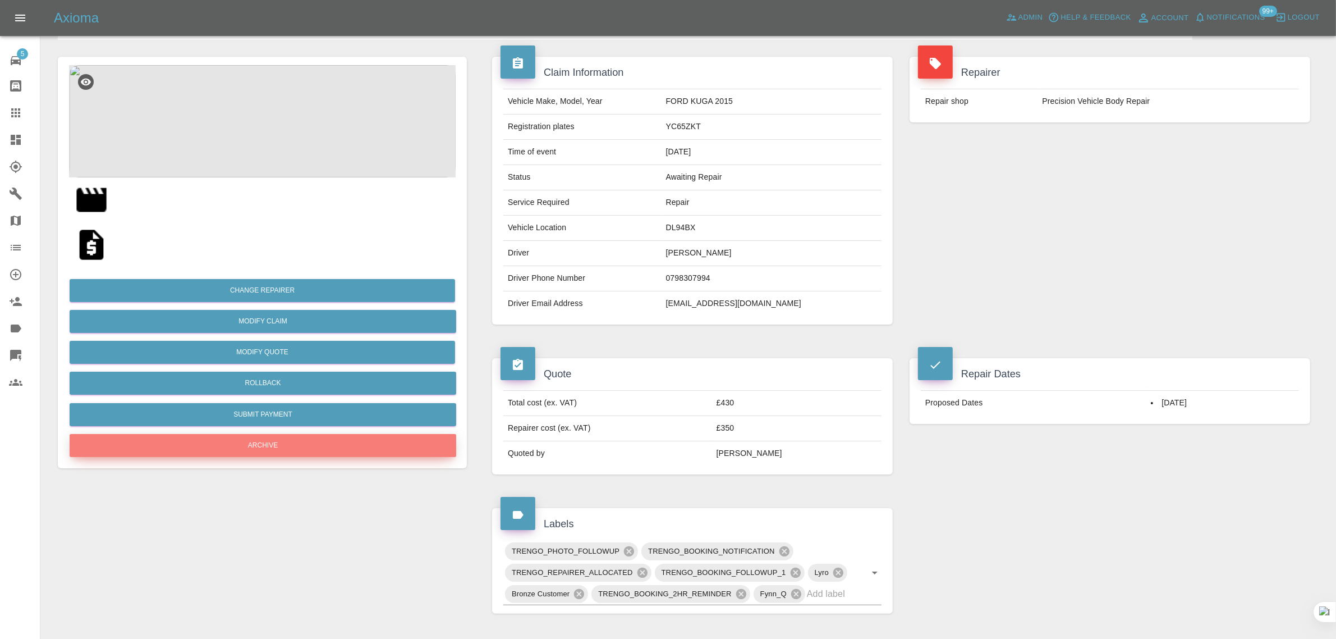
click at [275, 434] on button "Archive" at bounding box center [263, 445] width 387 height 23
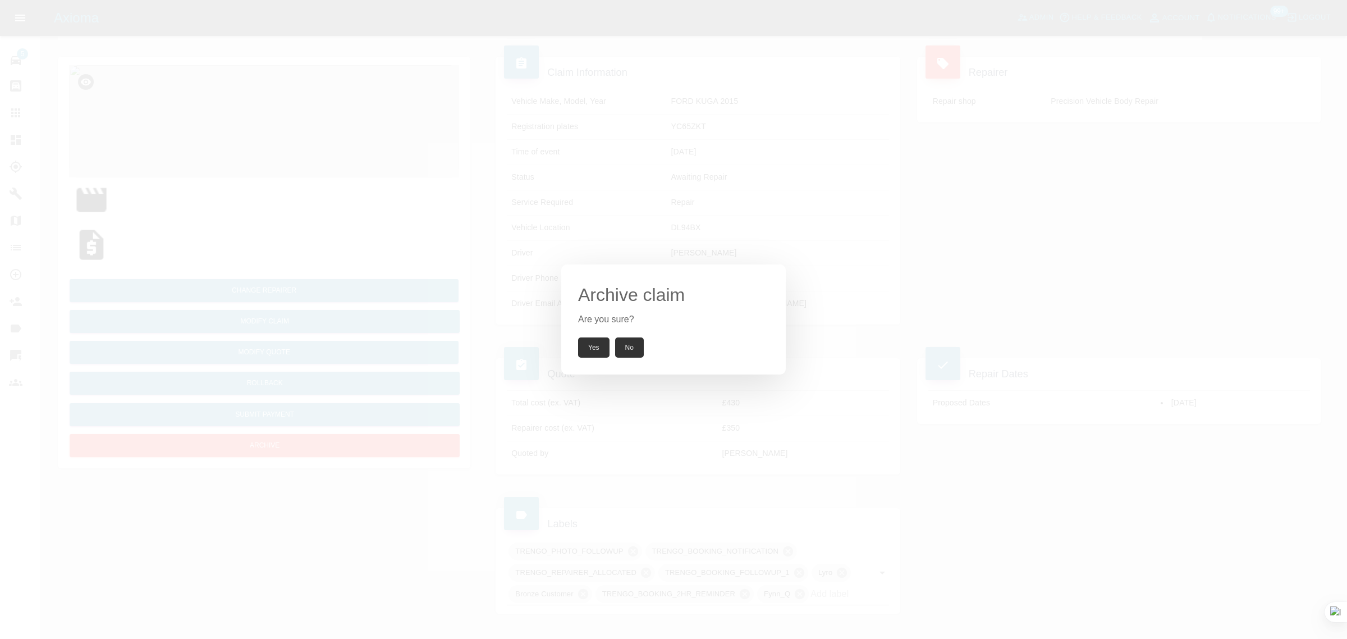
click at [588, 346] on button "Yes" at bounding box center [593, 347] width 31 height 20
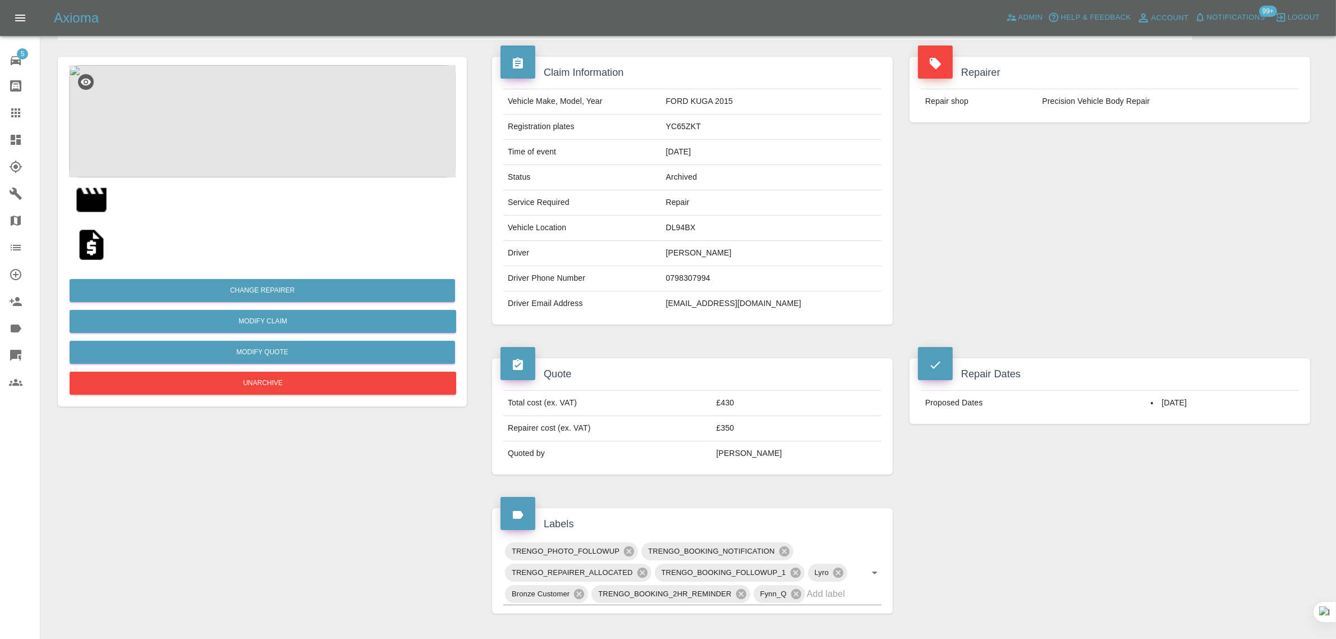
click at [17, 111] on icon at bounding box center [15, 112] width 13 height 13
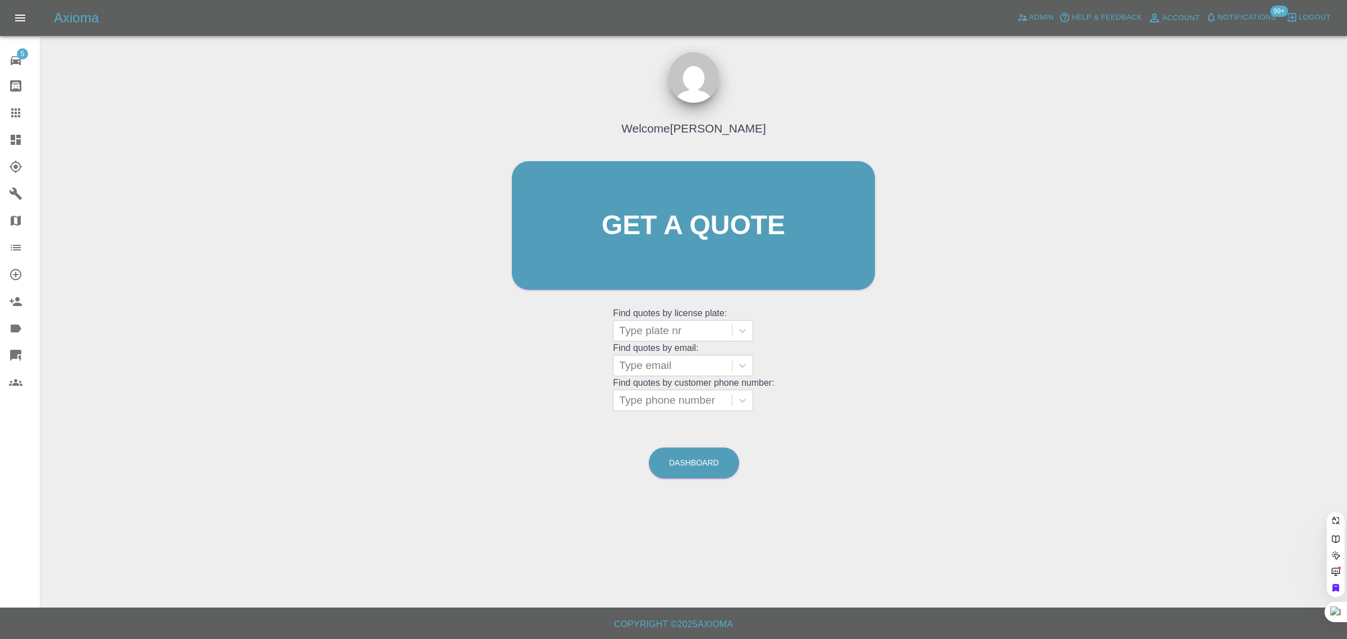
click at [646, 369] on div at bounding box center [672, 366] width 107 height 16
paste input "charlotteogden25@icloud.com"
type input "charlotteogden25@icloud.com"
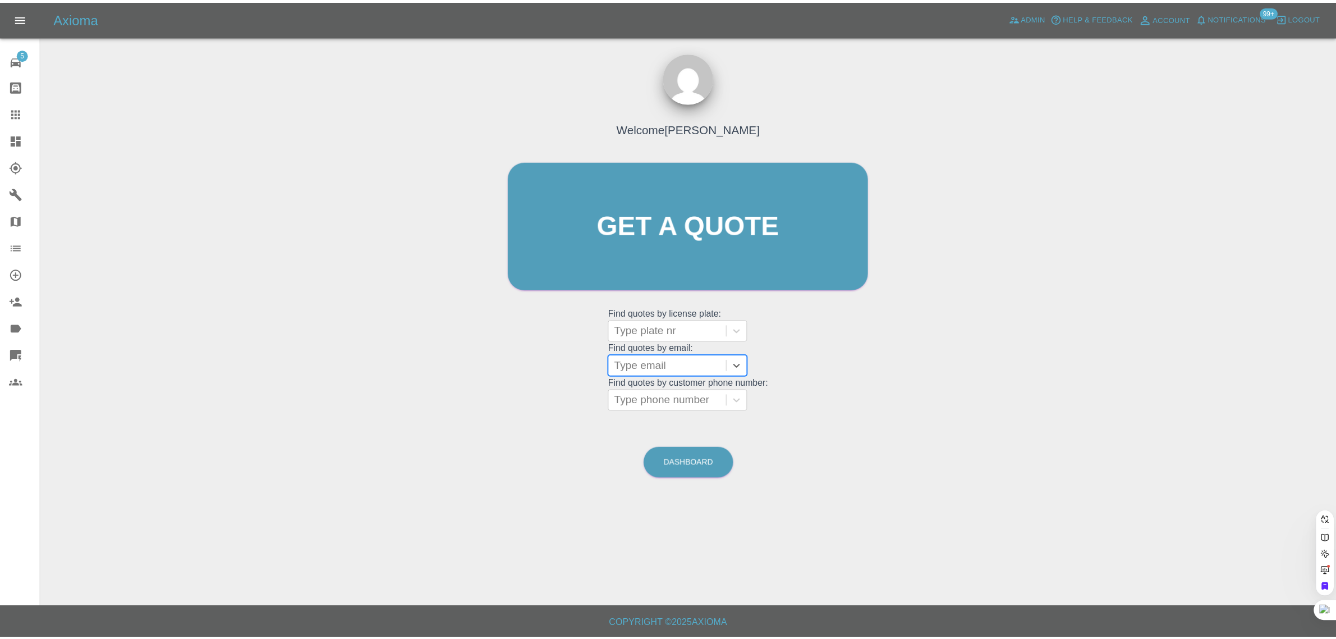
scroll to position [0, 0]
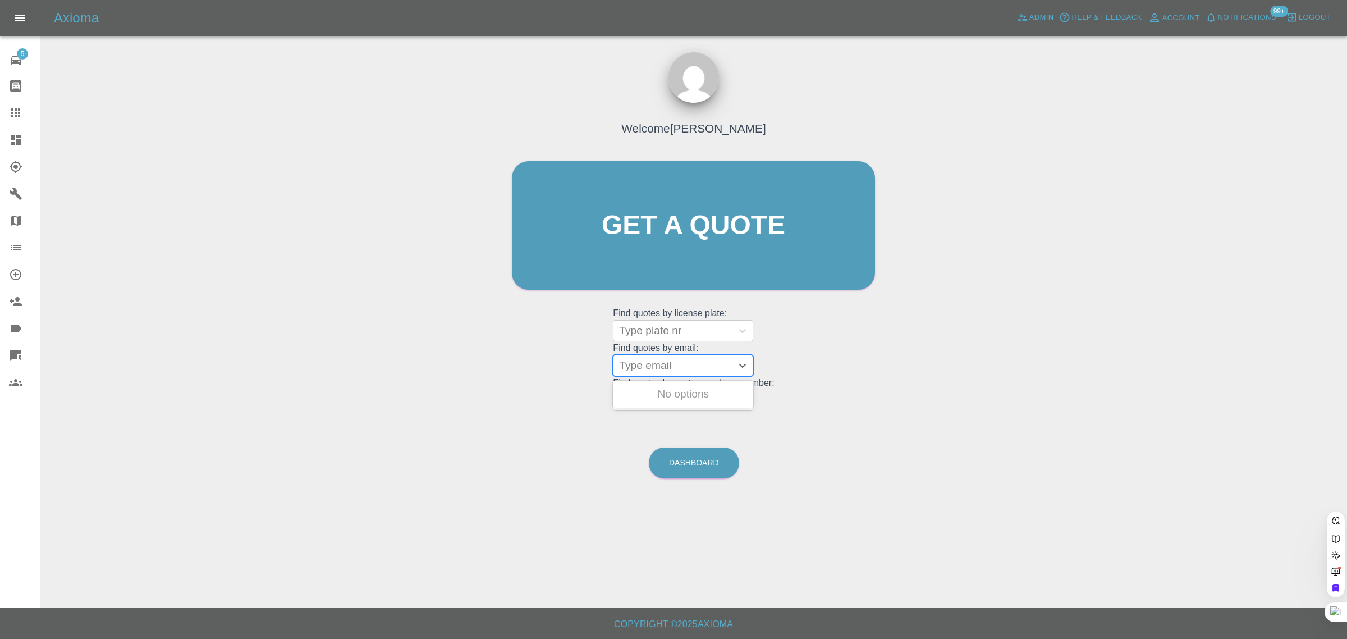
click at [674, 374] on div "Type email" at bounding box center [673, 365] width 118 height 20
paste input "adnan21@live.co.uk"
type input "adnan21@live.co.u"
click at [665, 388] on div "KR06WFS, Awaiting Authorisation" at bounding box center [683, 401] width 140 height 36
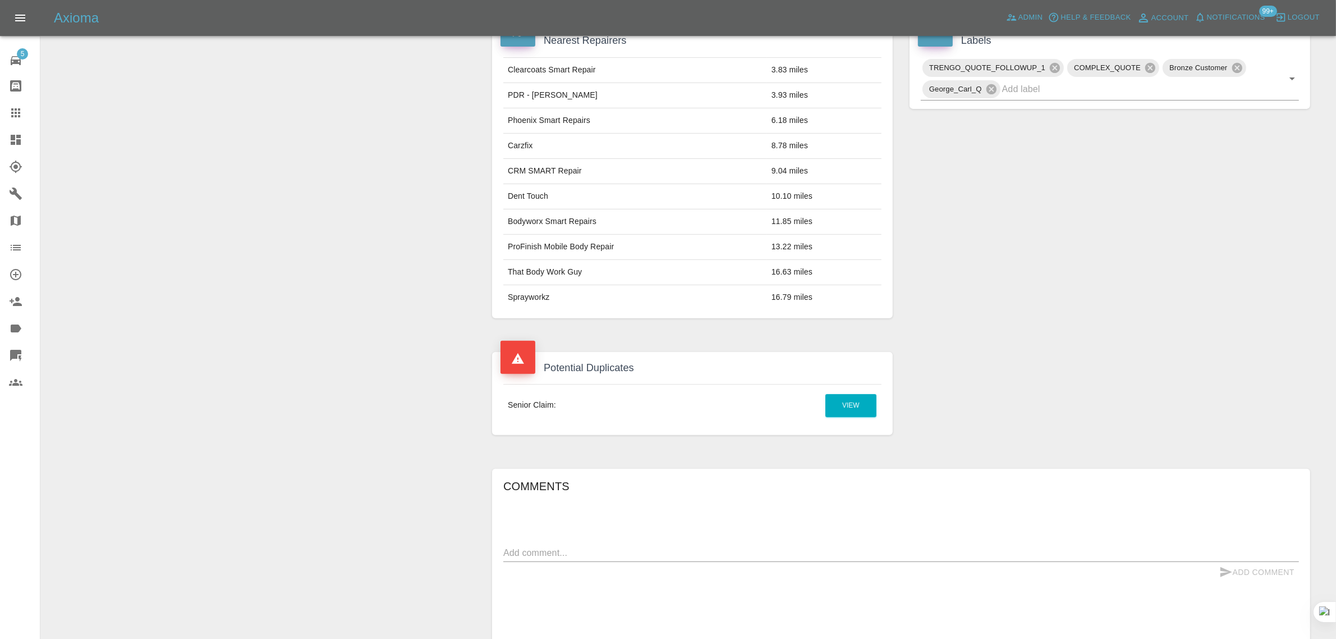
scroll to position [301, 0]
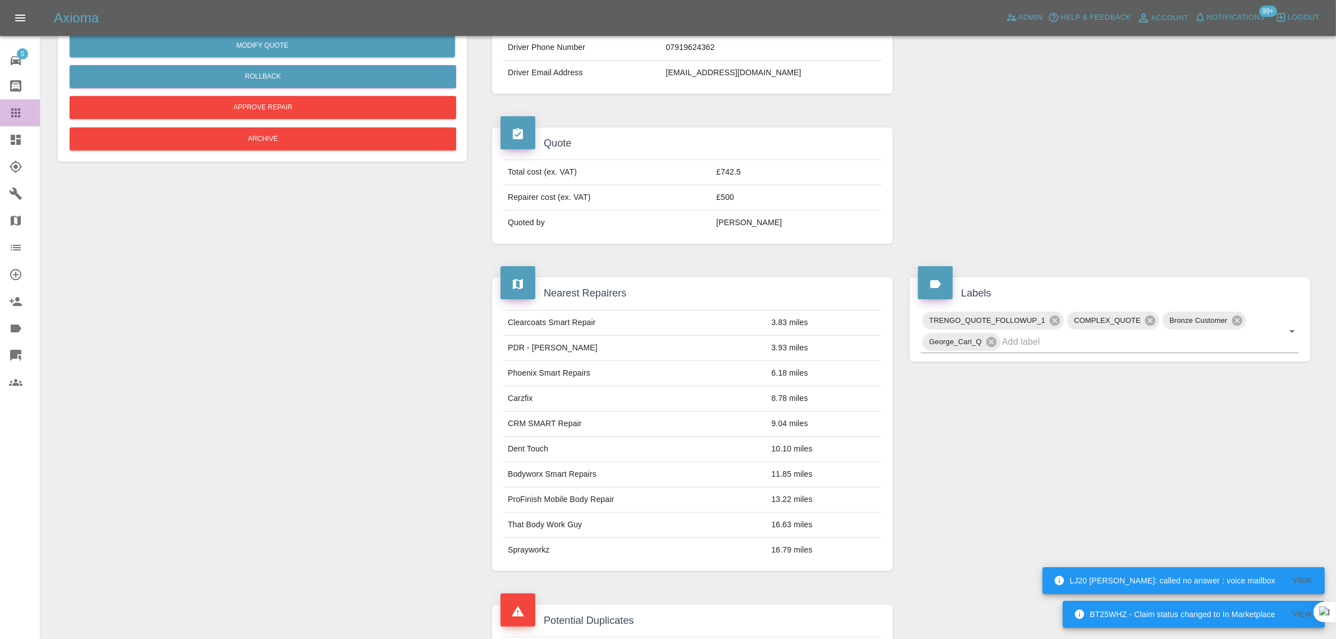
click at [20, 106] on icon at bounding box center [15, 112] width 13 height 13
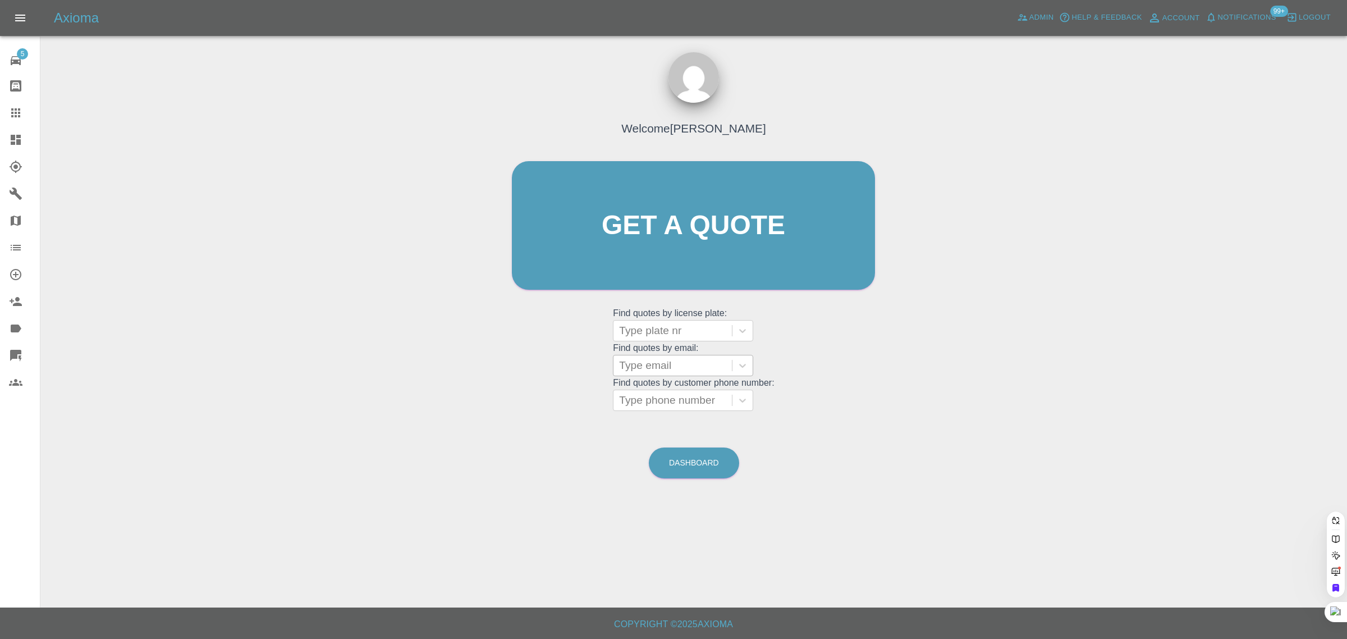
click at [657, 372] on div at bounding box center [672, 366] width 107 height 16
paste input "ianderri@hotmail.co.uk"
type input "ianderri@hotmail.co.u"
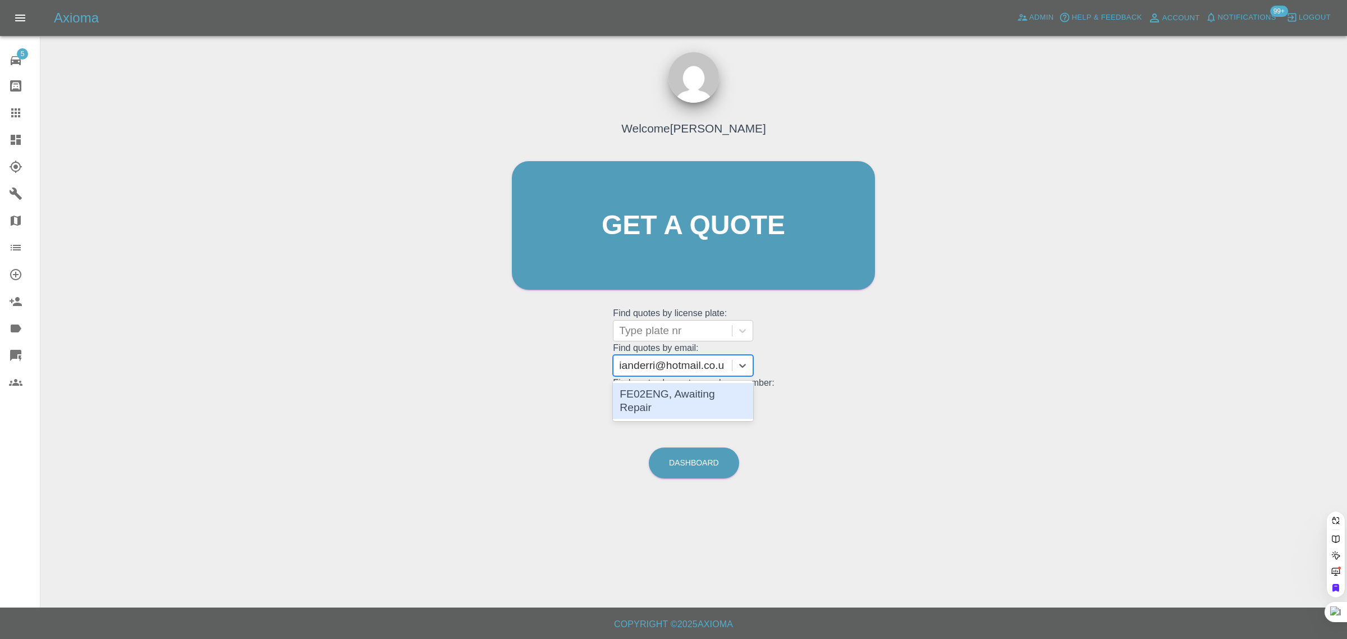
click at [662, 396] on div "FE02ENG, Awaiting Repair" at bounding box center [683, 401] width 140 height 36
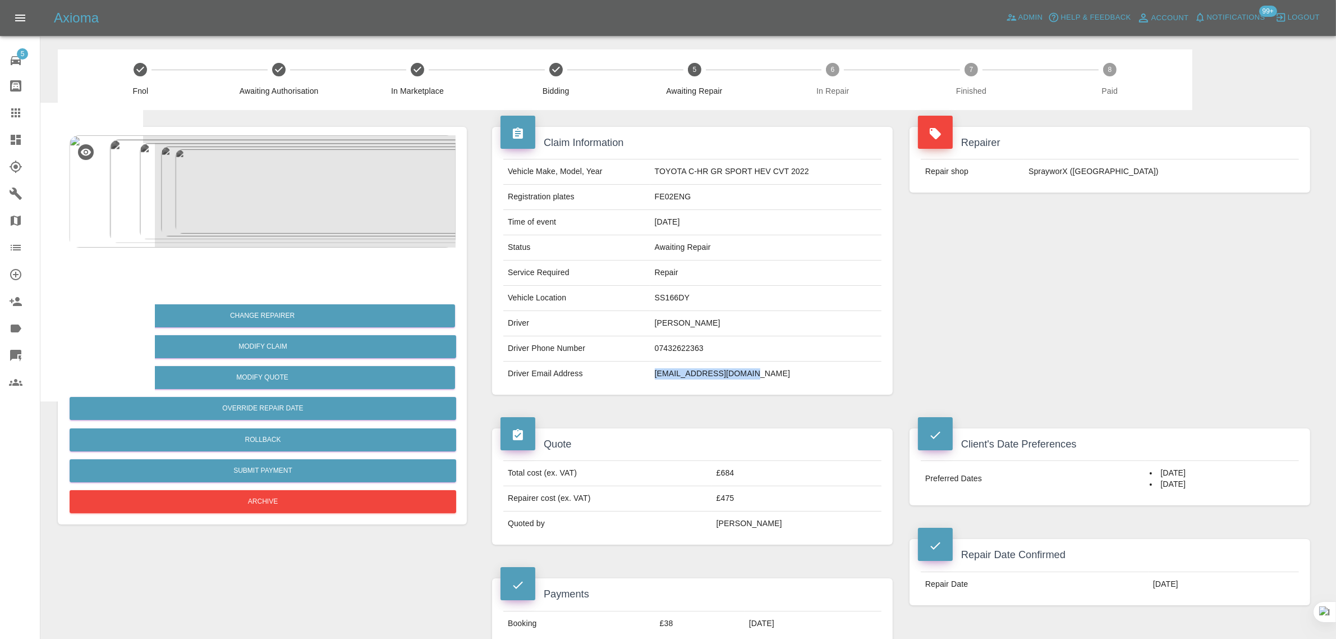
drag, startPoint x: 650, startPoint y: 379, endPoint x: 781, endPoint y: 373, distance: 130.9
click at [781, 373] on td "ianderri@hotmail.co.uk" at bounding box center [766, 373] width 231 height 25
copy td "ianderri@hotmail.co.uk"
click at [17, 105] on link "Claims" at bounding box center [20, 112] width 40 height 27
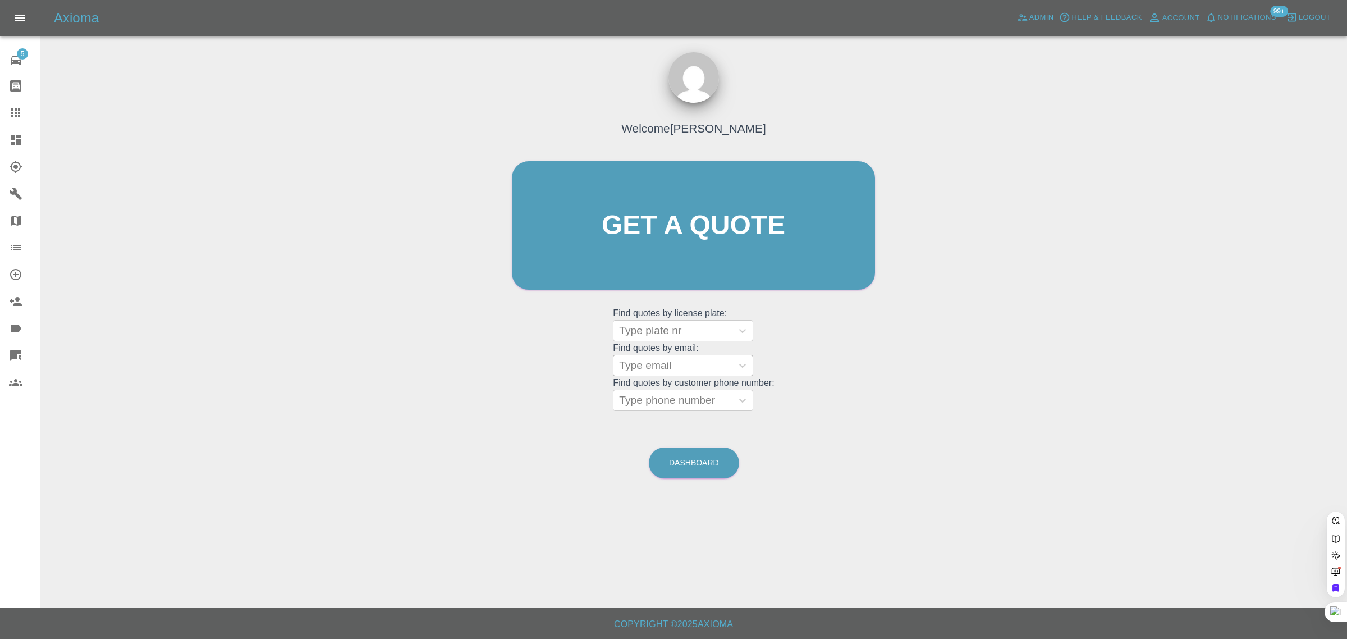
click at [675, 365] on div at bounding box center [672, 366] width 107 height 16
paste input "adamzakjazziya@aol.com"
type input "adamzakjazziya@aol.com"
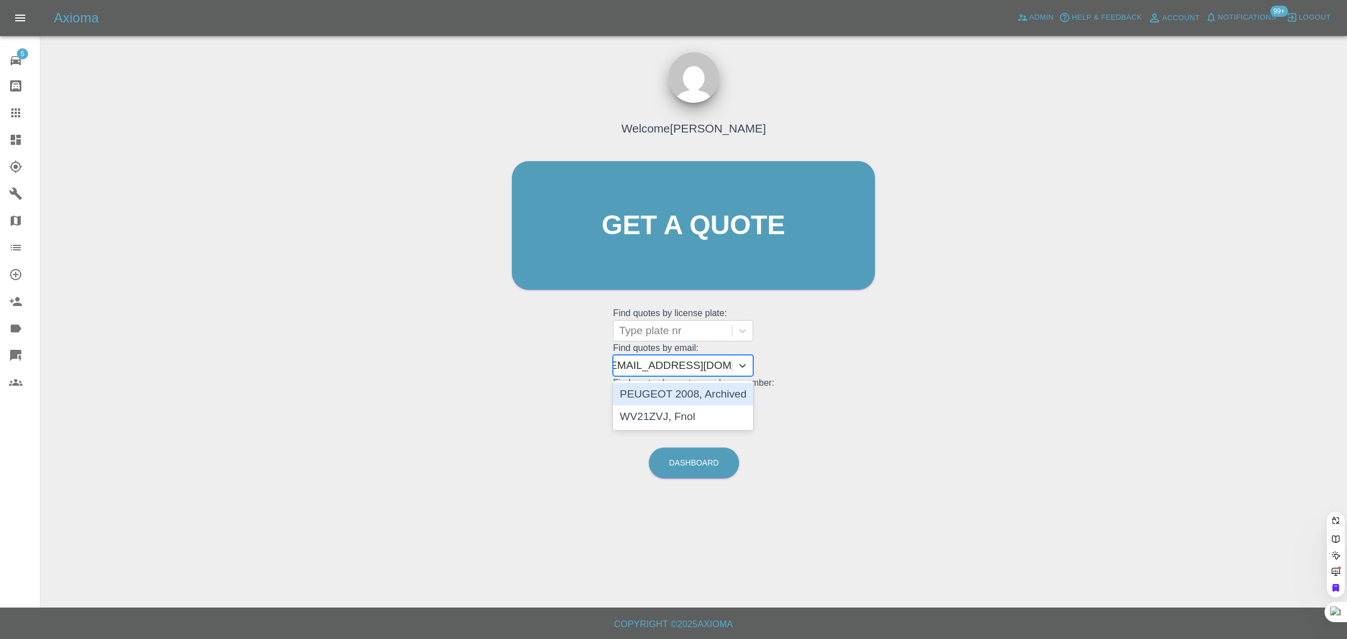
click at [675, 390] on div "PEUGEOT 2008, Archived" at bounding box center [683, 394] width 140 height 22
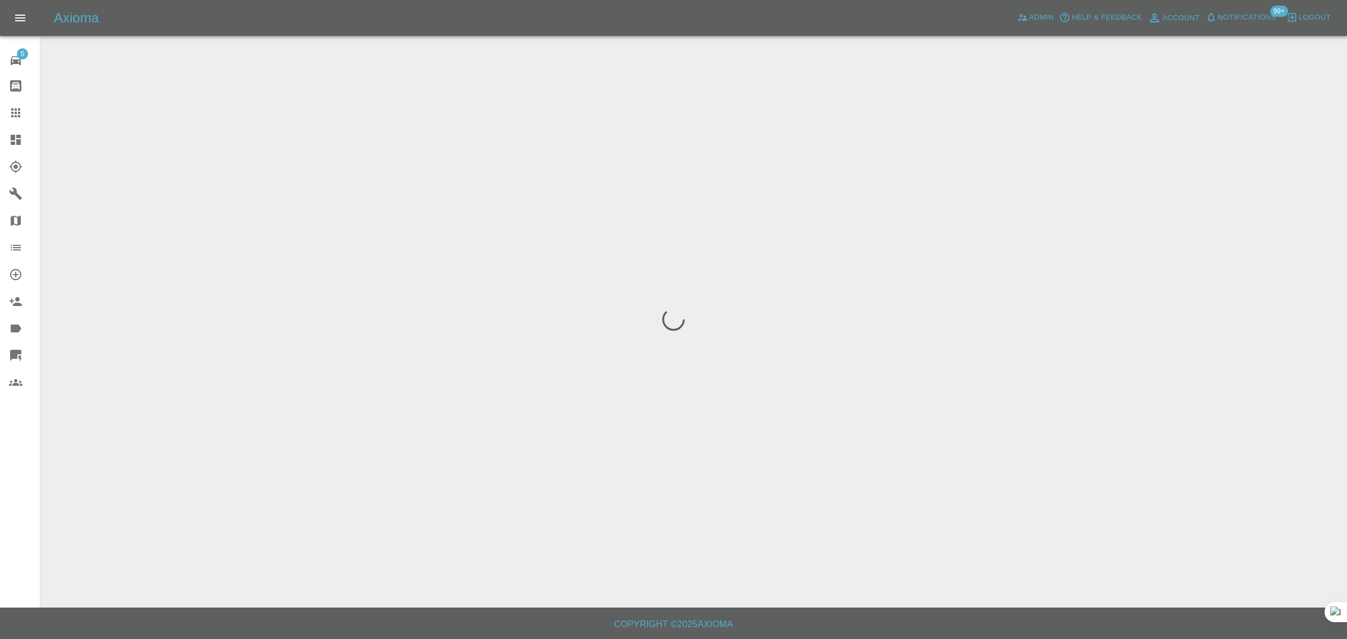
click at [20, 109] on icon at bounding box center [15, 112] width 9 height 9
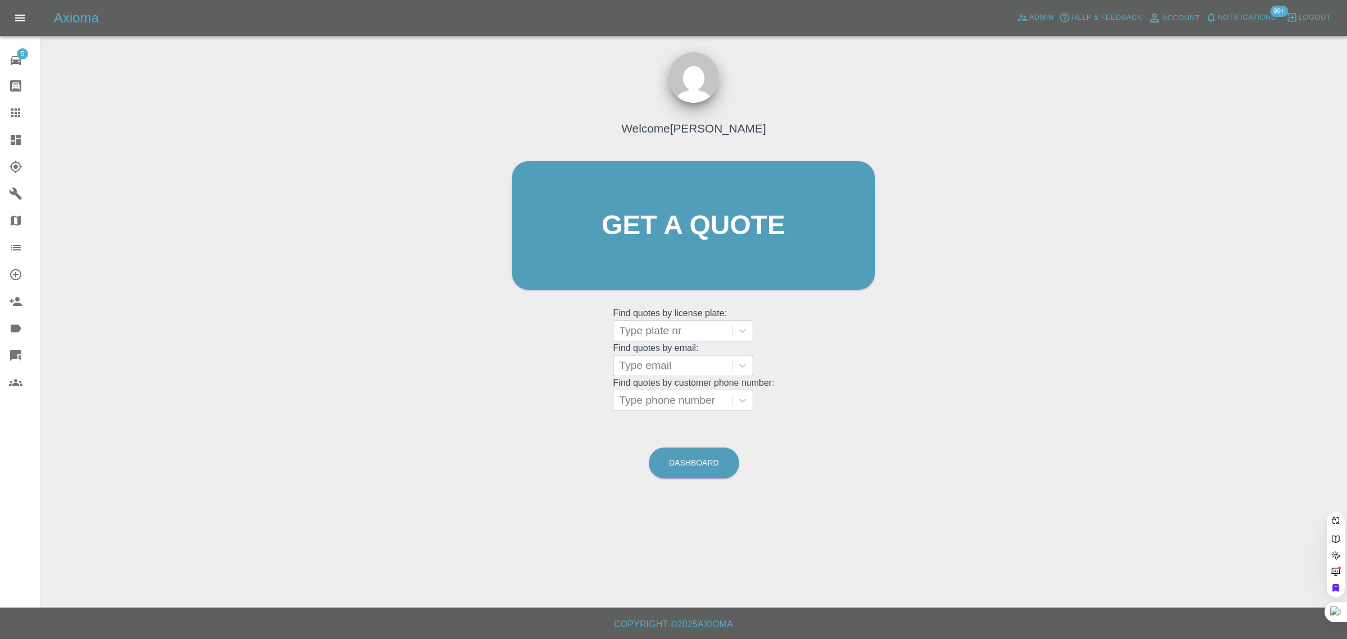
drag, startPoint x: 19, startPoint y: 112, endPoint x: 672, endPoint y: 370, distance: 703.1
click at [18, 111] on icon at bounding box center [15, 112] width 13 height 13
click at [672, 370] on div at bounding box center [672, 366] width 107 height 16
paste input "adamzakjazziya@aol.com"
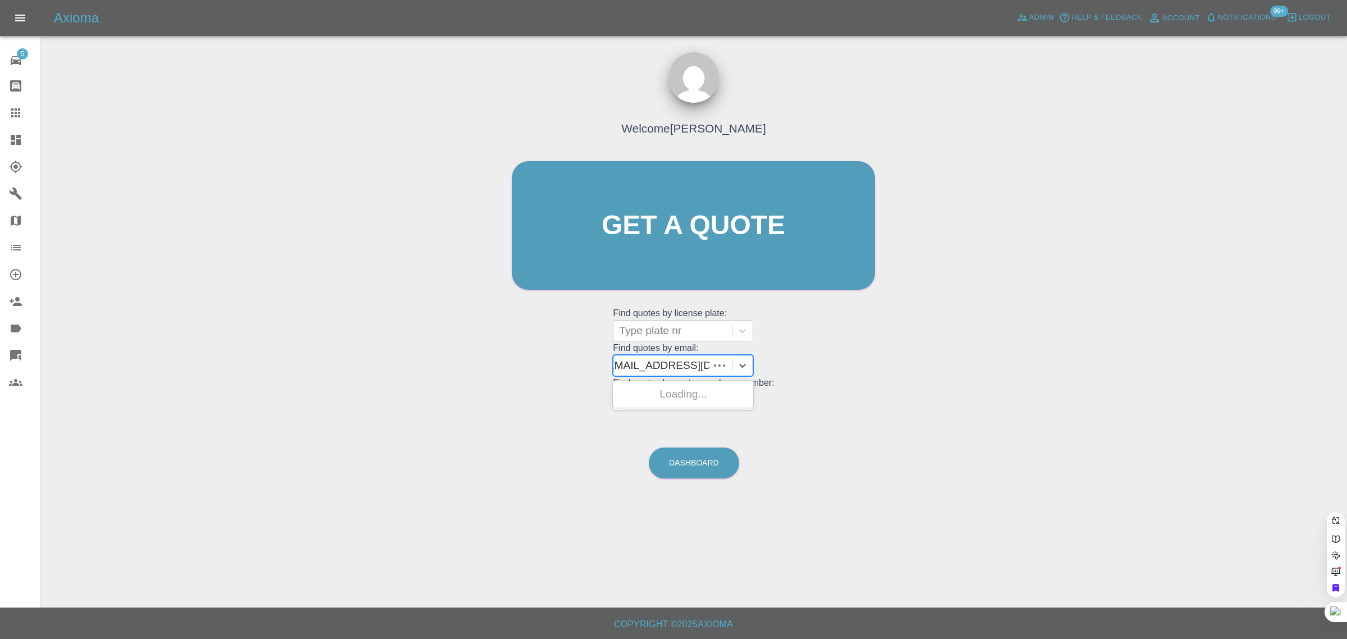
type input "adamzakjazziya@aol.com"
click at [674, 418] on div "WV21ZVJ, Fnol" at bounding box center [683, 416] width 140 height 22
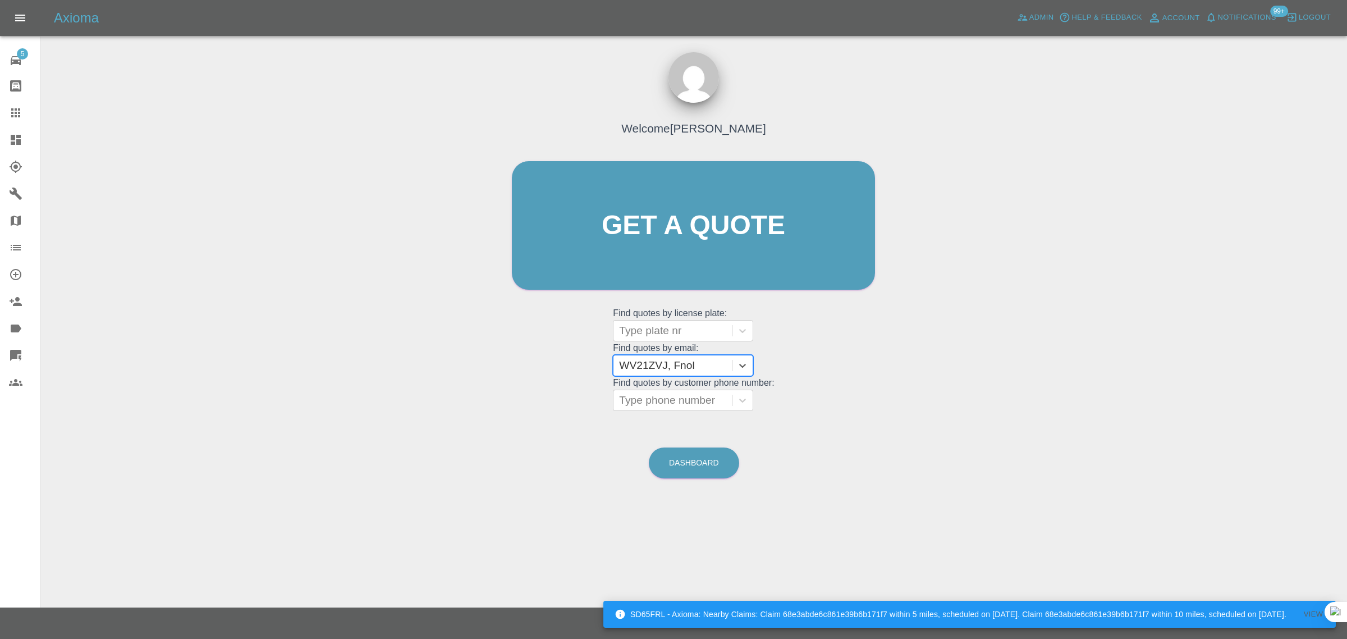
click at [24, 494] on div "5 Repair home Bodyshop home Claims Dashboard Explorer Garages Map Organization …" at bounding box center [20, 319] width 40 height 639
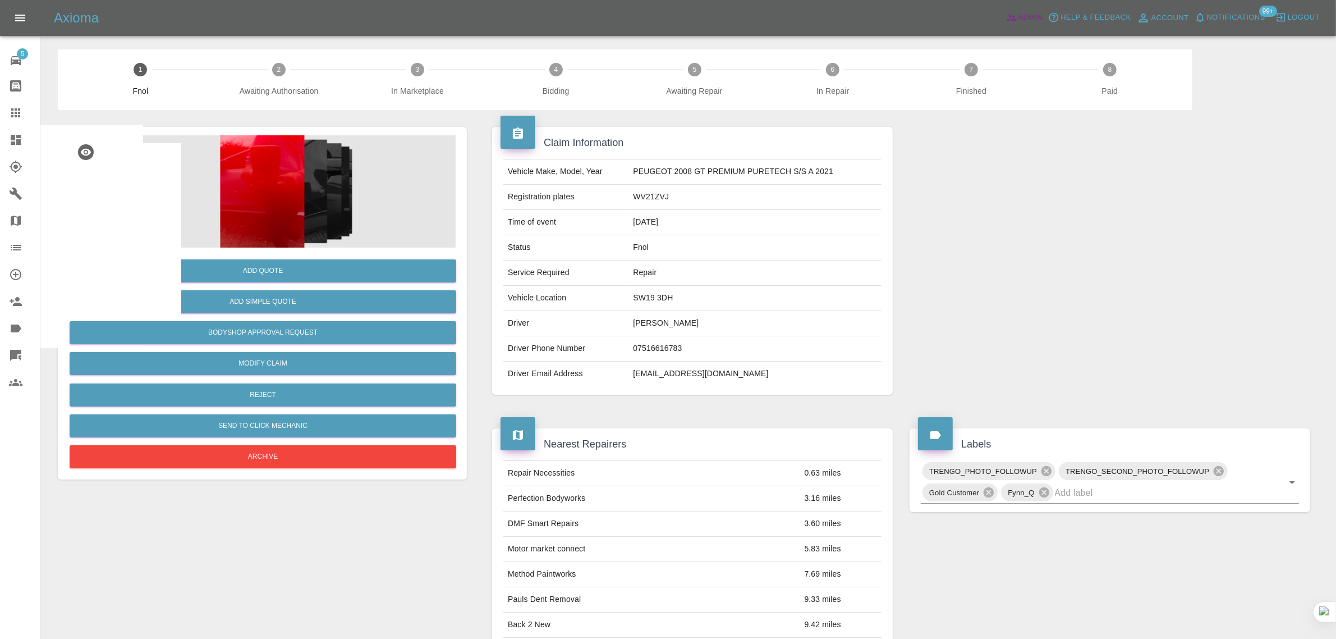
click at [1015, 15] on icon at bounding box center [1011, 17] width 11 height 11
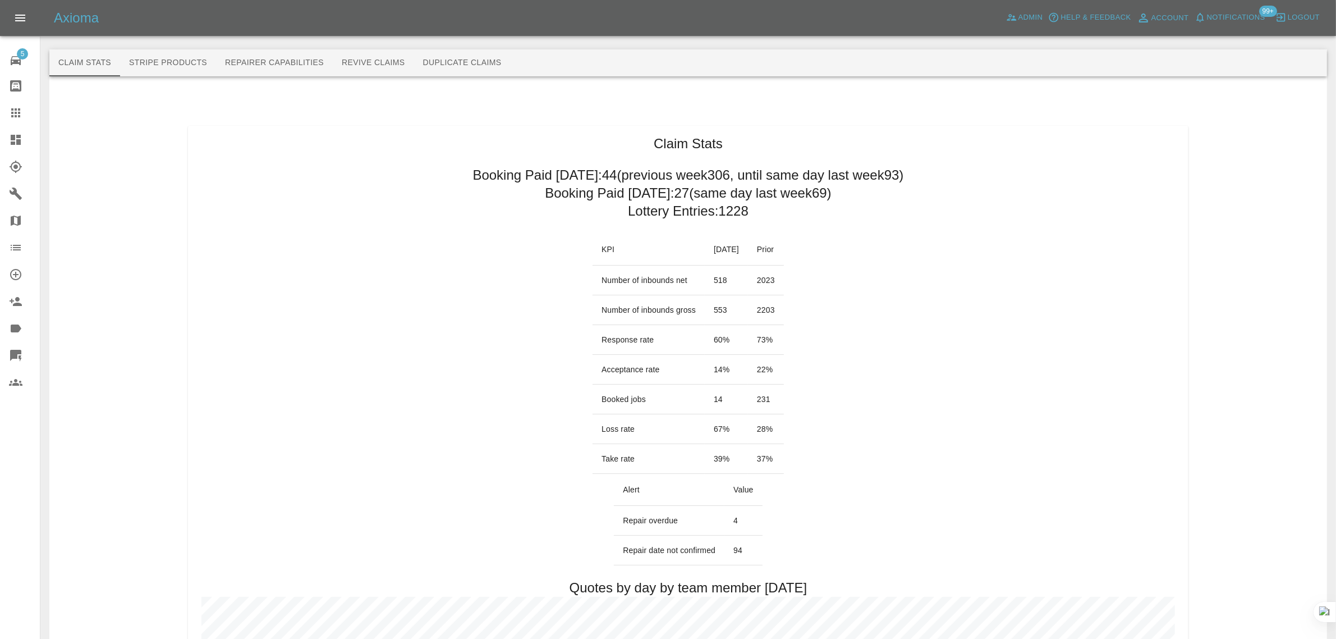
click at [20, 113] on icon at bounding box center [15, 112] width 13 height 13
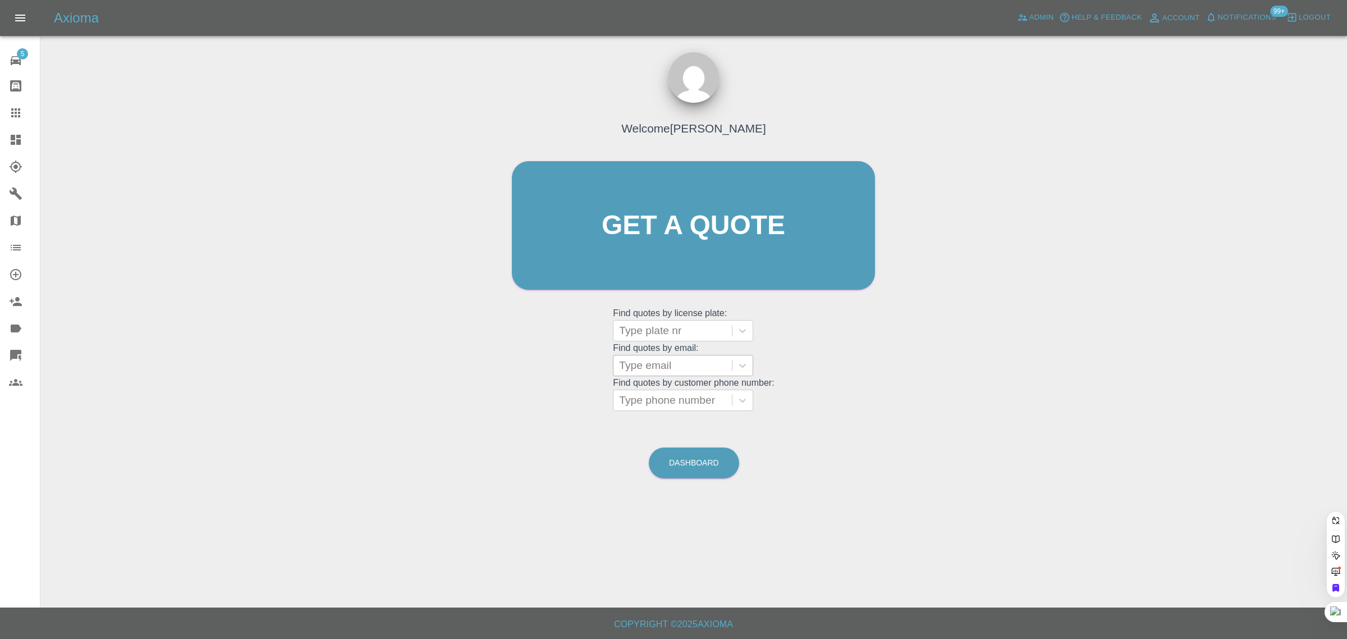
click at [674, 365] on div at bounding box center [672, 366] width 107 height 16
paste input "daphne_Shaw@icloud.com"
type input "daphne_Shaw@icloud.co"
click at [666, 410] on div "Type phone number" at bounding box center [673, 400] width 118 height 20
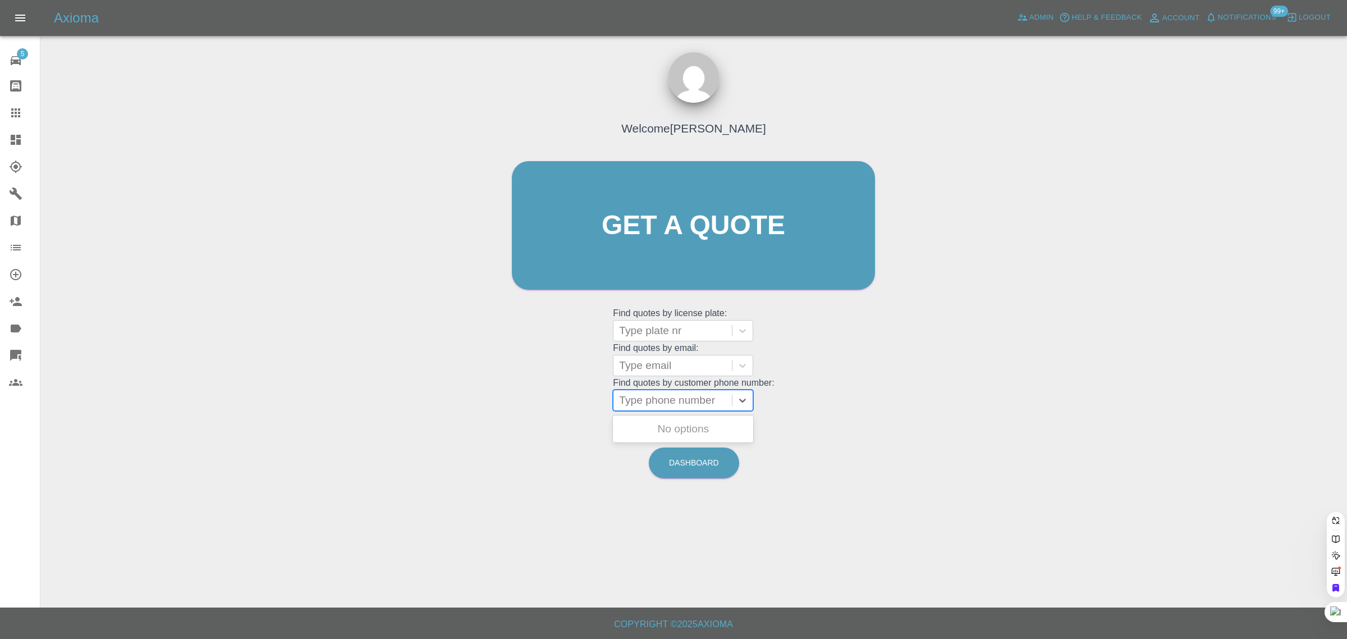
scroll to position [0, 0]
click at [665, 368] on div at bounding box center [672, 366] width 107 height 16
paste input "daphne_Shaw@icloud.com"
type input "daphne_Shaw@icloud."
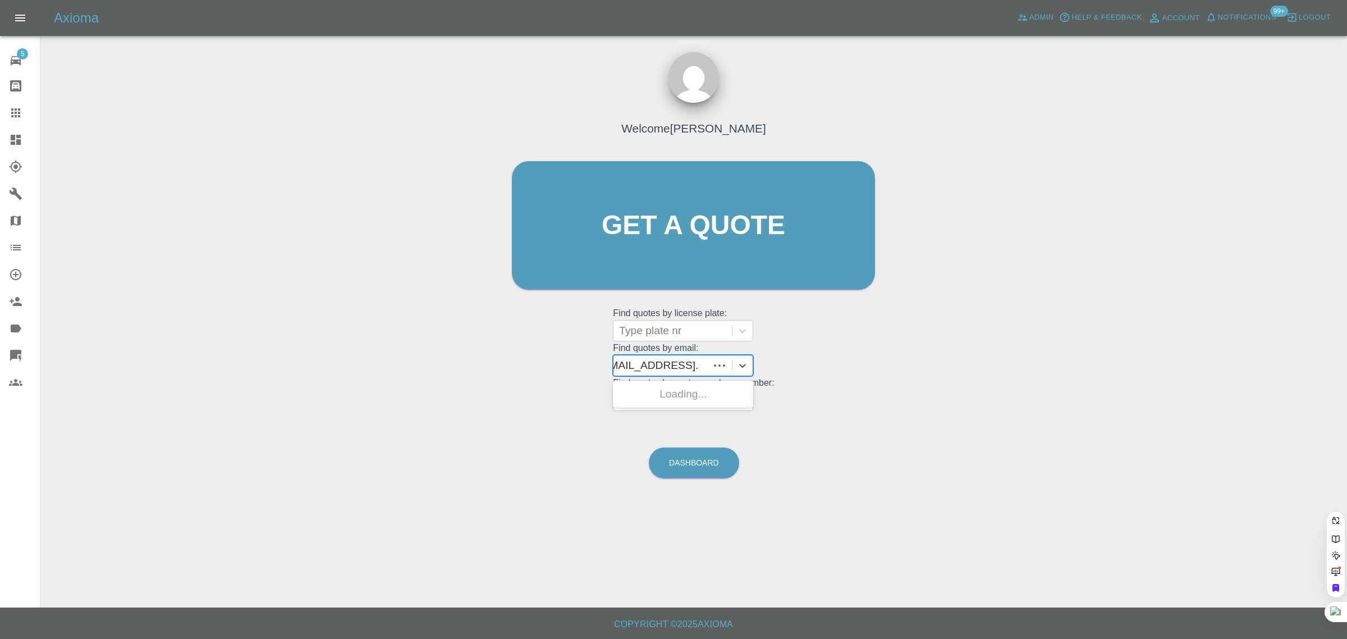
scroll to position [0, 0]
click at [670, 389] on div "HF24 YKY, Paid" at bounding box center [683, 394] width 140 height 22
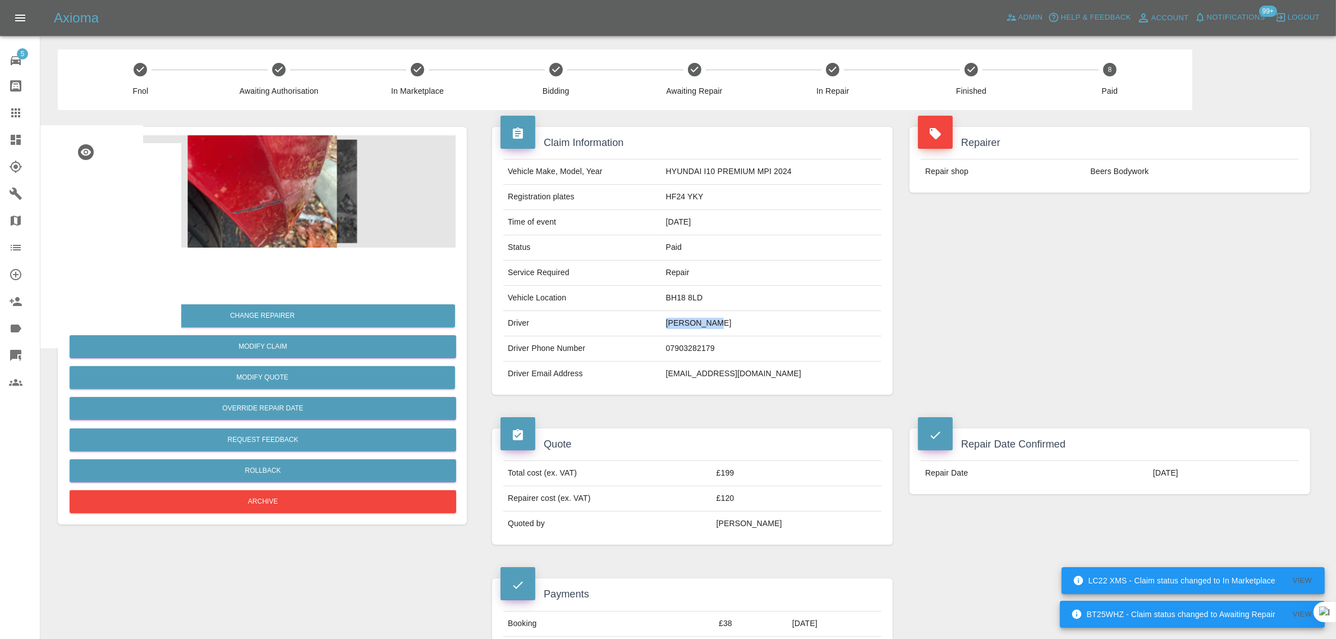
drag, startPoint x: 667, startPoint y: 322, endPoint x: 736, endPoint y: 321, distance: 69.1
click at [736, 321] on tr "Driver Daphne Shaw" at bounding box center [692, 323] width 378 height 25
copy tr "Daphne Shaw"
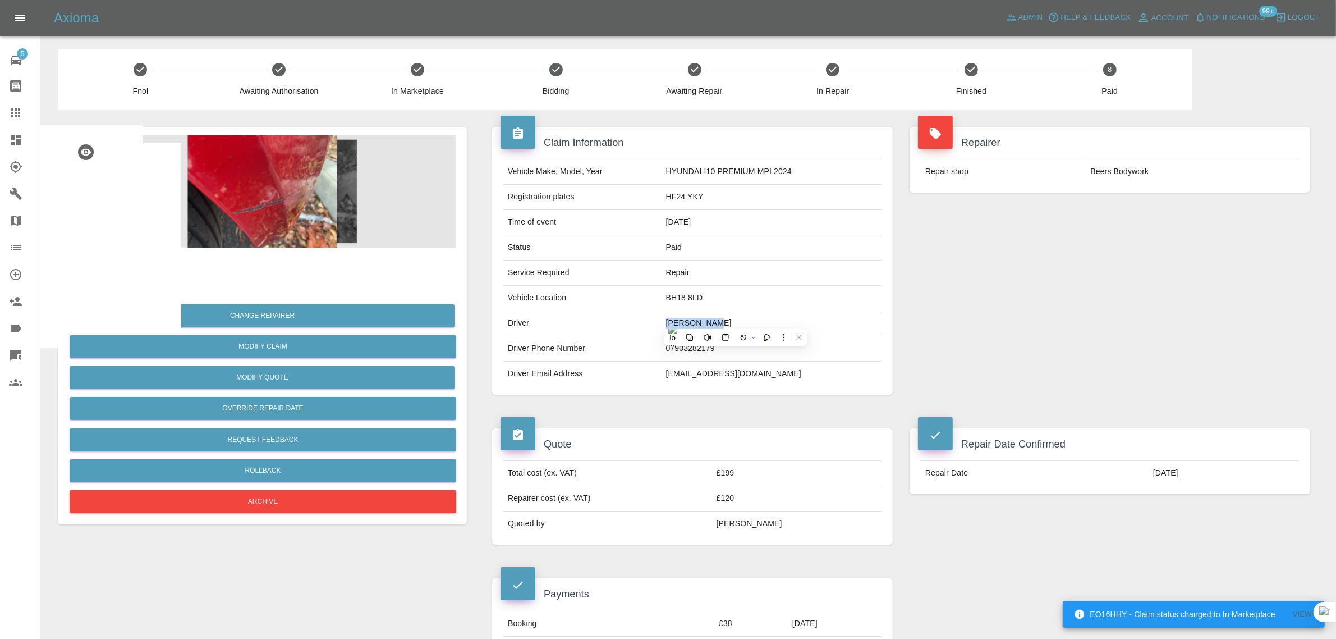
click at [716, 194] on tr "Registration plates HF24 YKY" at bounding box center [692, 197] width 378 height 25
click at [674, 196] on td "HF24 YKY" at bounding box center [772, 197] width 220 height 25
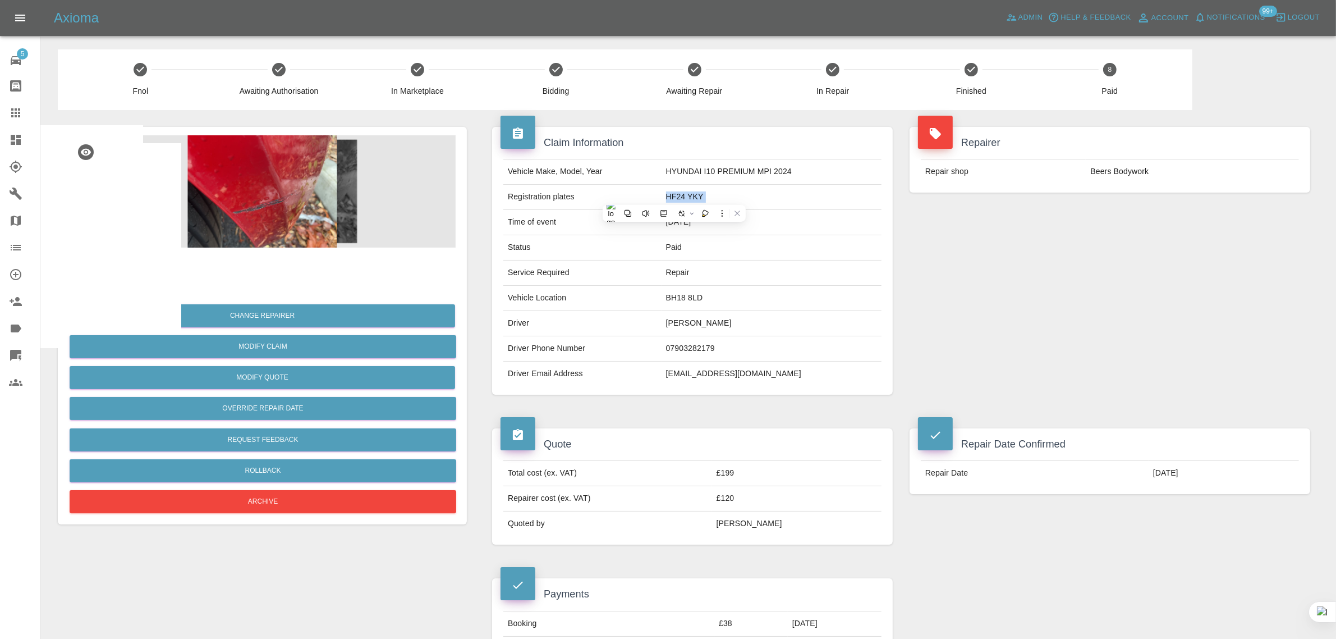
copy td "HF24 YKY"
drag, startPoint x: 1089, startPoint y: 173, endPoint x: 1148, endPoint y: 170, distance: 59.0
click at [1148, 170] on td "Beers Bodywork" at bounding box center [1192, 171] width 213 height 25
copy td "Beers Bodywork"
click at [21, 111] on icon at bounding box center [15, 112] width 13 height 13
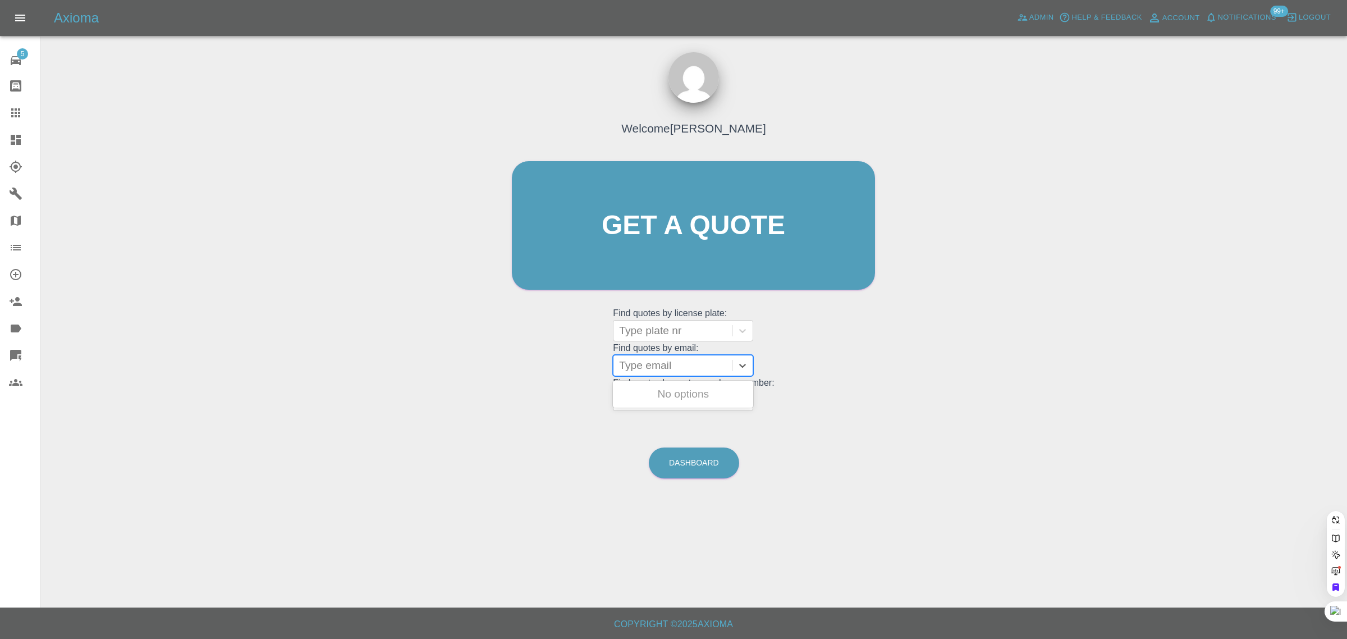
click at [697, 371] on div at bounding box center [672, 366] width 107 height 16
paste input "Richard.Hilton@fsp.co.uk"
type input "Richard.Hilton@fsp.co.uk"
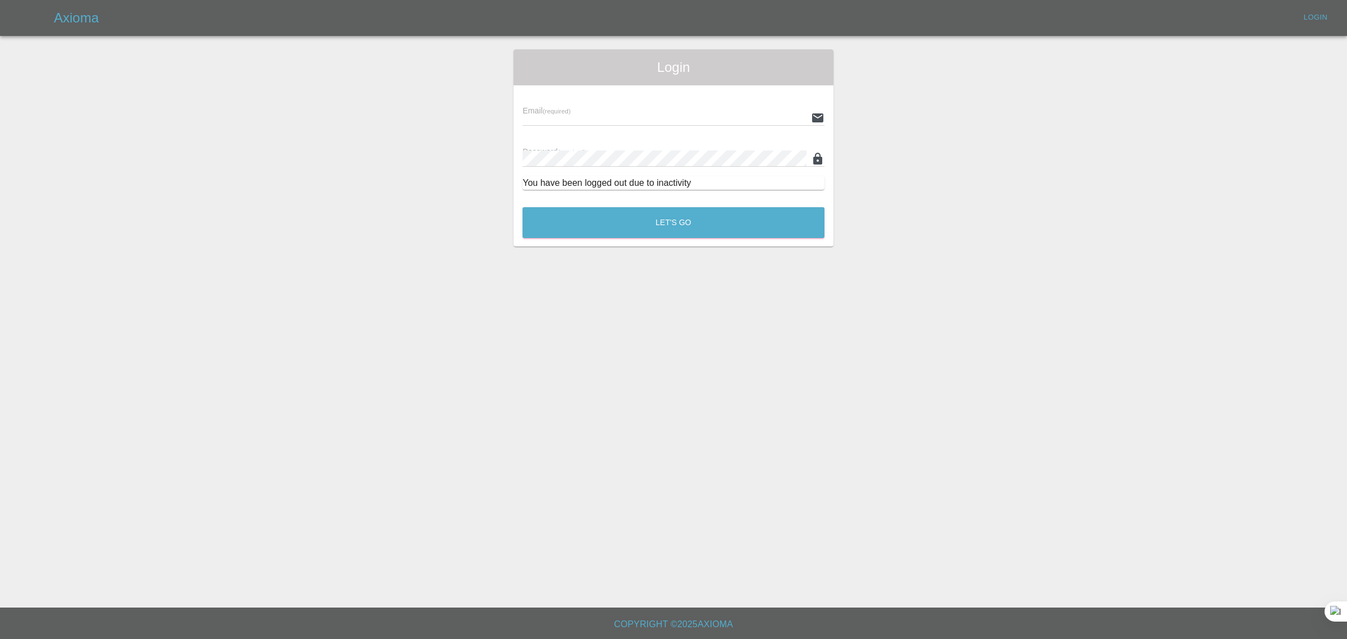
type input "bookkeeping@fifoaccounting.com"
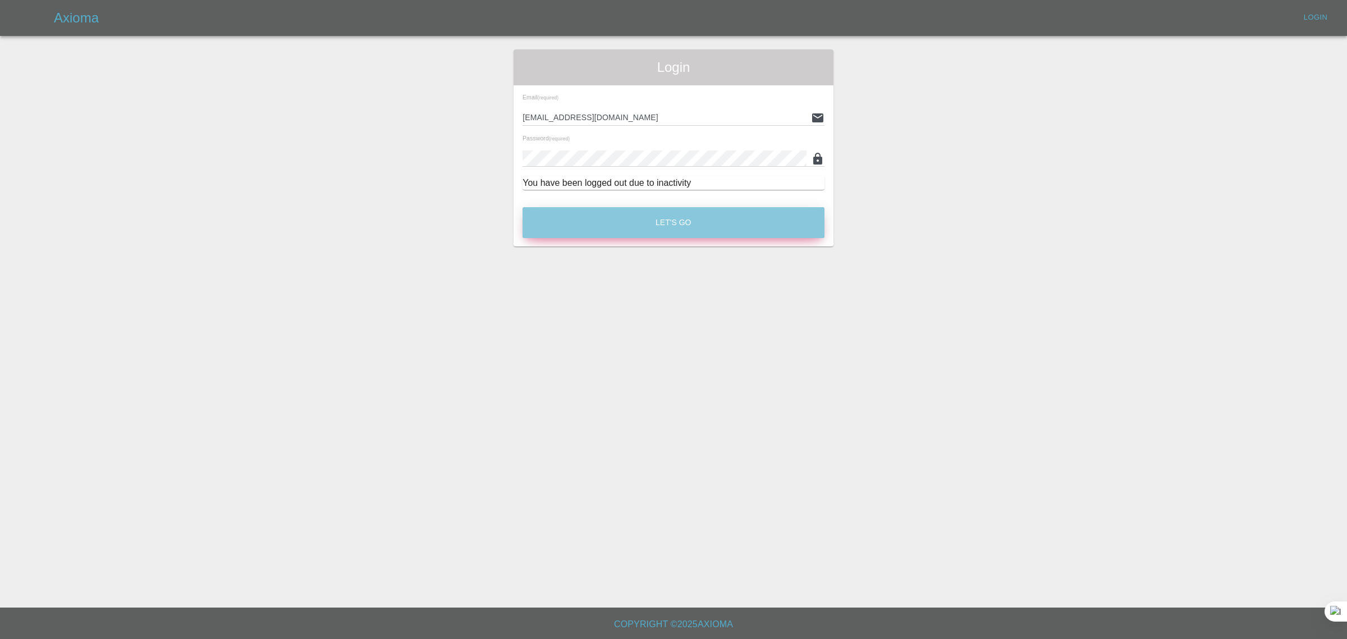
click at [704, 212] on button "Let's Go" at bounding box center [674, 222] width 302 height 31
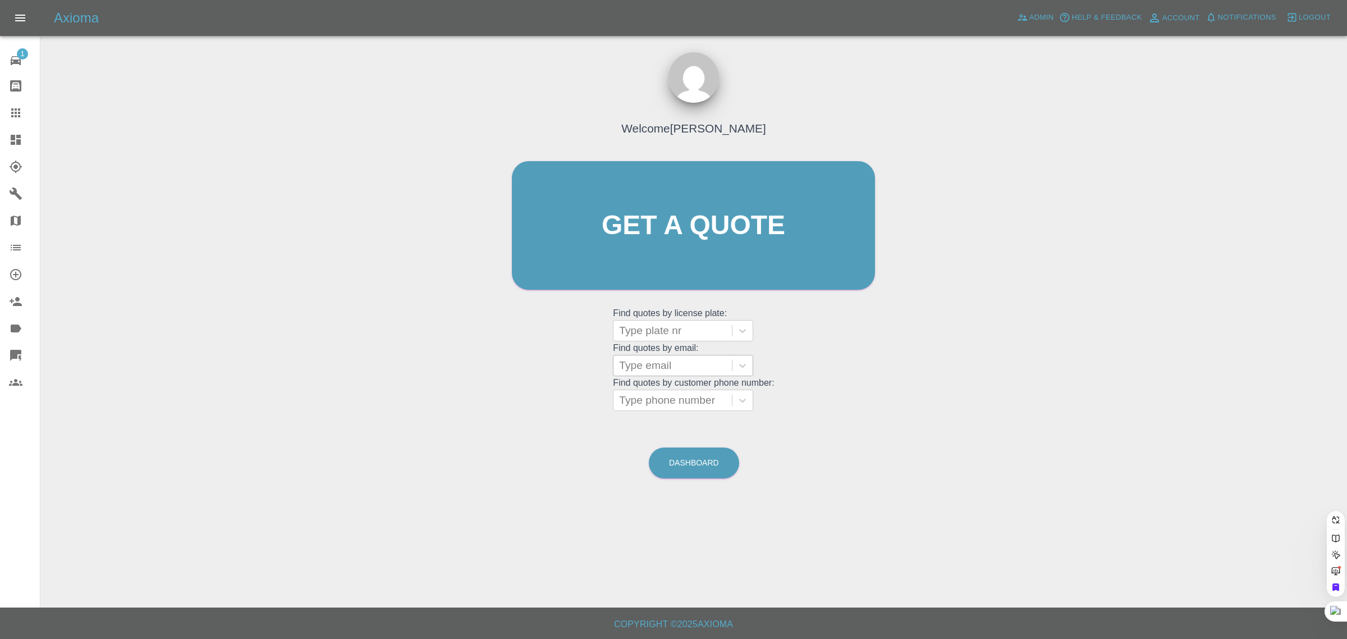
click at [697, 373] on div at bounding box center [672, 366] width 107 height 16
paste input "Richard.Hilton@fsp.co.uk"
type input "Richard.Hilton@fsp.co.uk"
click at [680, 396] on div "BU20 TXT, Paid" at bounding box center [683, 394] width 140 height 22
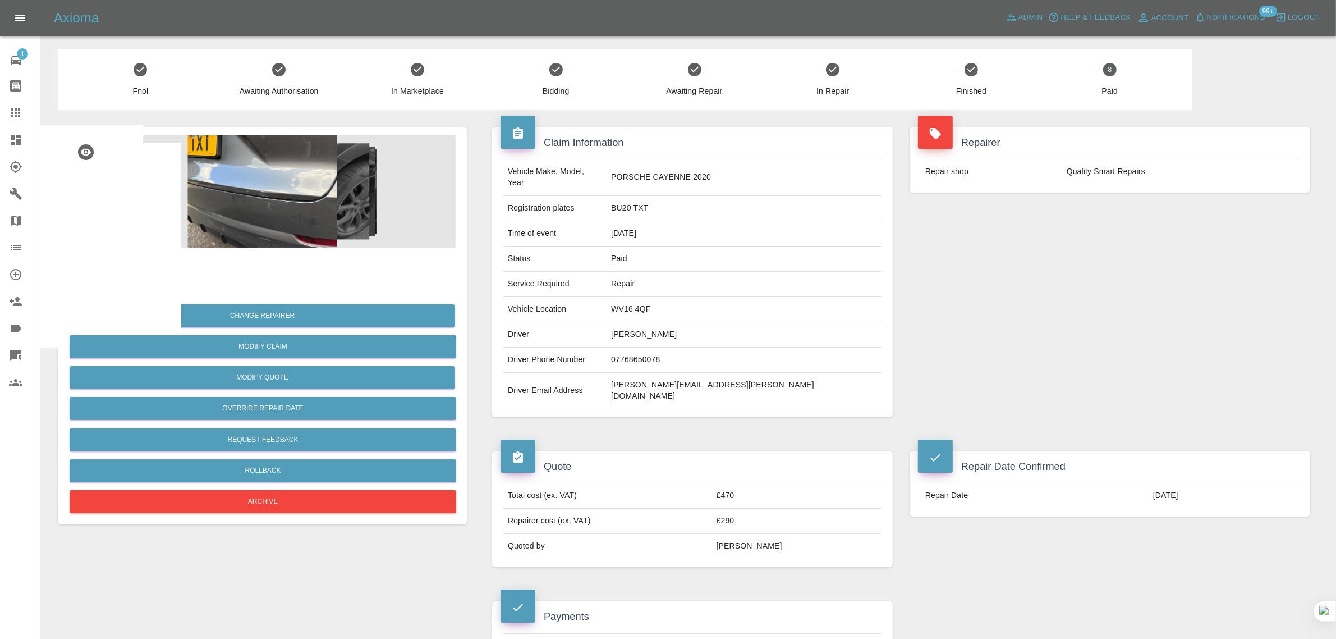
drag, startPoint x: 685, startPoint y: 322, endPoint x: 789, endPoint y: 323, distance: 103.3
click at [789, 323] on tr "Driver Richard Hilton" at bounding box center [692, 334] width 378 height 25
copy tr "Richard Hilton"
drag, startPoint x: 692, startPoint y: 197, endPoint x: 734, endPoint y: 194, distance: 42.2
click at [734, 196] on td "BU20 TXT" at bounding box center [744, 208] width 275 height 25
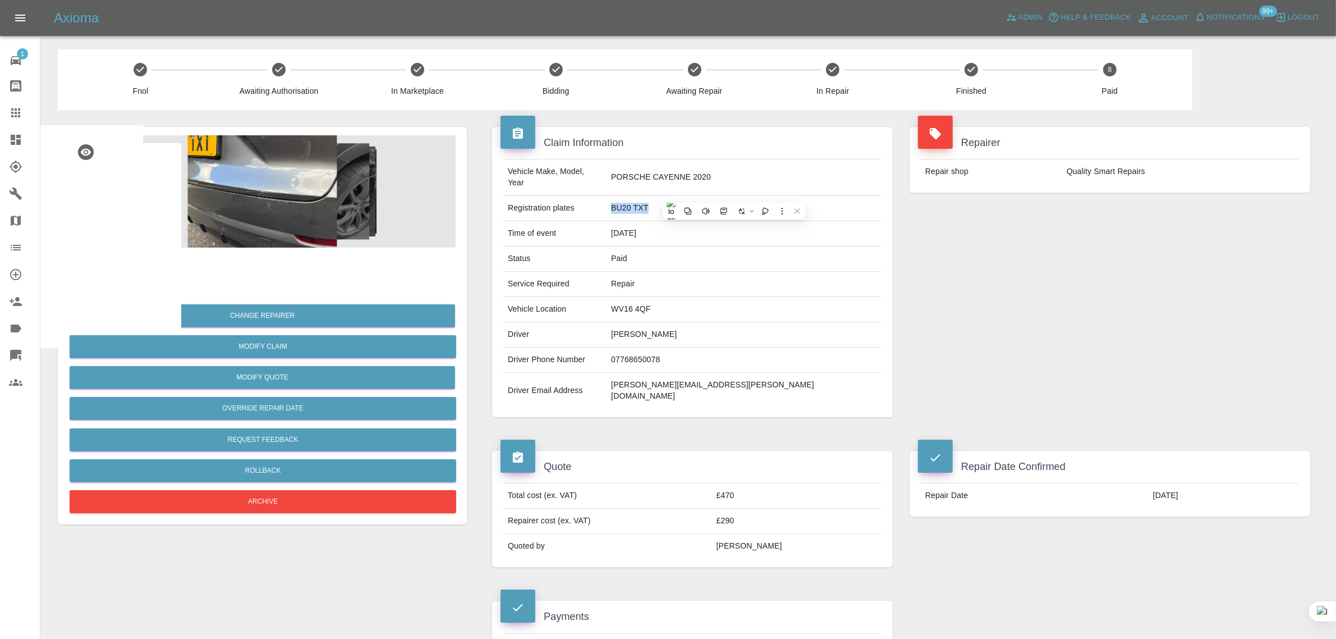
copy td "BU20 TXT"
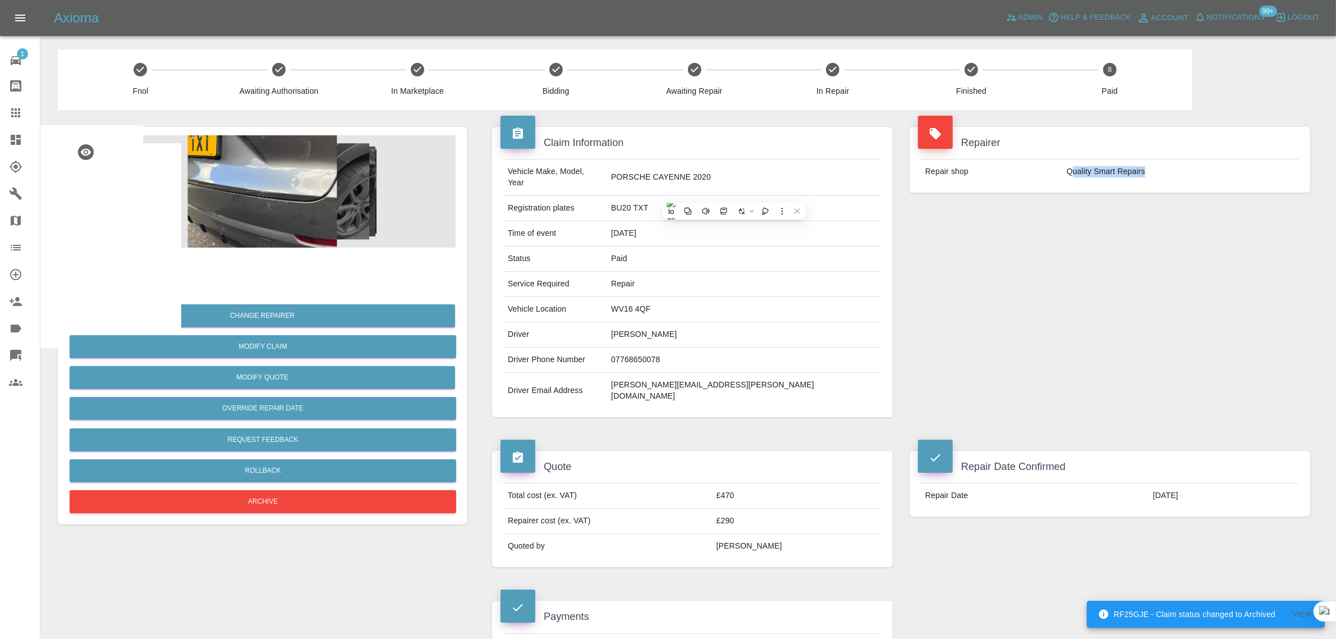
drag, startPoint x: 1070, startPoint y: 175, endPoint x: 1139, endPoint y: 170, distance: 69.3
click at [1145, 170] on td "Quality Smart Repairs" at bounding box center [1181, 171] width 237 height 25
click at [1098, 176] on td "Quality Smart Repairs" at bounding box center [1181, 171] width 237 height 25
drag, startPoint x: 1067, startPoint y: 172, endPoint x: 1213, endPoint y: 180, distance: 146.1
click at [1213, 180] on td "Quality Smart Repairs" at bounding box center [1181, 171] width 237 height 25
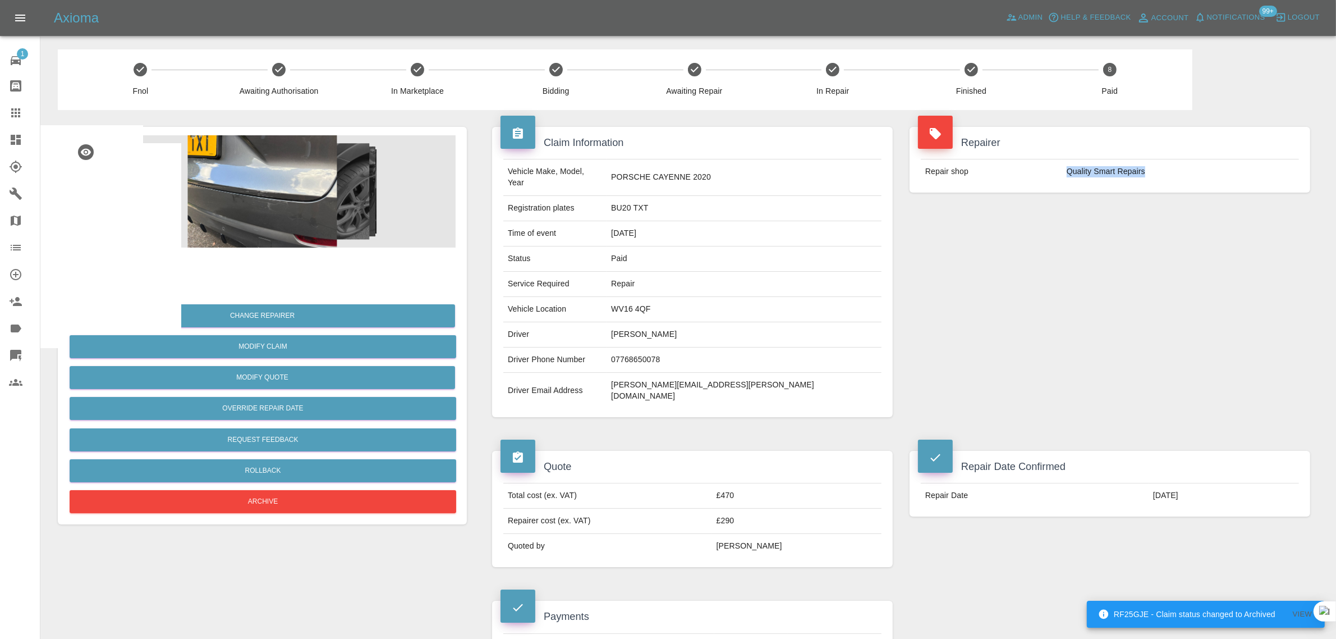
copy td "Quality Smart Repairs"
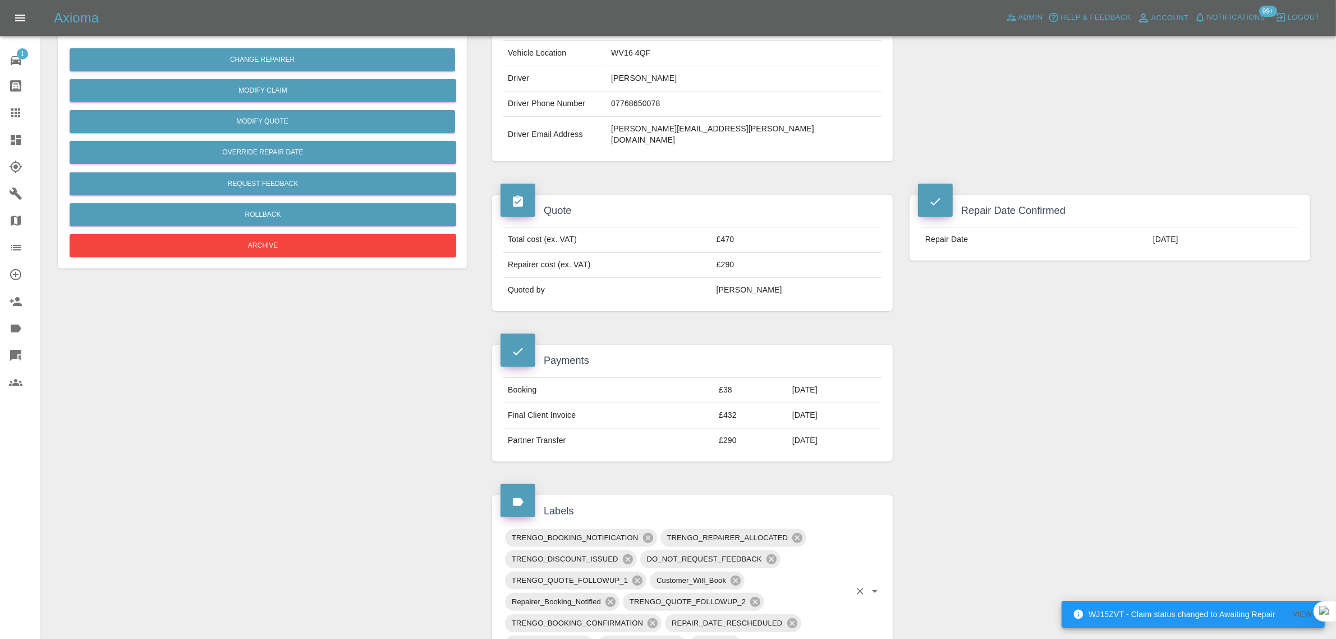
scroll to position [281, 0]
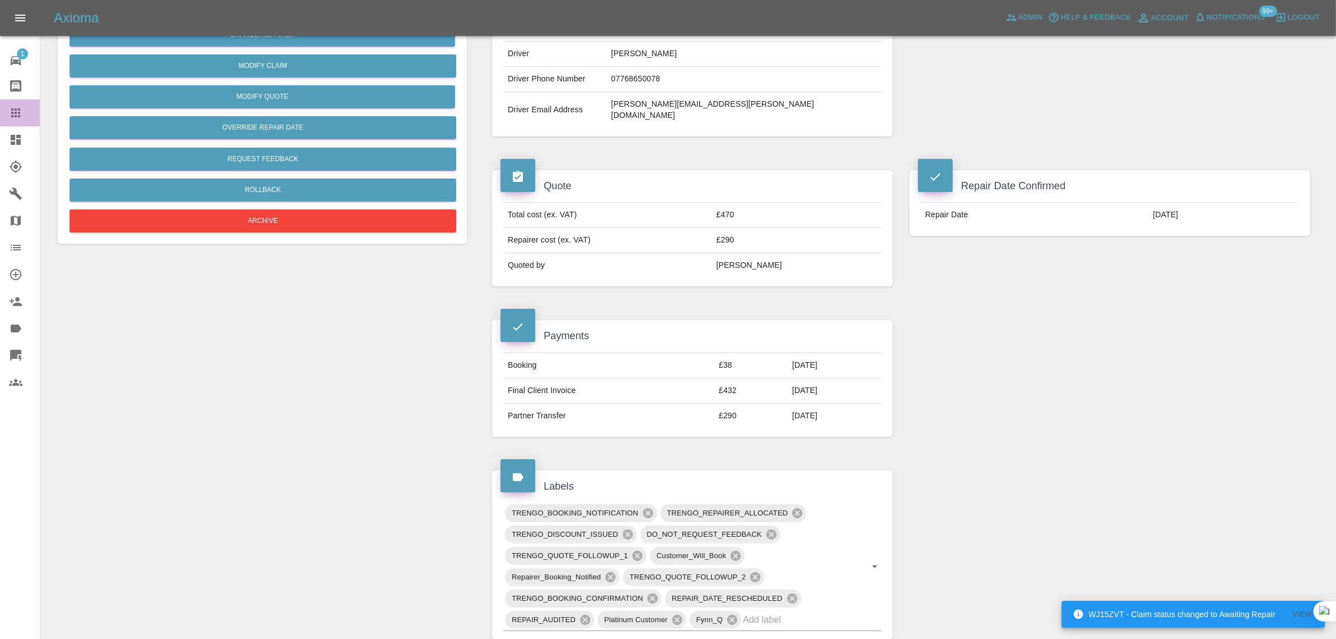
click at [12, 116] on icon at bounding box center [15, 112] width 9 height 9
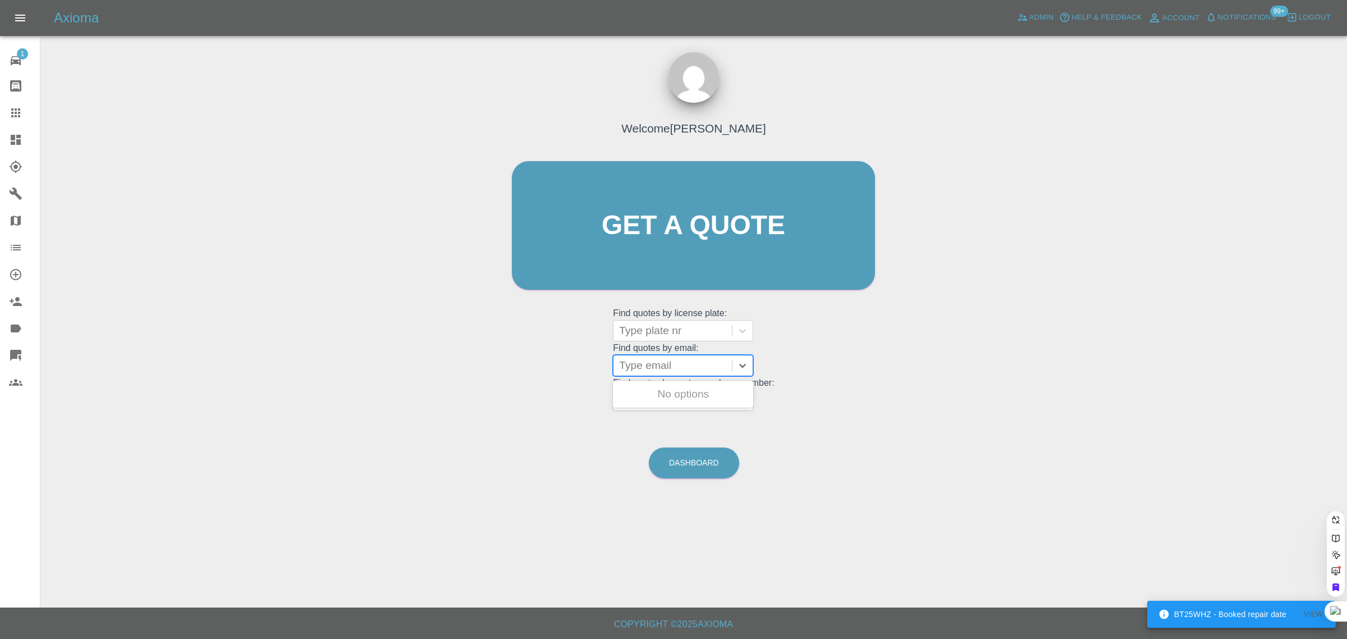
click at [660, 360] on div at bounding box center [672, 366] width 107 height 16
paste input "davecroadside@gmail.com"
type input "davecroadside@gmail.com"
click at [688, 399] on div "CV71KRK, Paid" at bounding box center [683, 394] width 140 height 22
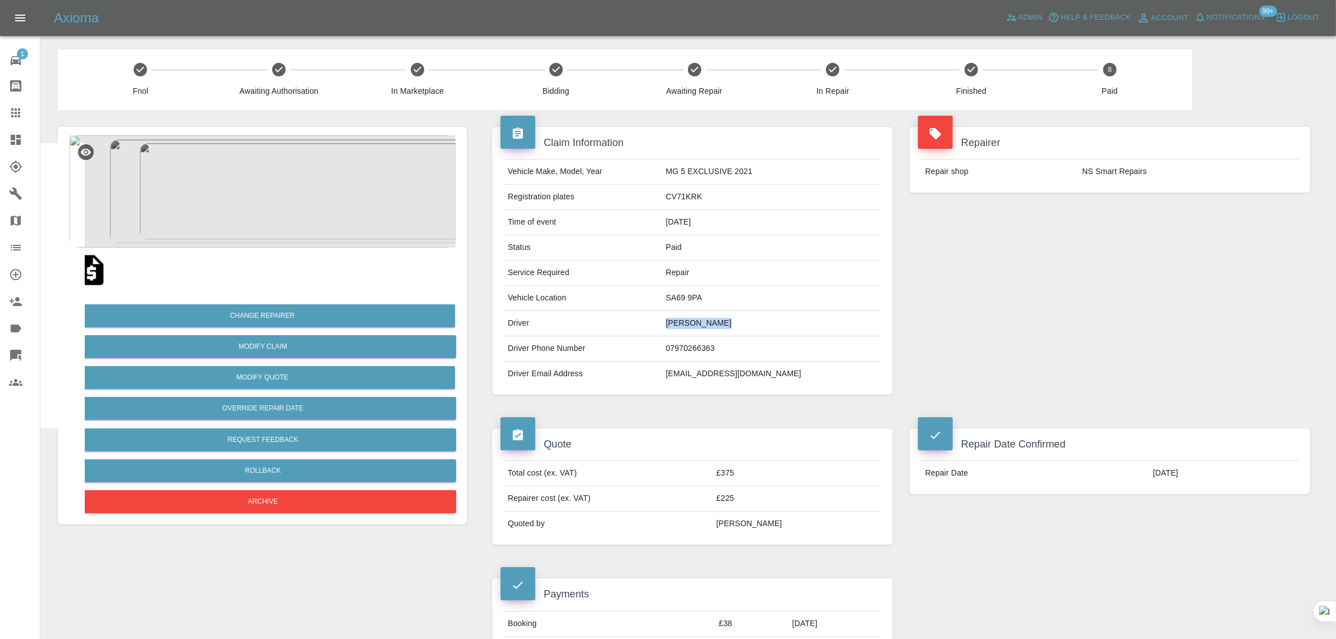
drag, startPoint x: 692, startPoint y: 329, endPoint x: 759, endPoint y: 323, distance: 67.6
click at [759, 323] on td "David Crowley" at bounding box center [772, 323] width 220 height 25
copy td "David Crowley"
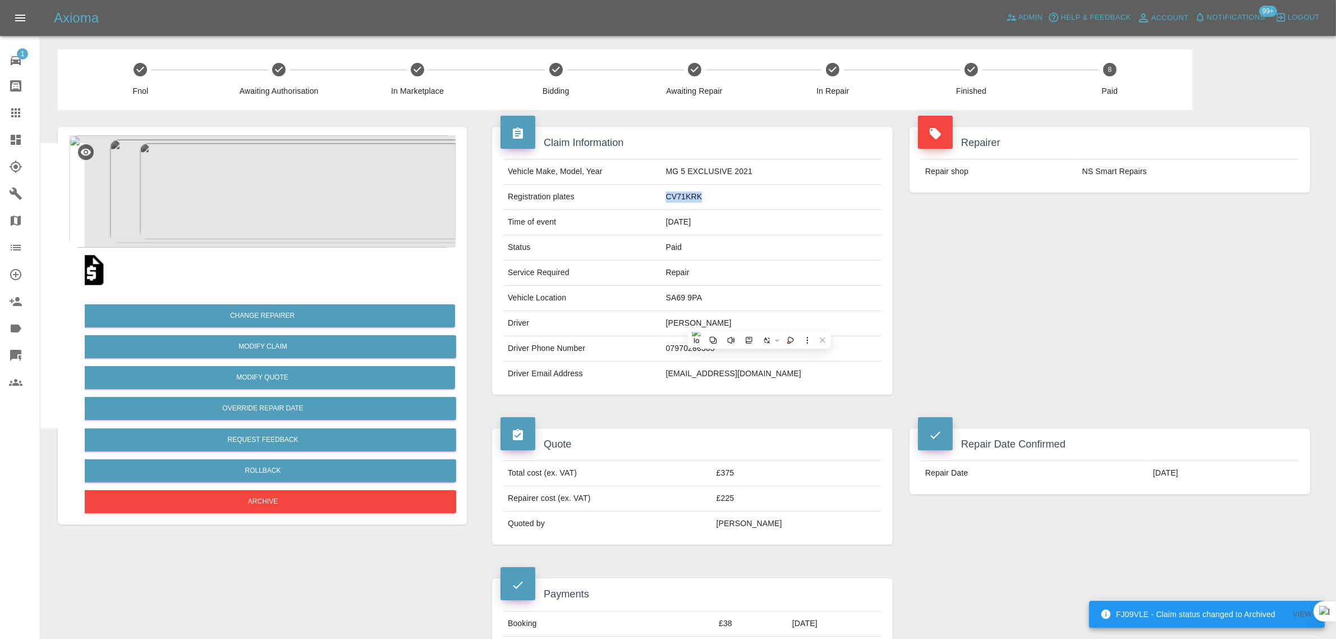
drag, startPoint x: 695, startPoint y: 200, endPoint x: 751, endPoint y: 195, distance: 56.4
click at [751, 195] on td "CV71KRK" at bounding box center [772, 197] width 220 height 25
copy td "CV71KRK"
drag, startPoint x: 1082, startPoint y: 172, endPoint x: 1182, endPoint y: 180, distance: 100.3
click at [1182, 180] on td "NS Smart Repairs" at bounding box center [1188, 171] width 221 height 25
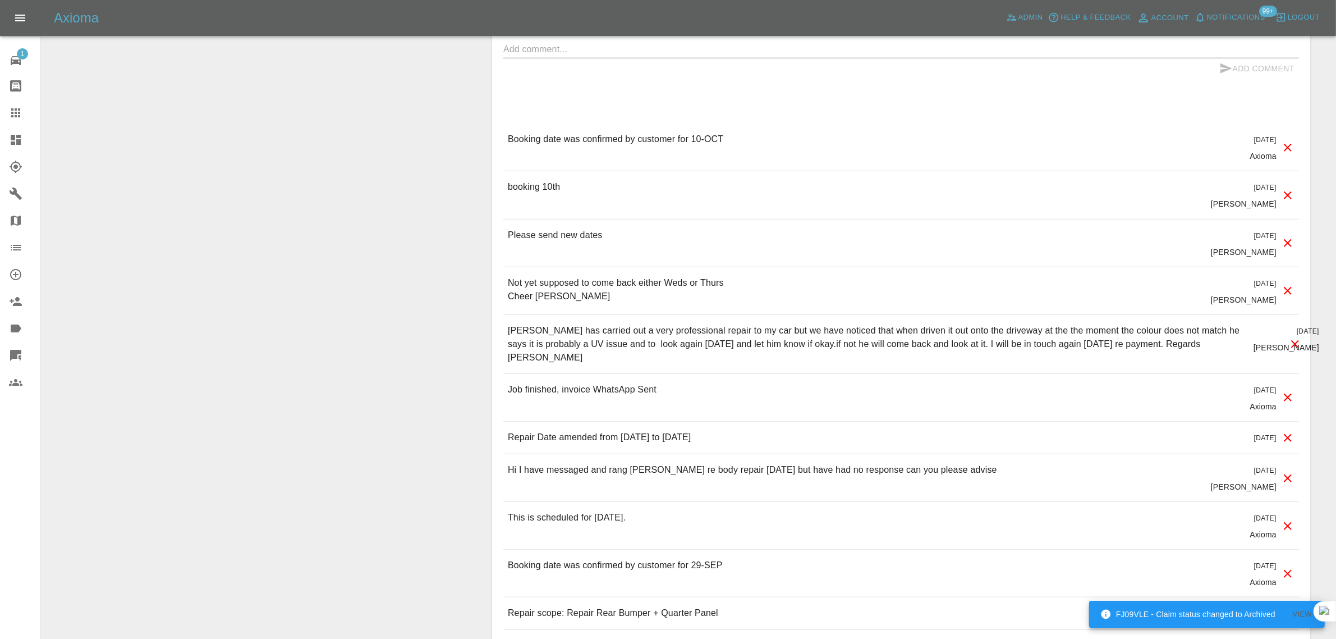
scroll to position [1081, 0]
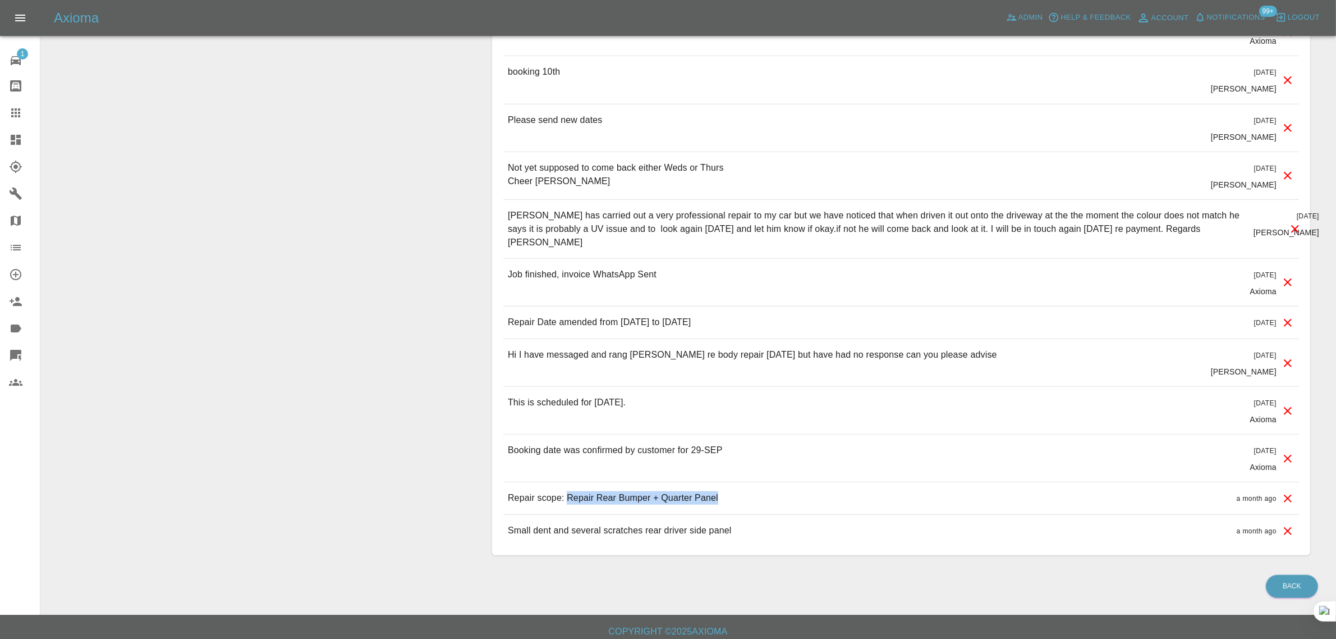
drag, startPoint x: 569, startPoint y: 489, endPoint x: 783, endPoint y: 492, distance: 214.4
click at [783, 492] on div "Repair scope: Repair Rear Bumper + Quarter Panel a month ago" at bounding box center [901, 498] width 796 height 32
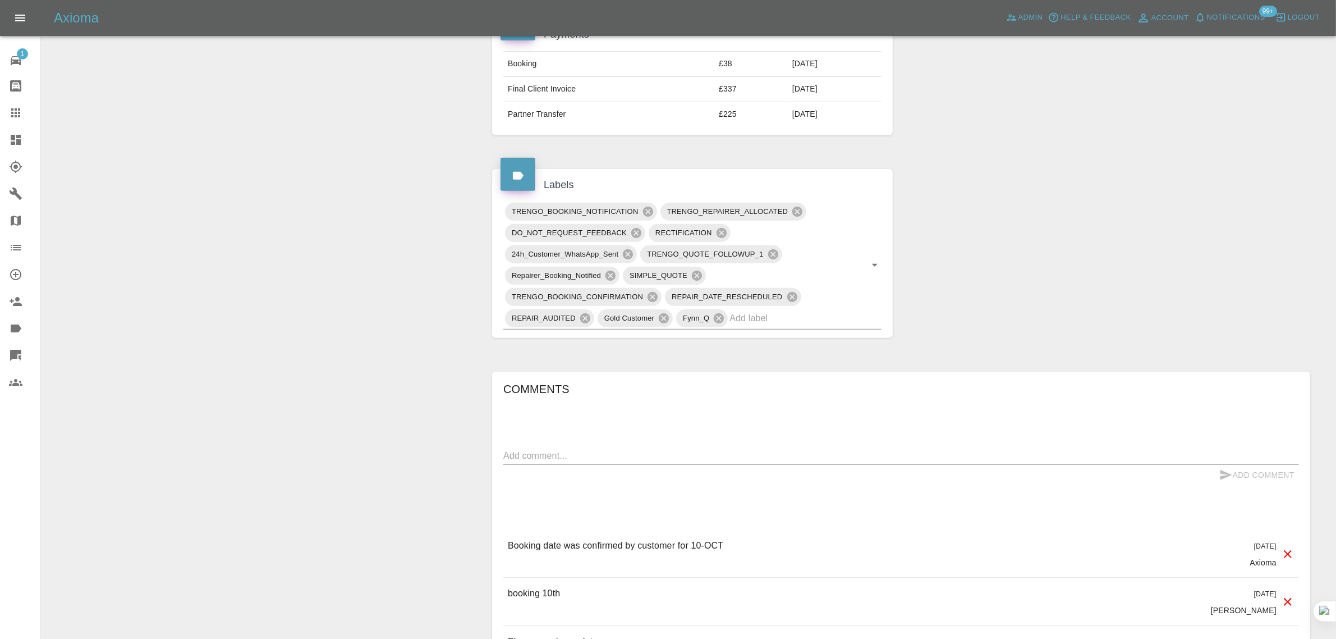
scroll to position [239, 0]
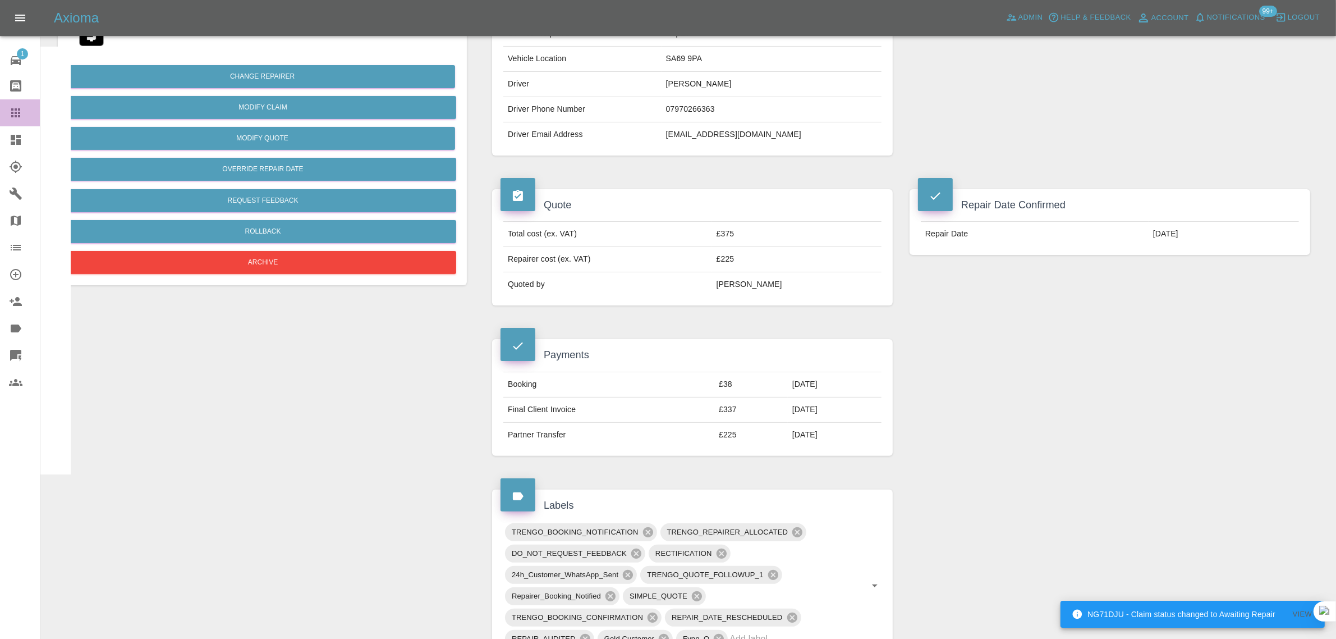
click at [11, 113] on icon at bounding box center [15, 112] width 9 height 9
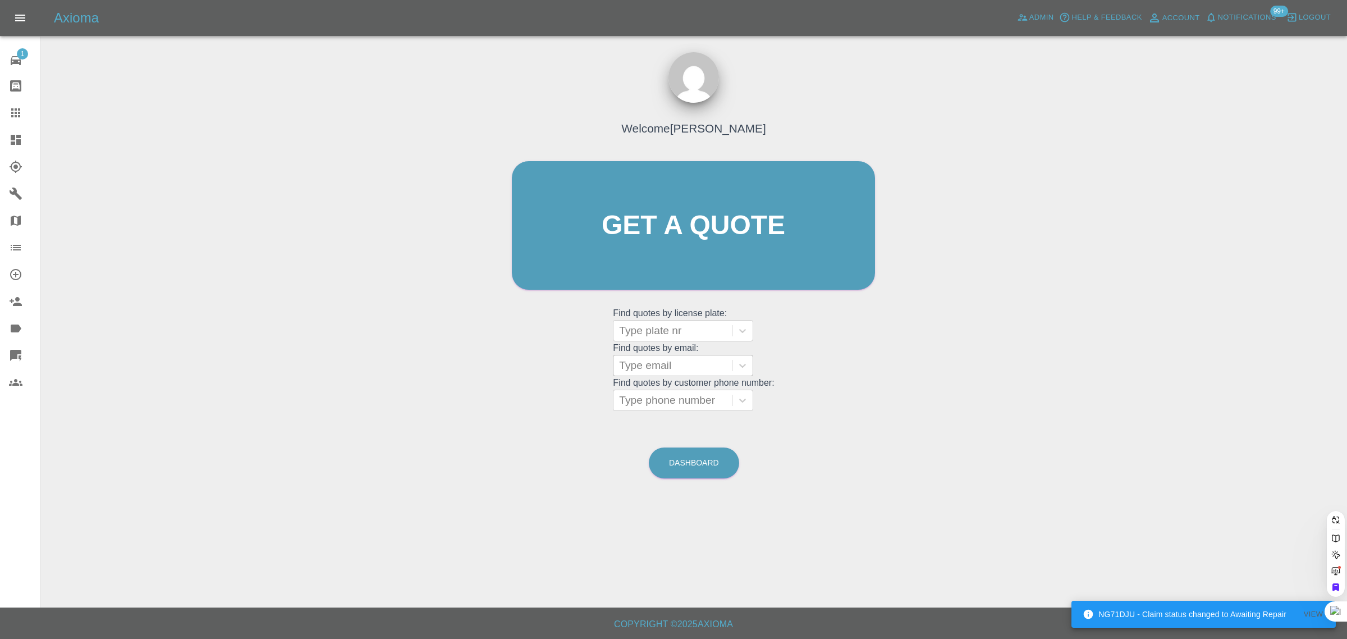
click at [675, 368] on div at bounding box center [672, 366] width 107 height 16
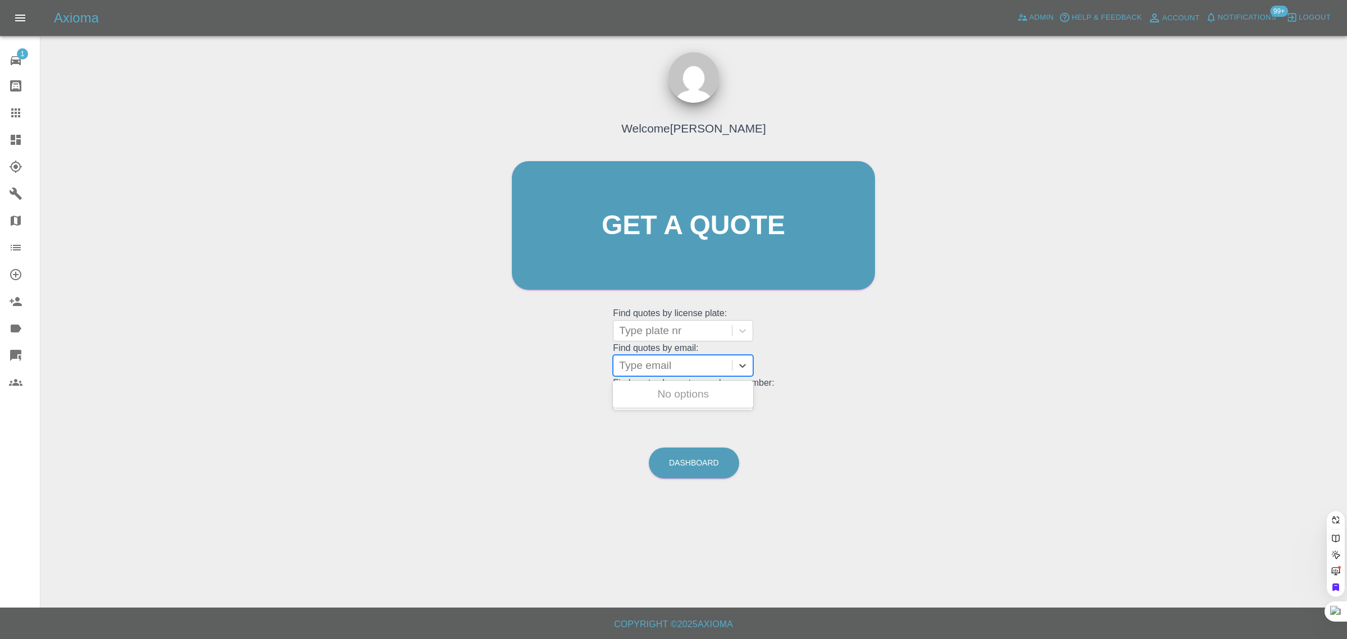
paste input "silczuklukasz@gmail.com"
type input "silczuklukasz@gmail.com"
click at [674, 399] on div "BP25FDX, Awaiting Repair" at bounding box center [683, 401] width 140 height 36
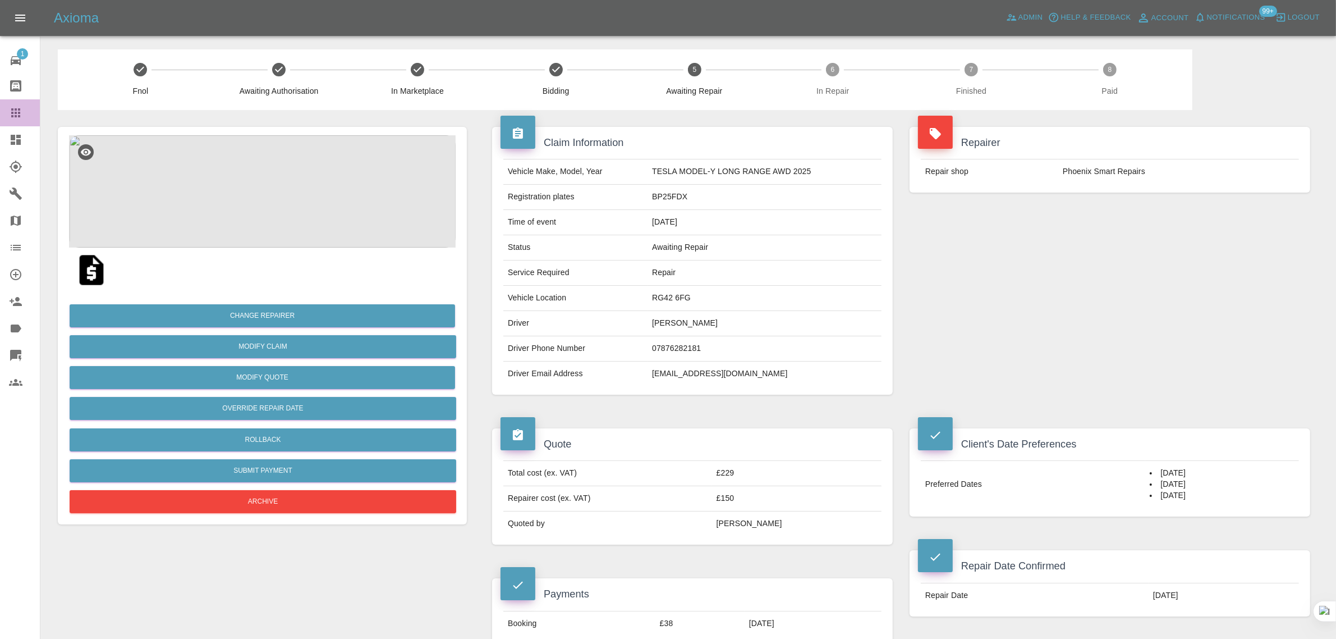
click at [19, 118] on icon at bounding box center [15, 112] width 13 height 13
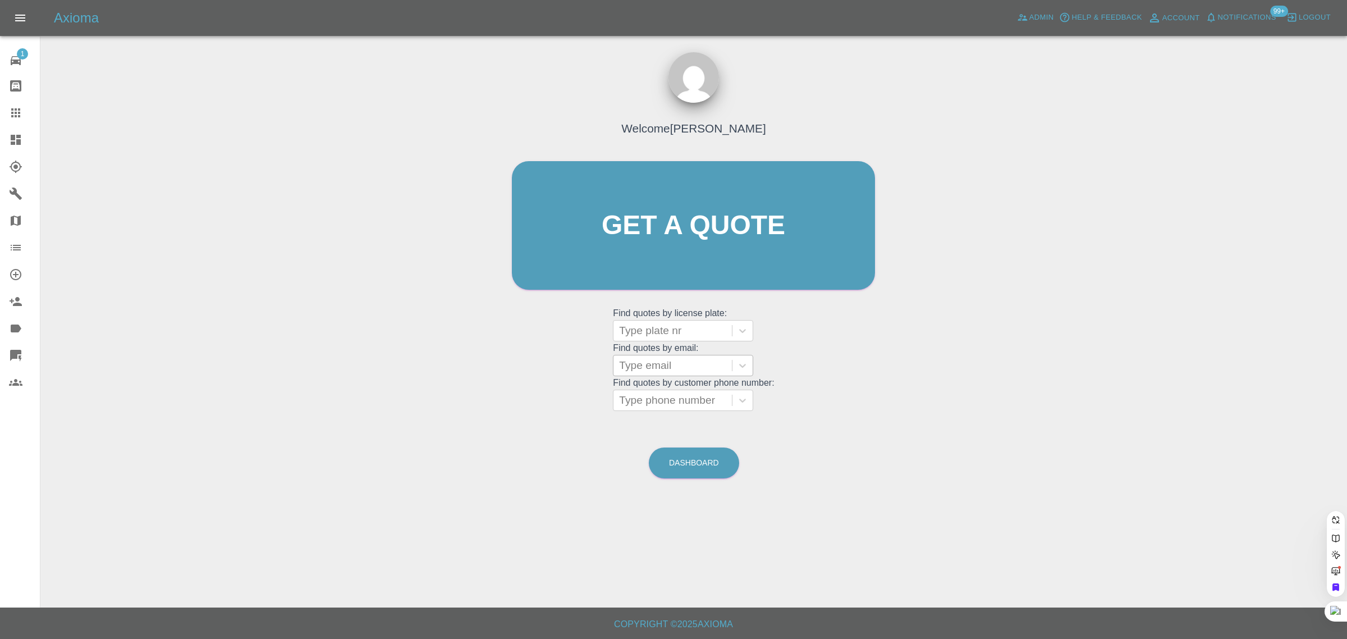
click at [646, 363] on div at bounding box center [672, 366] width 107 height 16
paste input "mandykirton@gmail.com"
type input "mandykirton@gmail.com"
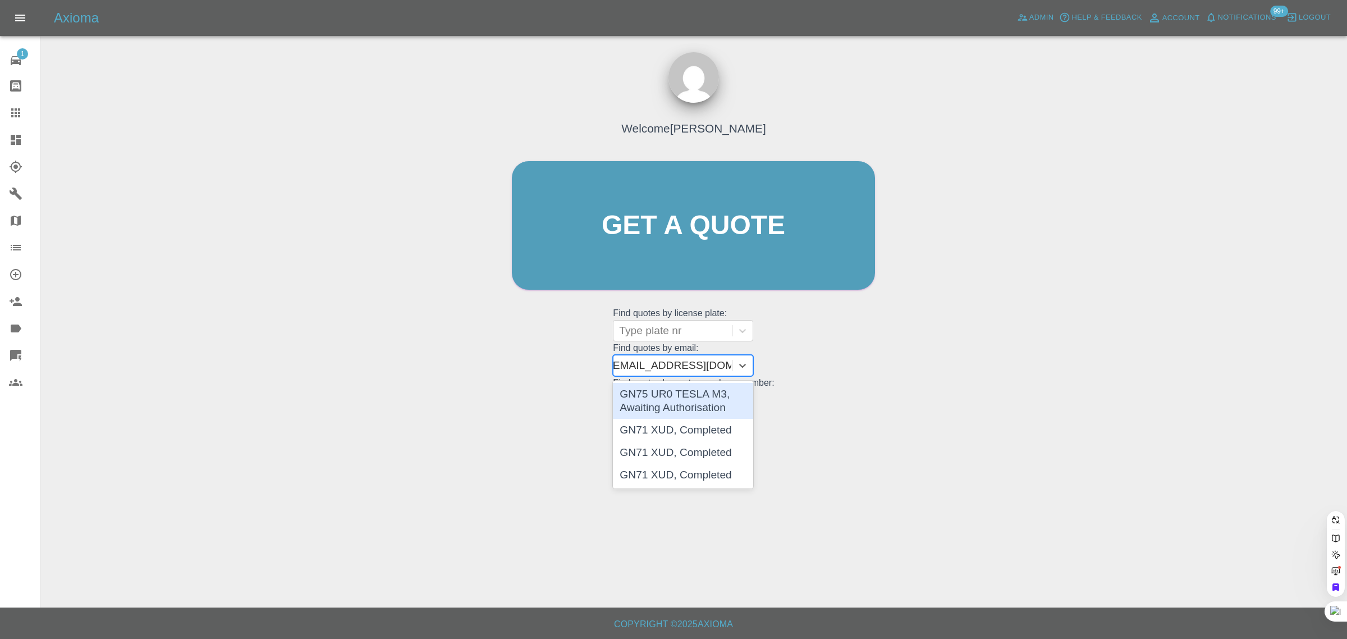
click at [689, 399] on div "GN75 UR0 TESLA M3, Awaiting Authorisation" at bounding box center [683, 401] width 140 height 36
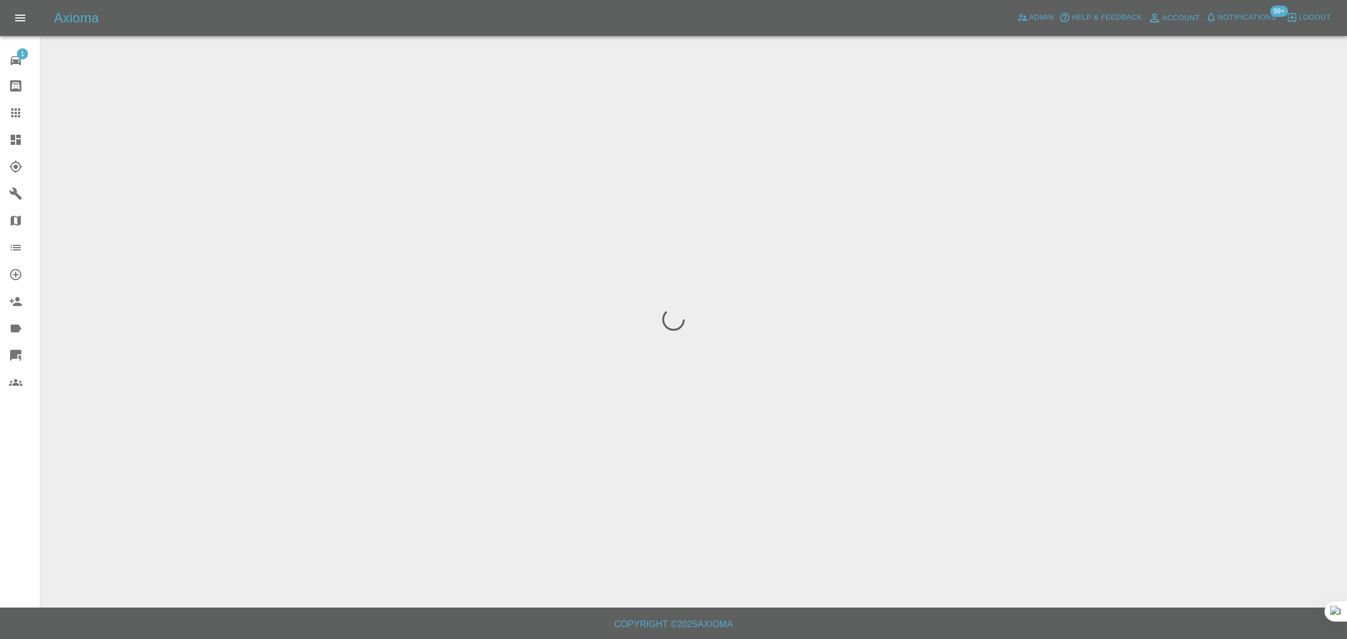
click at [22, 505] on div "1 Repair home Bodyshop home Claims Dashboard Explorer Garages Map Organization …" at bounding box center [20, 319] width 40 height 639
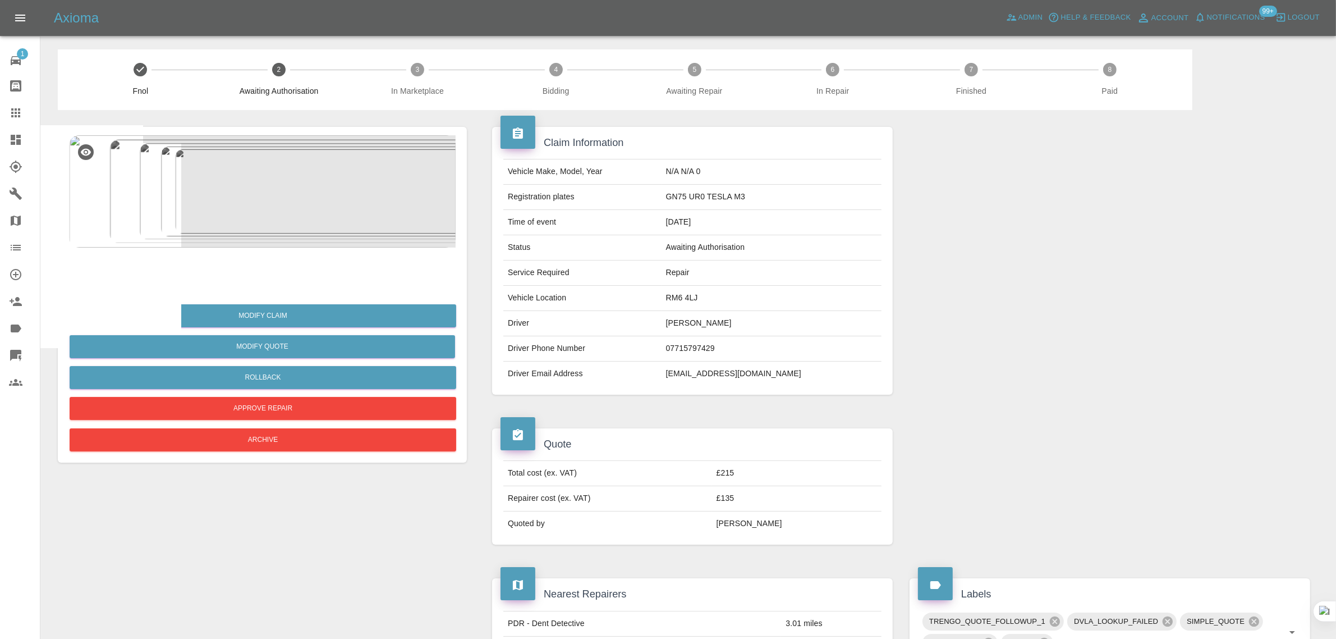
click at [664, 553] on div "Quote Total cost (ex. VAT) £215 Repairer cost (ex. VAT) £135 Quoted by Eric Ord…" at bounding box center [693, 486] width 418 height 150
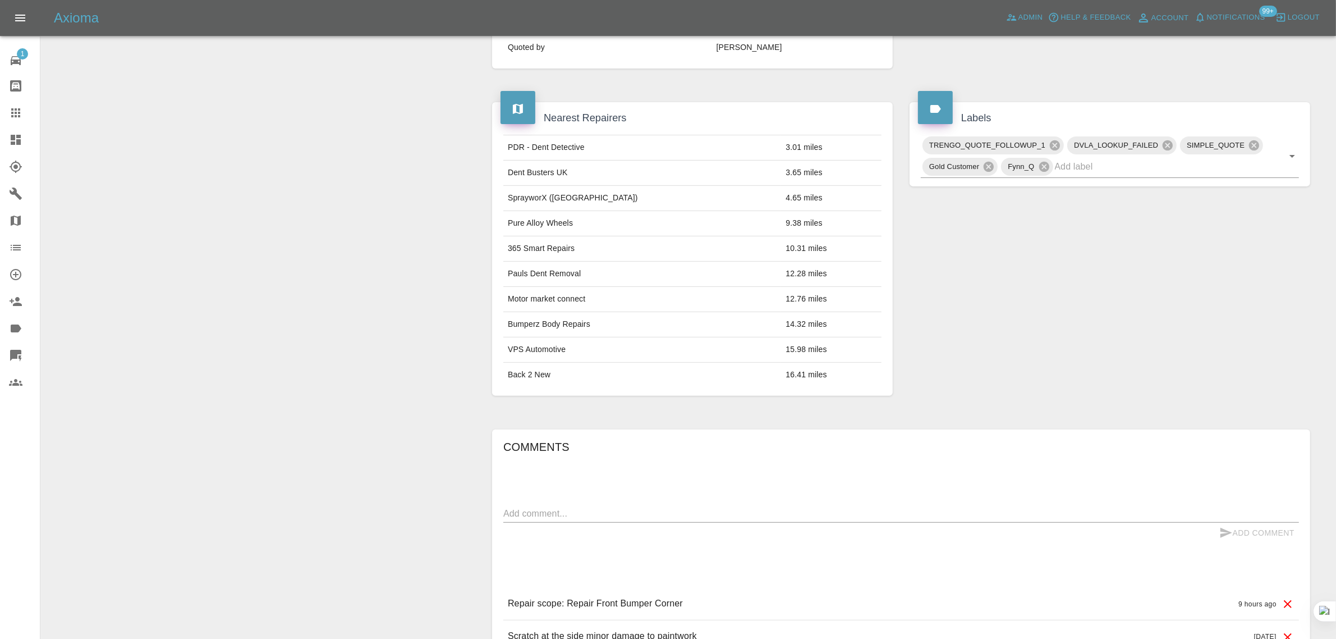
scroll to position [592, 0]
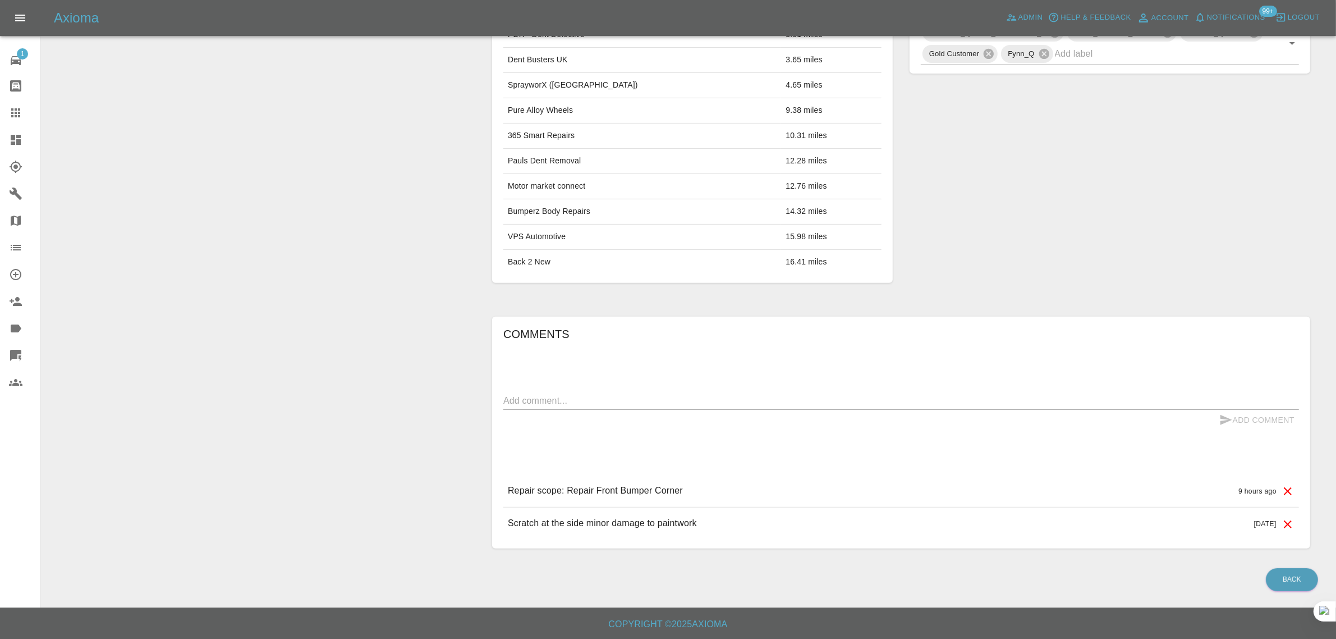
click at [12, 127] on link "Dashboard" at bounding box center [20, 139] width 40 height 27
click at [13, 120] on link "Claims" at bounding box center [20, 112] width 40 height 27
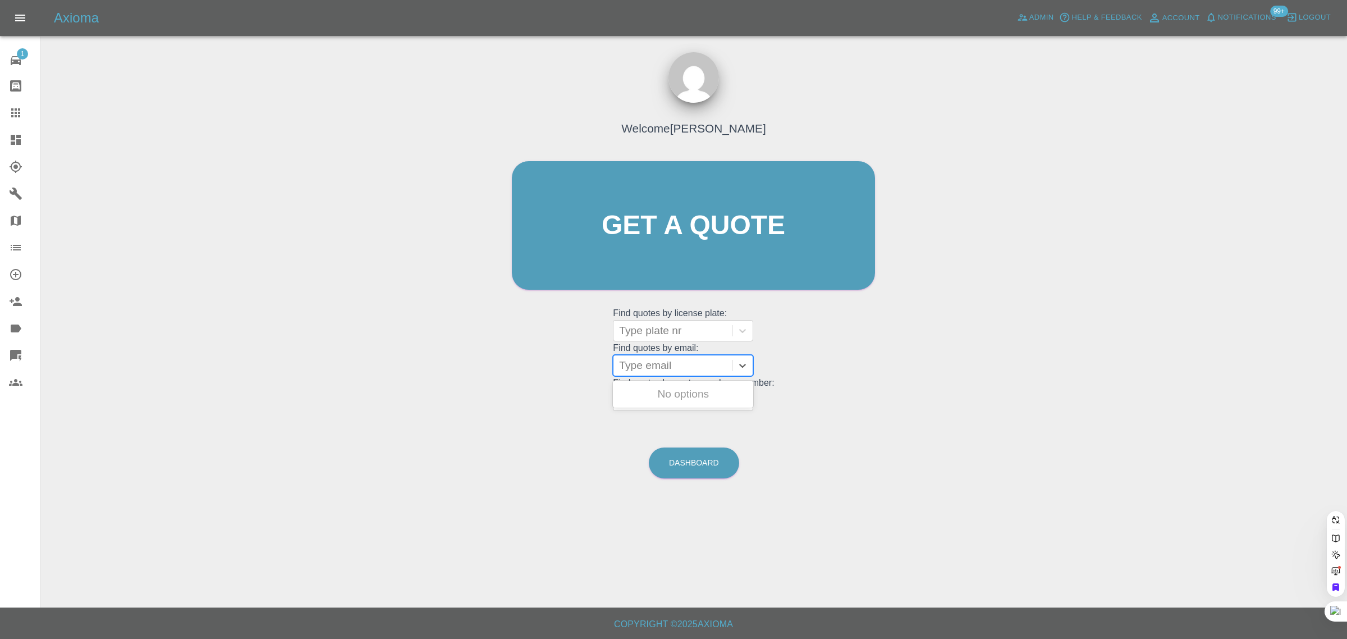
click at [660, 373] on div at bounding box center [672, 366] width 107 height 16
paste input "mandykirton@gmail.com"
type input "mandykirton@gmail.co"
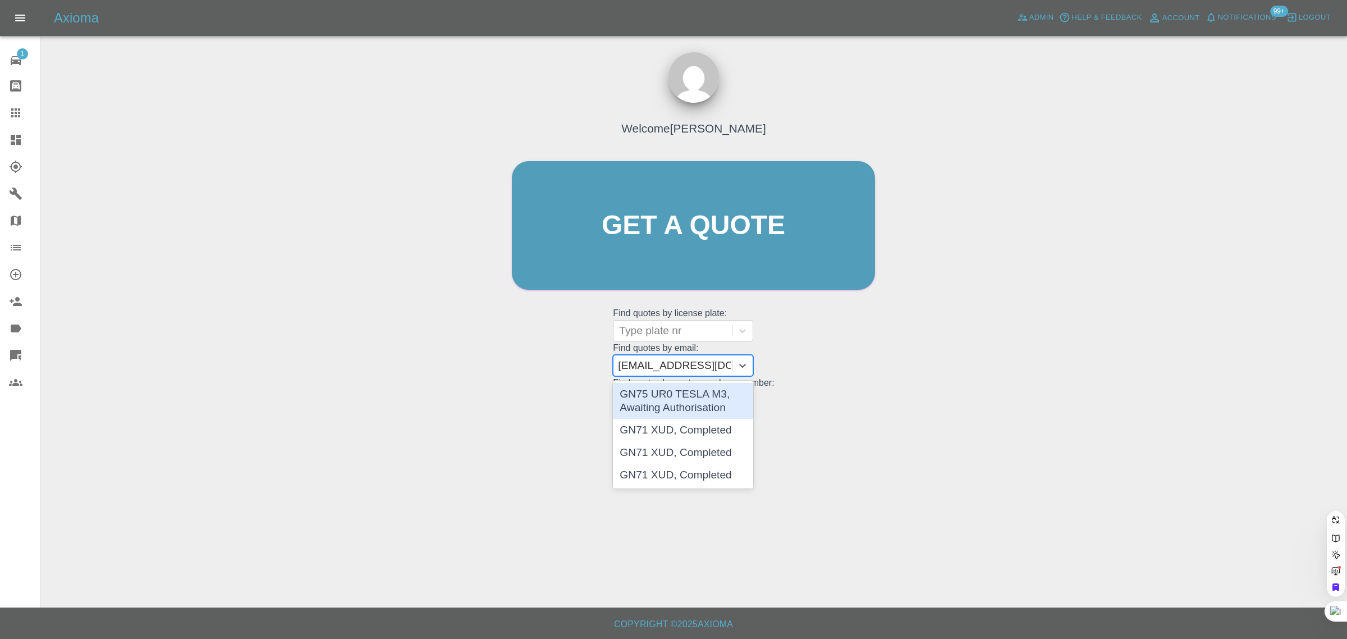
click at [658, 383] on div "GN75 UR0 TESLA M3, Awaiting Authorisation" at bounding box center [683, 401] width 140 height 36
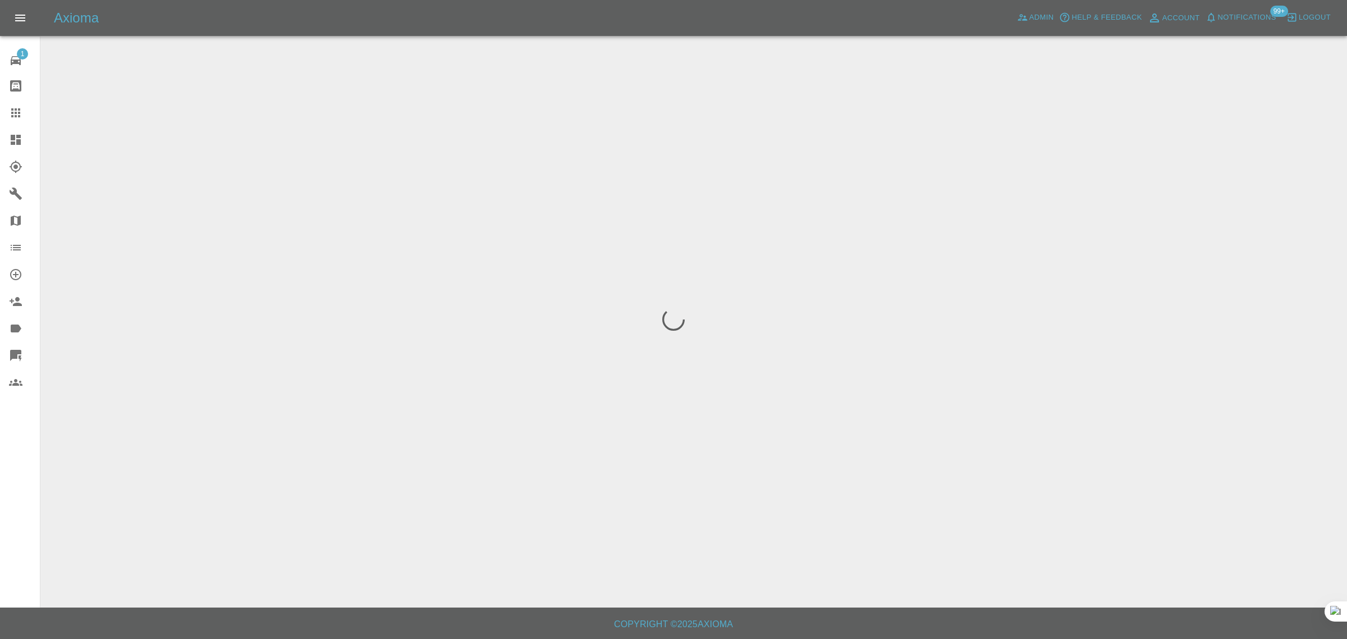
click at [17, 512] on div "1 Repair home Bodyshop home Claims Dashboard Explorer Garages Map Organization …" at bounding box center [20, 319] width 40 height 639
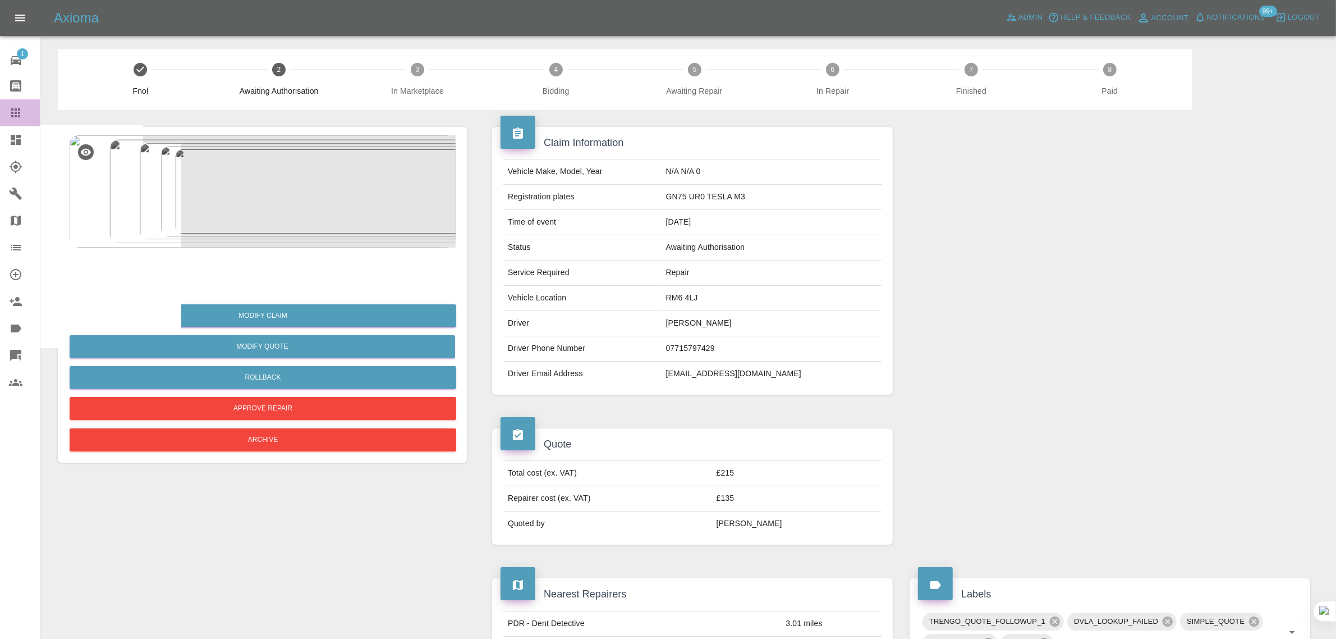
drag, startPoint x: 19, startPoint y: 119, endPoint x: 626, endPoint y: 316, distance: 639.0
click at [17, 118] on icon at bounding box center [15, 112] width 13 height 13
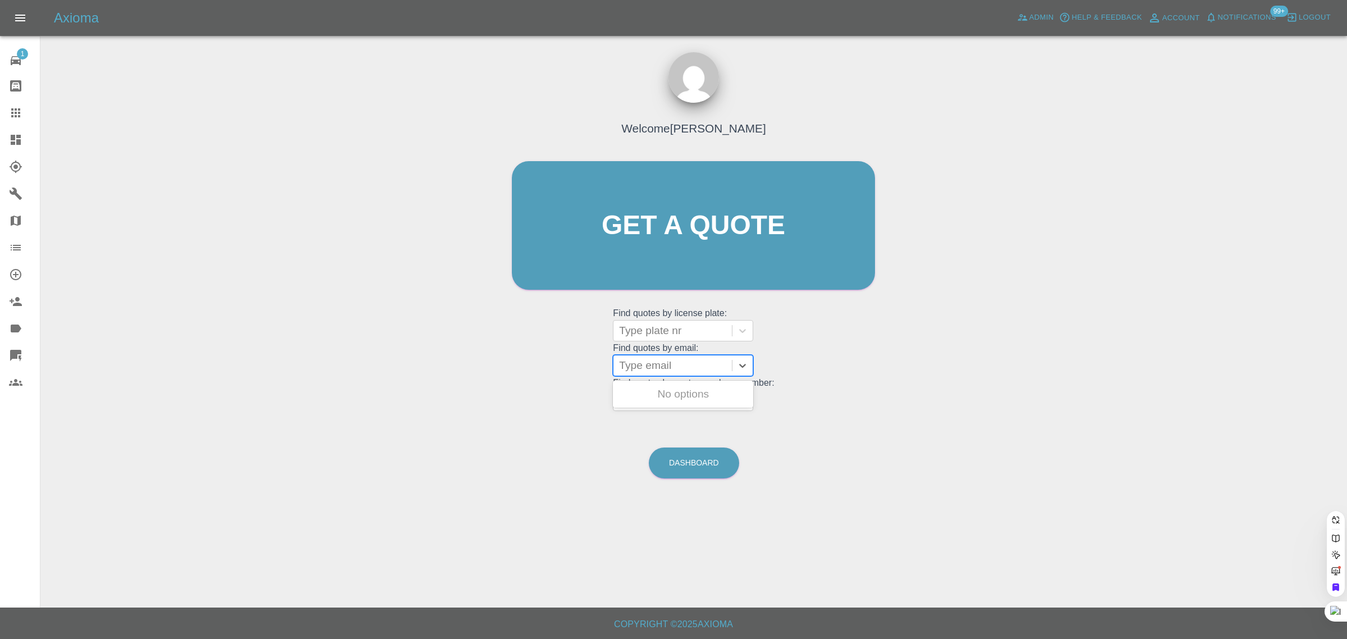
click at [621, 356] on div "Type email" at bounding box center [673, 365] width 118 height 20
paste input "steve0649@msn.com"
type input "steve0649@msn.co"
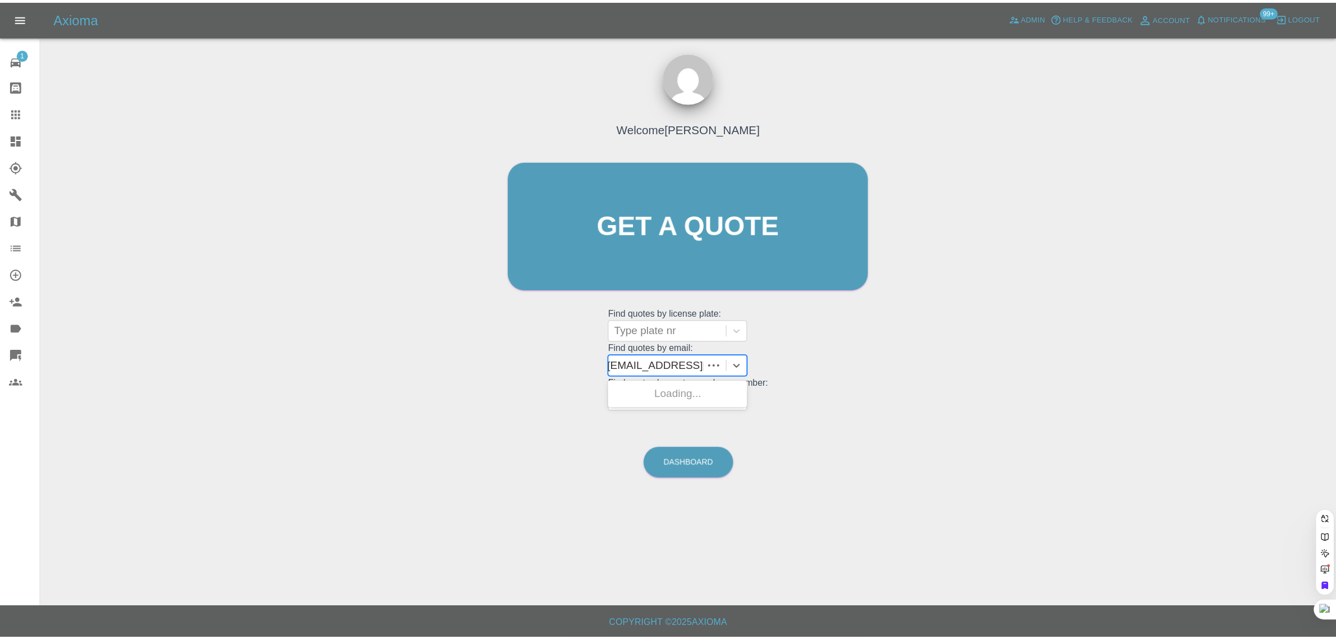
scroll to position [0, 0]
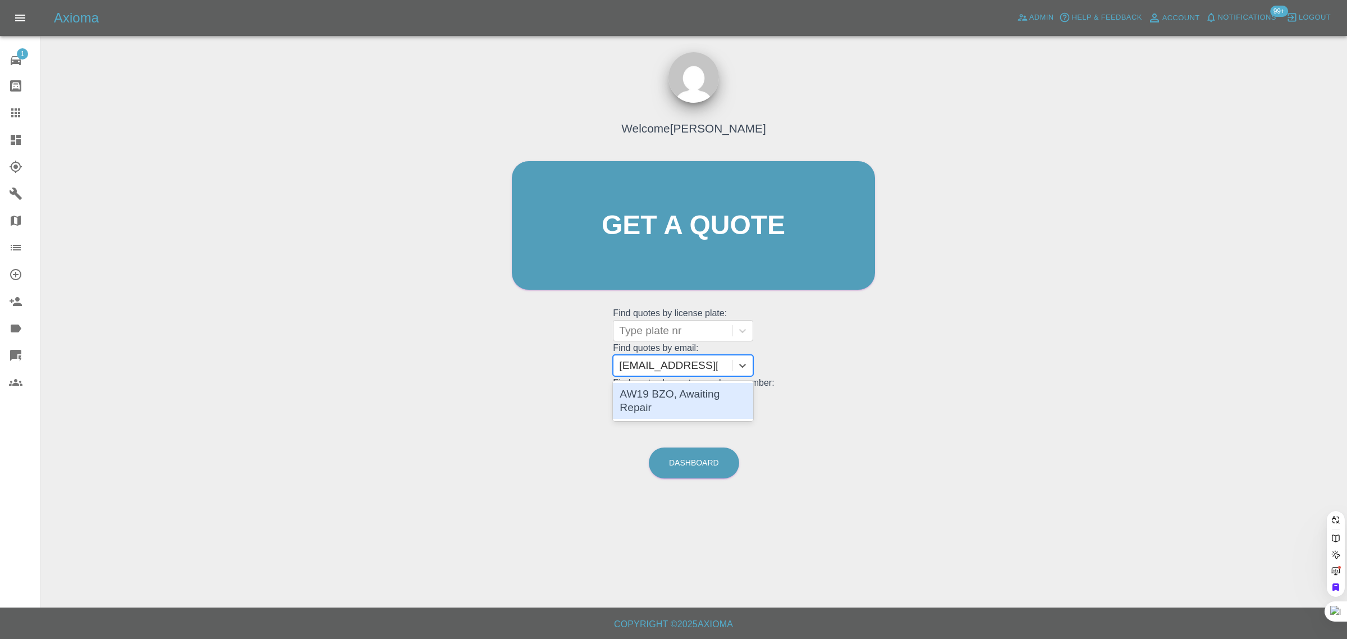
click at [655, 388] on div "AW19 BZO, Awaiting Repair" at bounding box center [683, 401] width 140 height 36
click at [657, 374] on div "Type email" at bounding box center [673, 365] width 118 height 20
paste input "[EMAIL_ADDRESS][DOMAIN_NAME]"
type input "adnan21@live.co.u"
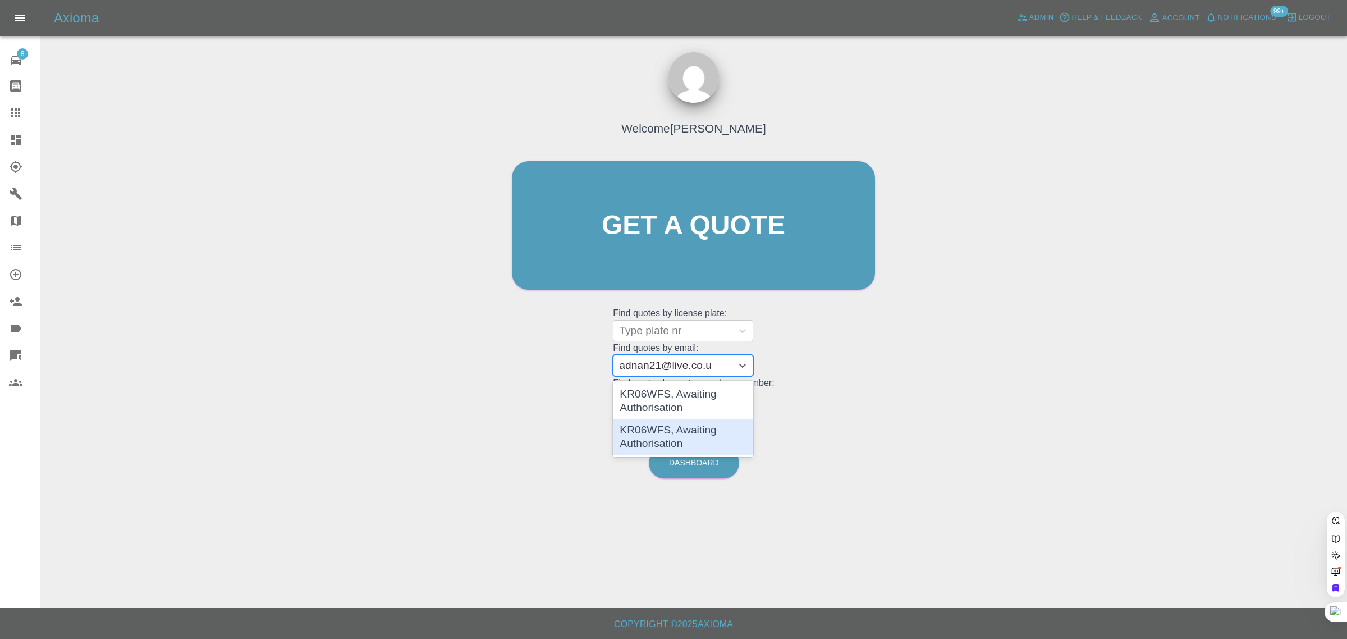
click at [656, 422] on div "KR06WFS, Awaiting Authorisation" at bounding box center [683, 437] width 140 height 36
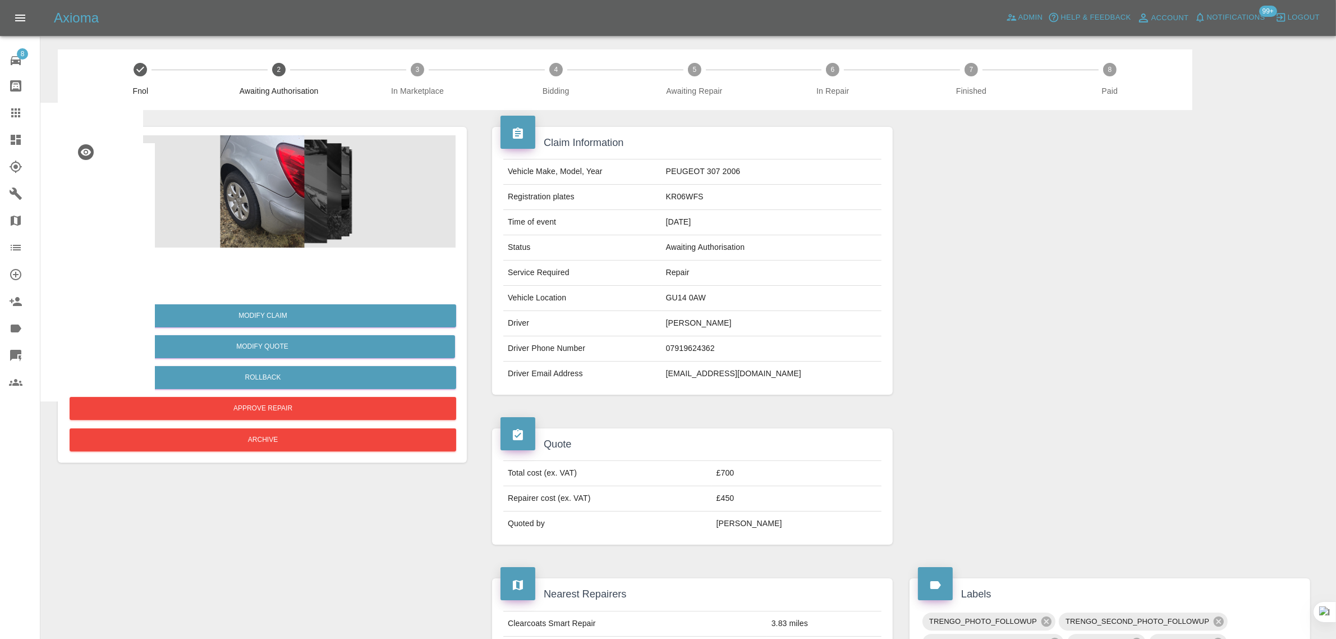
click at [99, 271] on img at bounding box center [92, 270] width 36 height 36
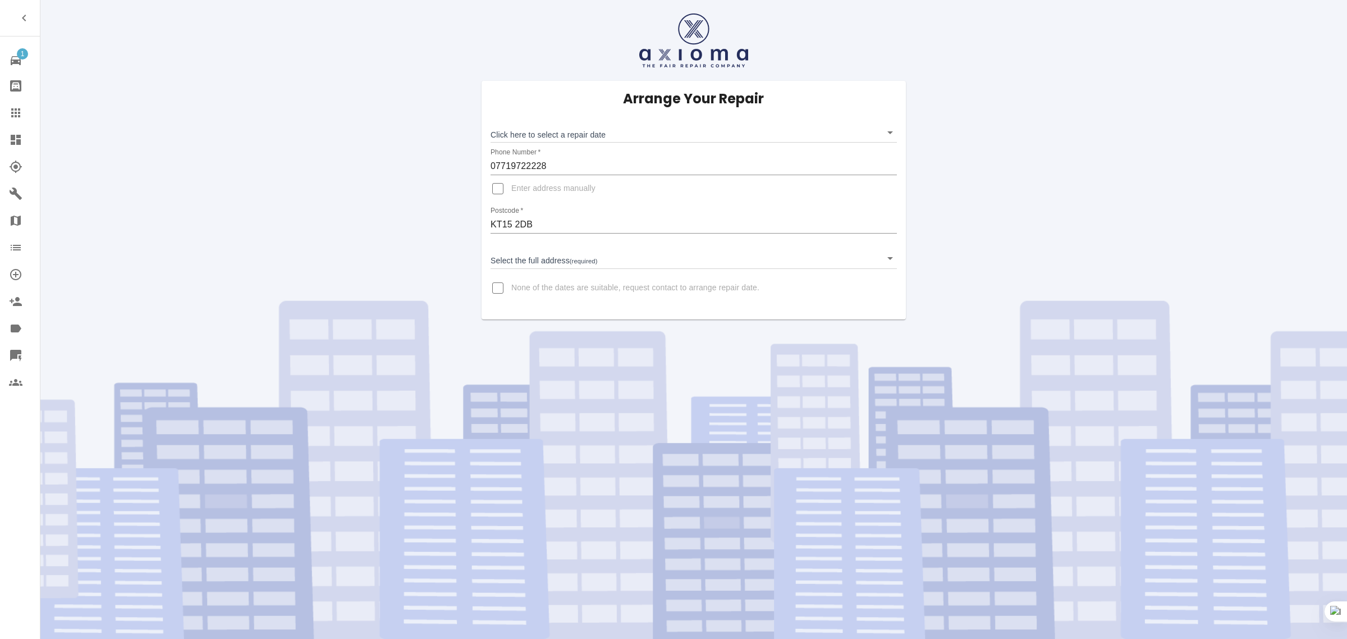
click at [24, 111] on div at bounding box center [24, 112] width 31 height 13
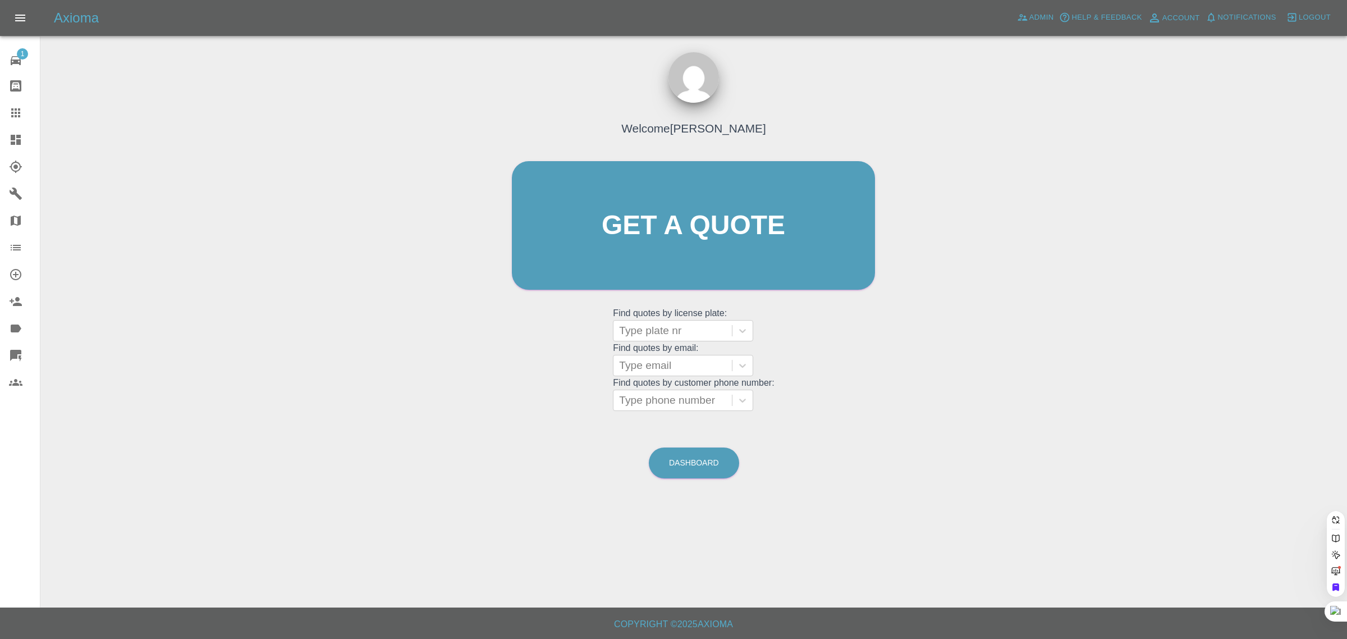
click at [680, 380] on grid "Find quotes by customer phone number: Type phone number" at bounding box center [693, 394] width 161 height 33
click at [683, 365] on div at bounding box center [672, 366] width 107 height 16
paste input "[EMAIL_ADDRESS][DOMAIN_NAME]"
type input "[EMAIL_ADDRESS][DOMAIN_NAME]"
click at [683, 402] on div "EA60DEN, Awaiting Authorisation" at bounding box center [683, 401] width 140 height 36
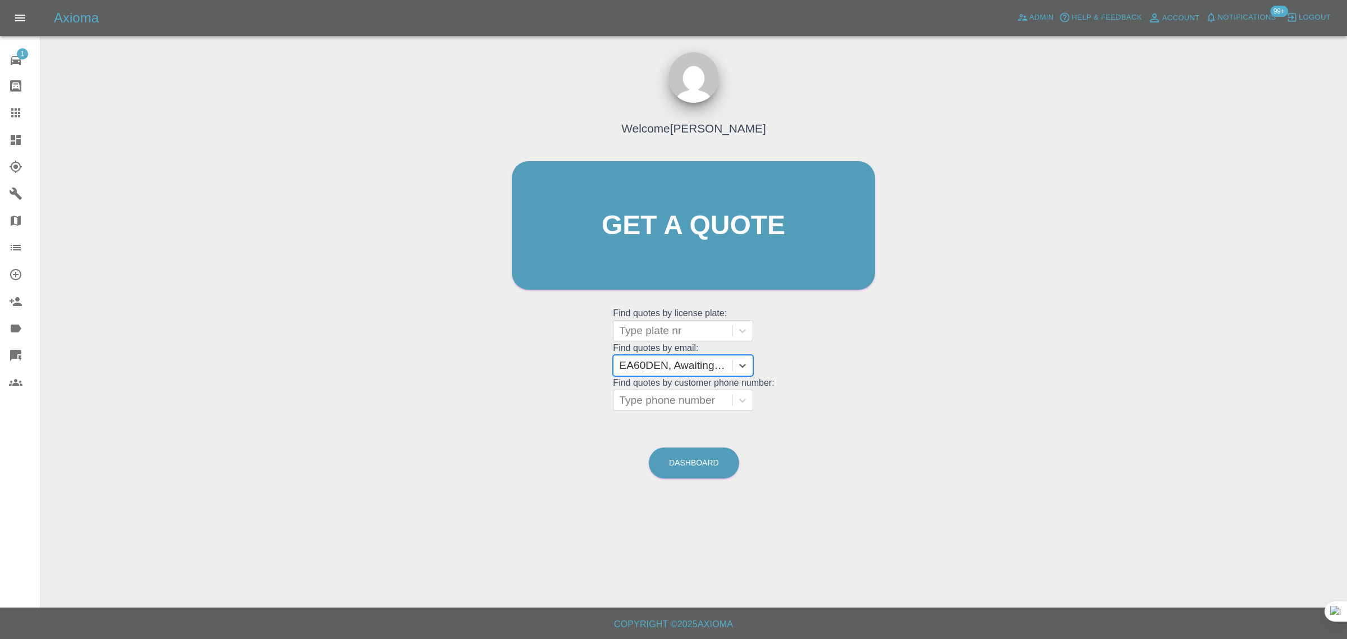
click at [26, 467] on div "1 Repair home Bodyshop home Claims Dashboard Explorer Garages Map Organization …" at bounding box center [20, 319] width 40 height 639
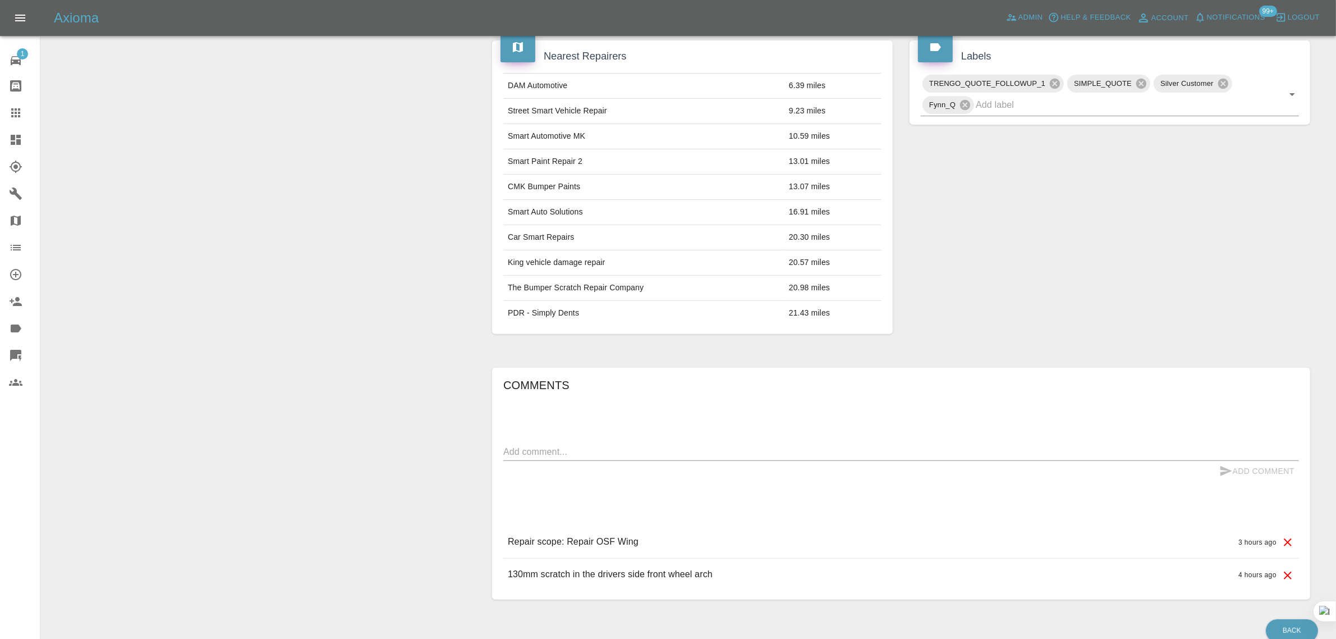
scroll to position [592, 0]
